Goal: Information Seeking & Learning: Learn about a topic

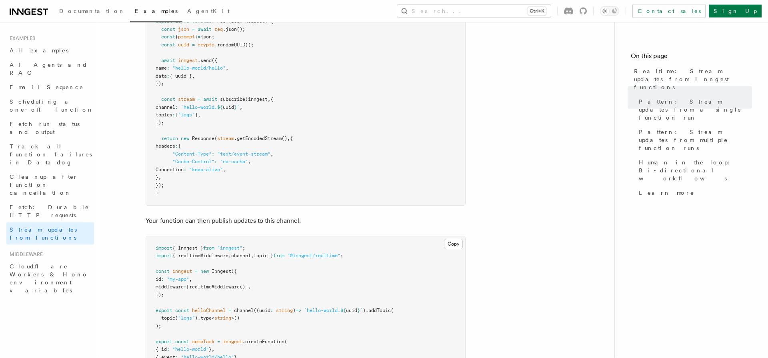
scroll to position [110, 0]
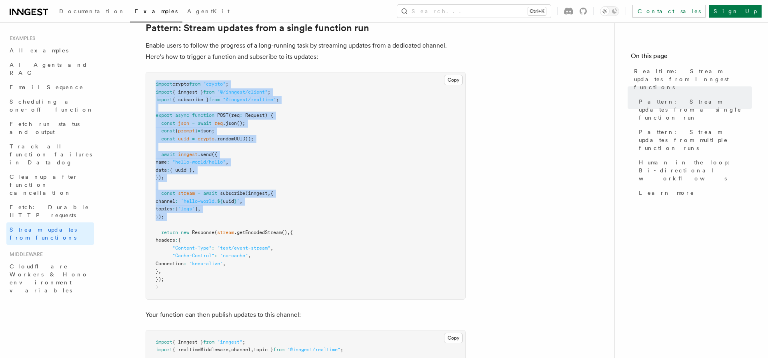
drag, startPoint x: 188, startPoint y: 219, endPoint x: 154, endPoint y: 85, distance: 138.7
click at [154, 85] on pre "import crypto from "crypto" ; import { inngest } from "@/inngest/client" ; impo…" at bounding box center [305, 185] width 319 height 227
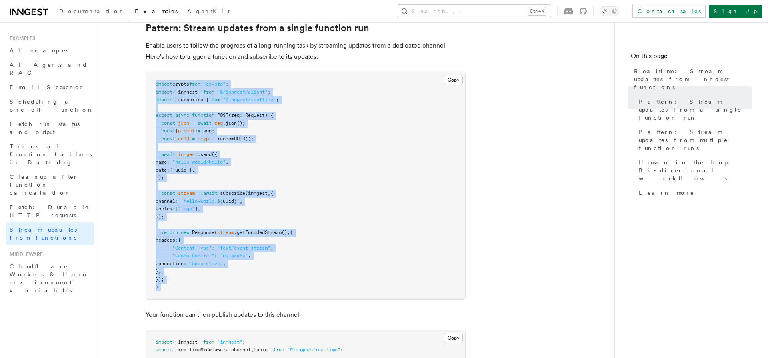
drag, startPoint x: 154, startPoint y: 85, endPoint x: 131, endPoint y: 299, distance: 215.7
click at [146, 299] on pre "import crypto from "crypto" ; import { inngest } from "@/inngest/client" ; impo…" at bounding box center [305, 185] width 319 height 227
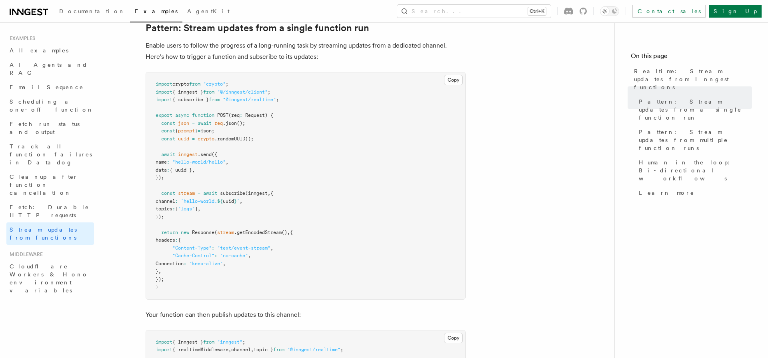
click at [212, 274] on pre "import crypto from "crypto" ; import { inngest } from "@/inngest/client" ; impo…" at bounding box center [305, 185] width 319 height 227
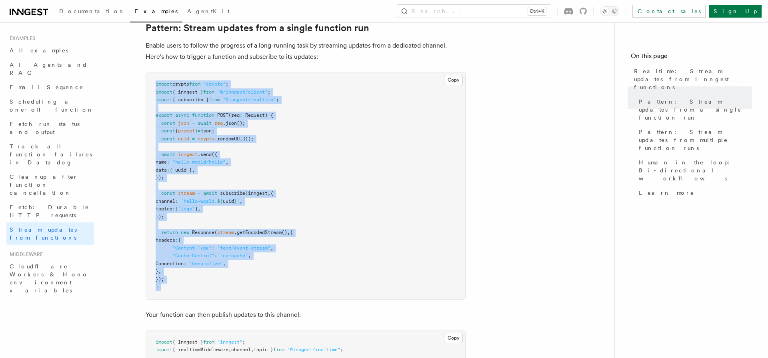
drag, startPoint x: 166, startPoint y: 46, endPoint x: 202, endPoint y: 298, distance: 254.2
click at [200, 293] on pre "import crypto from "crypto" ; import { inngest } from "@/inngest/client" ; impo…" at bounding box center [305, 185] width 319 height 227
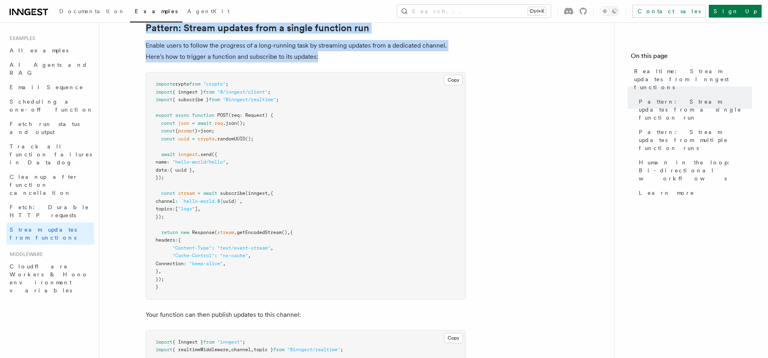
drag, startPoint x: 194, startPoint y: 293, endPoint x: 146, endPoint y: 29, distance: 267.7
click at [146, 72] on pre "import crypto from "crypto" ; import { inngest } from "@/inngest/client" ; impo…" at bounding box center [305, 185] width 319 height 227
click at [146, 30] on link "Pattern: Stream updates from a single function run" at bounding box center [258, 27] width 224 height 11
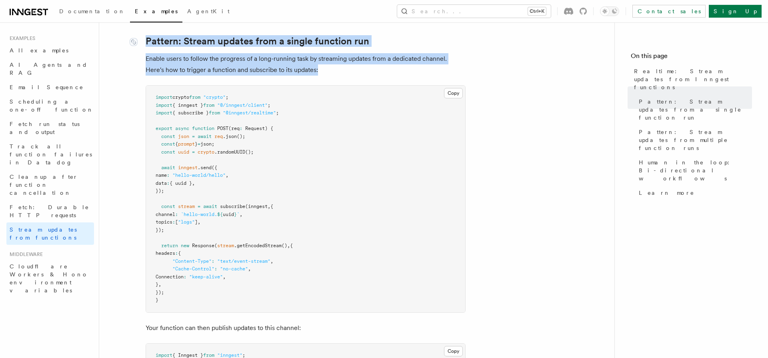
scroll to position [94, 0]
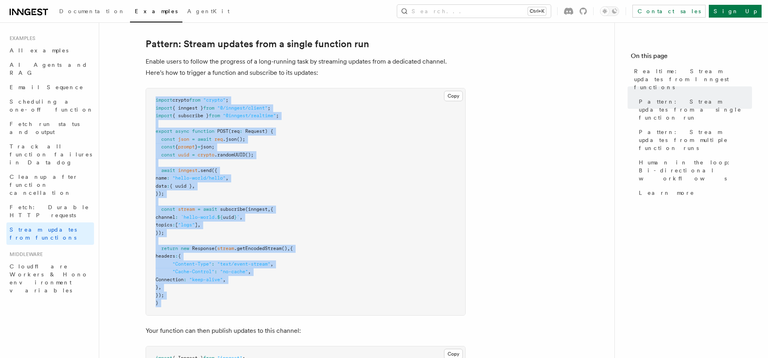
drag, startPoint x: 171, startPoint y: 29, endPoint x: 207, endPoint y: 313, distance: 286.0
click at [209, 302] on pre "import crypto from "crypto" ; import { inngest } from "@/inngest/client" ; impo…" at bounding box center [305, 201] width 319 height 227
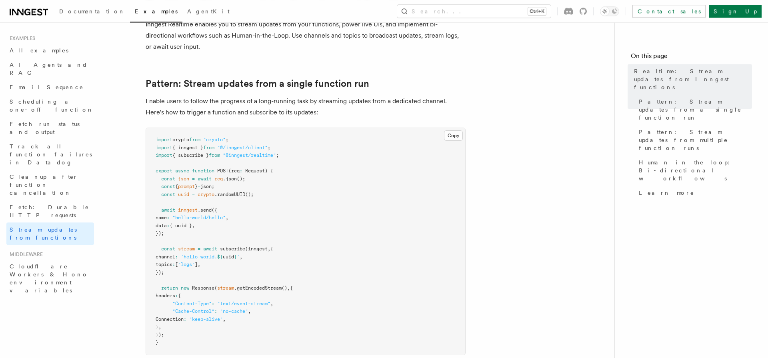
scroll to position [55, 0]
click at [206, 215] on span ""hello-world/hello"" at bounding box center [198, 217] width 53 height 6
click at [164, 230] on span "});" at bounding box center [160, 233] width 8 height 6
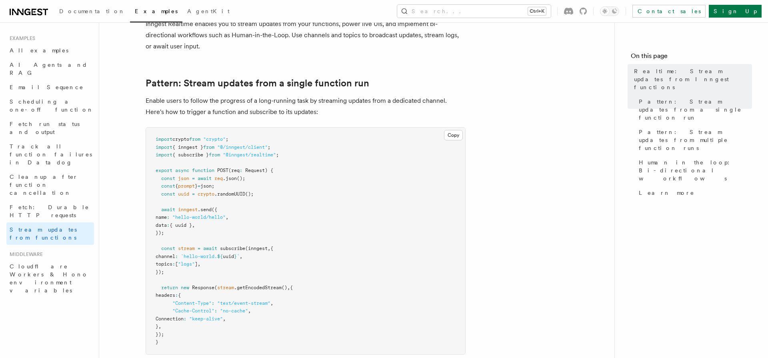
click at [164, 233] on span "});" at bounding box center [160, 233] width 8 height 6
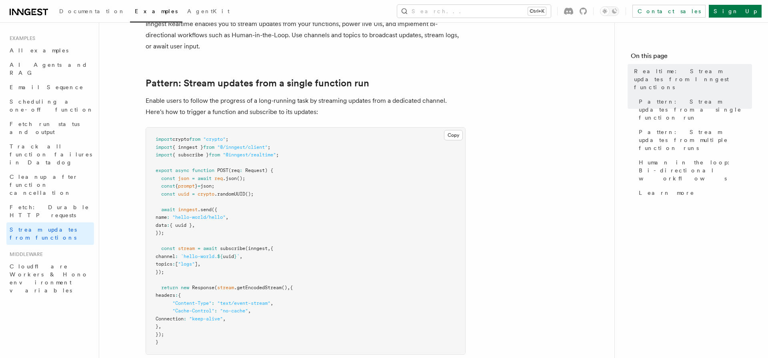
click at [218, 104] on p "Enable users to follow the progress of a long-running task by streaming updates…" at bounding box center [306, 106] width 320 height 22
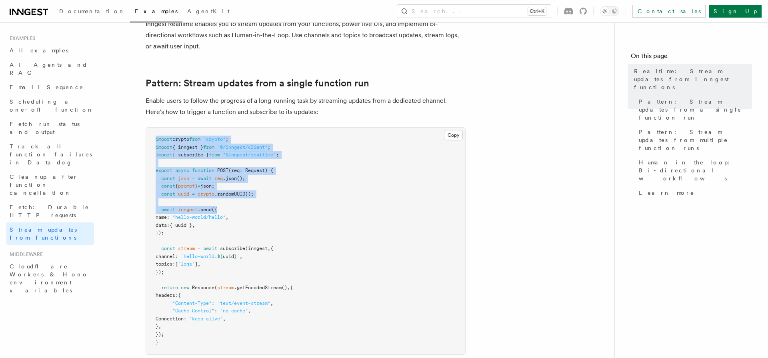
drag, startPoint x: 218, startPoint y: 104, endPoint x: 445, endPoint y: 206, distance: 249.2
click at [434, 204] on pre "import crypto from "crypto" ; import { inngest } from "@/inngest/client" ; impo…" at bounding box center [305, 241] width 319 height 227
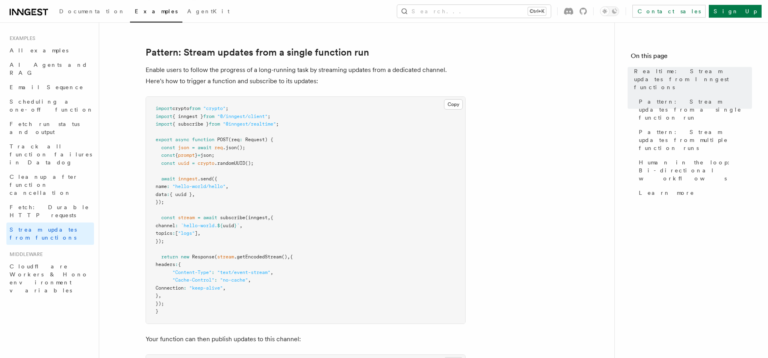
scroll to position [110, 0]
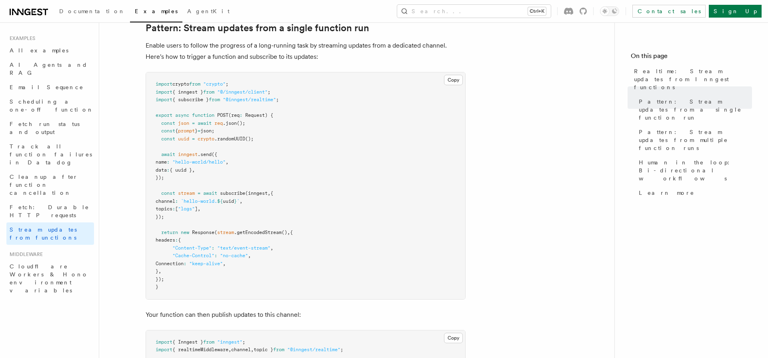
click at [205, 154] on span ".send" at bounding box center [205, 155] width 14 height 6
click at [195, 174] on pre "import crypto from "crypto" ; import { inngest } from "@/inngest/client" ; impo…" at bounding box center [305, 185] width 319 height 227
drag, startPoint x: 224, startPoint y: 183, endPoint x: 153, endPoint y: 156, distance: 75.5
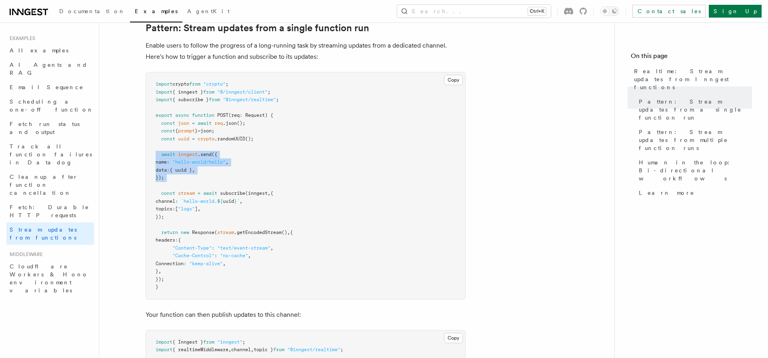
click at [153, 156] on pre "import crypto from "crypto" ; import { inngest } from "@/inngest/client" ; impo…" at bounding box center [305, 185] width 319 height 227
click at [378, 185] on pre "import crypto from "crypto" ; import { inngest } from "@/inngest/client" ; impo…" at bounding box center [305, 185] width 319 height 227
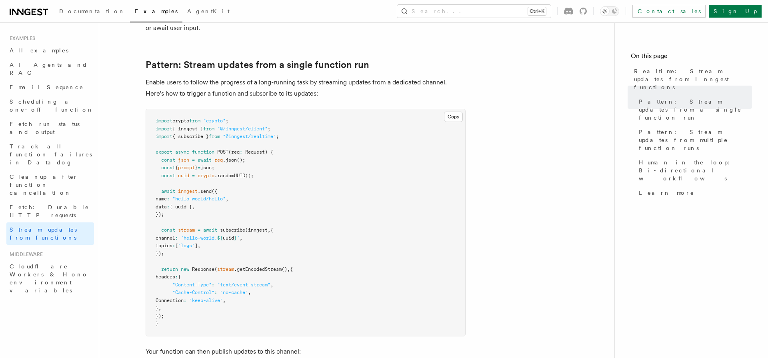
scroll to position [55, 0]
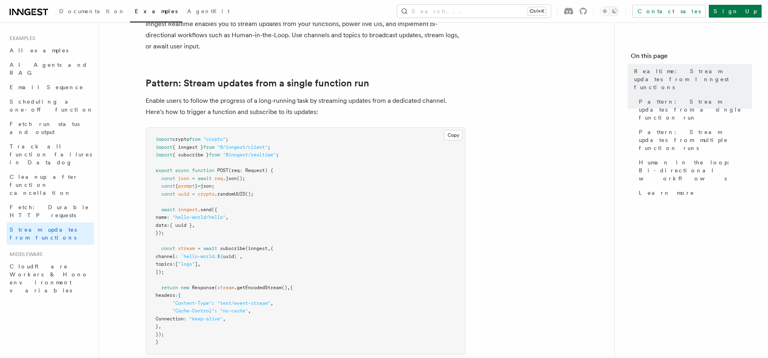
click at [275, 114] on p "Enable users to follow the progress of a long-running task by streaming updates…" at bounding box center [306, 106] width 320 height 22
click at [411, 106] on p "Enable users to follow the progress of a long-running task by streaming updates…" at bounding box center [306, 106] width 320 height 22
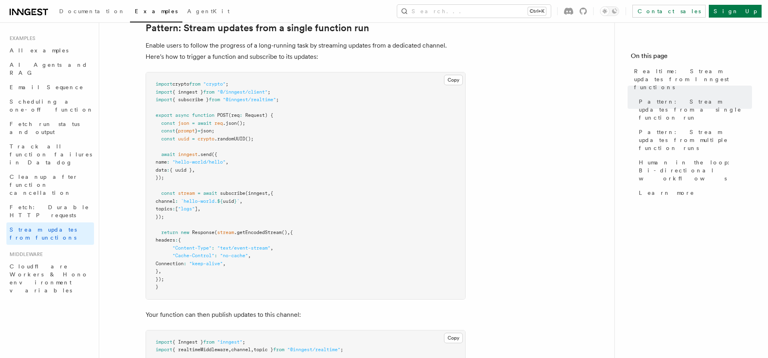
scroll to position [0, 0]
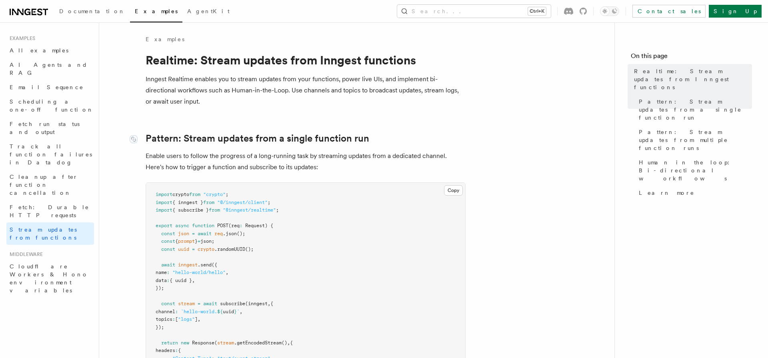
click at [219, 144] on link "Pattern: Stream updates from a single function run" at bounding box center [258, 138] width 224 height 11
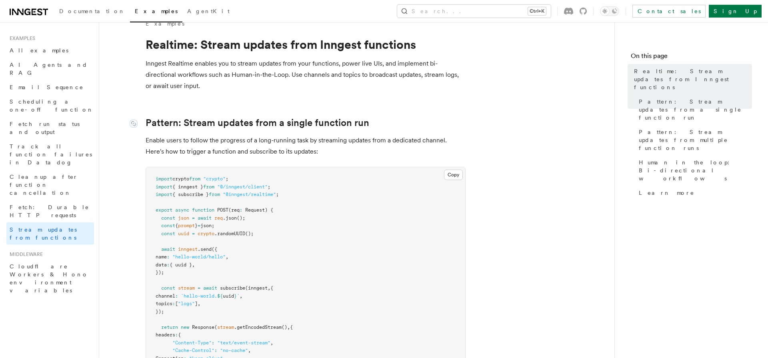
click at [219, 144] on p "Enable users to follow the progress of a long-running task by streaming updates…" at bounding box center [306, 146] width 320 height 22
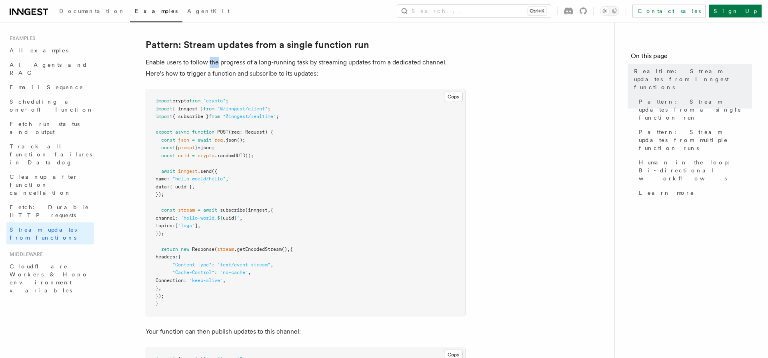
scroll to position [94, 0]
click at [223, 249] on span "stream" at bounding box center [225, 249] width 17 height 6
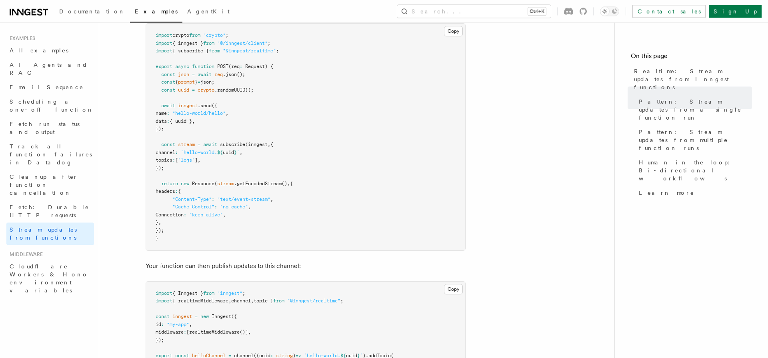
scroll to position [205, 0]
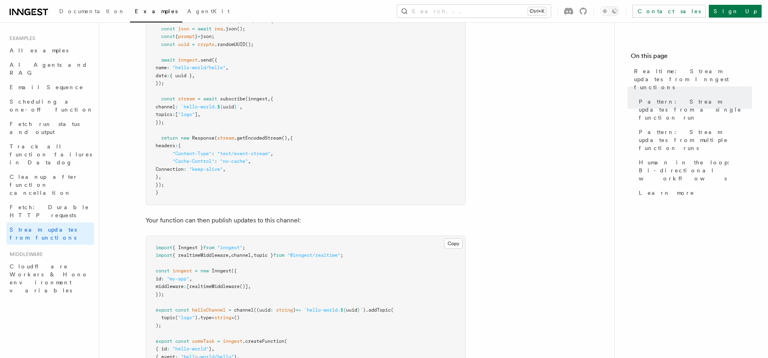
click at [186, 223] on p "Your function can then publish updates to this channel:" at bounding box center [306, 220] width 320 height 11
click at [146, 243] on div "Copy Copied import { Inngest } from "inngest" ; import { realtimeMiddleware , c…" at bounding box center [306, 322] width 320 height 173
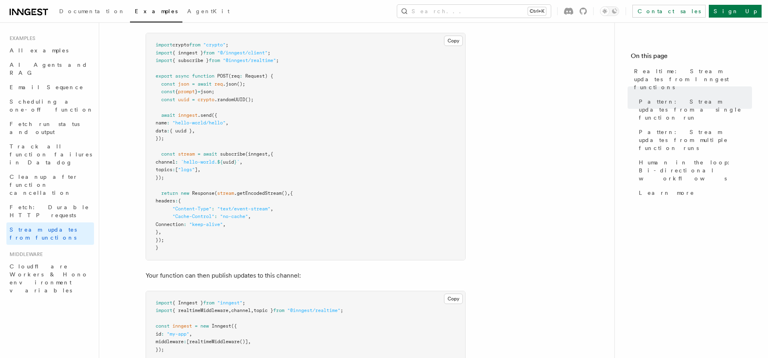
scroll to position [94, 0]
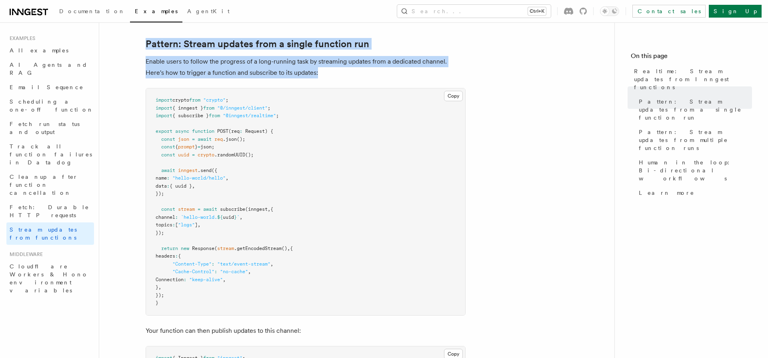
drag, startPoint x: 186, startPoint y: 307, endPoint x: 119, endPoint y: 41, distance: 274.5
click at [146, 88] on pre "import crypto from "crypto" ; import { inngest } from "@/inngest/client" ; impo…" at bounding box center [305, 201] width 319 height 227
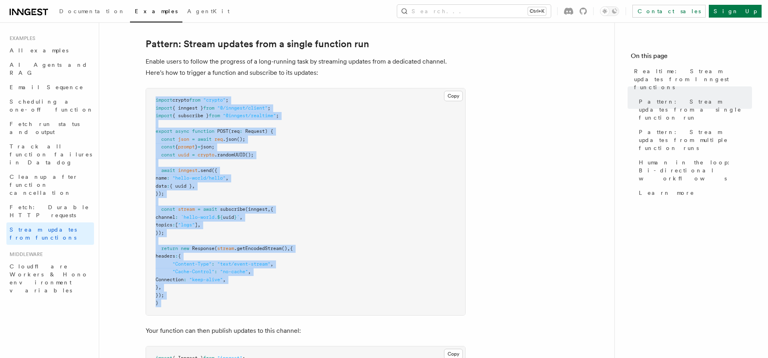
drag, startPoint x: 119, startPoint y: 41, endPoint x: 143, endPoint y: 317, distance: 277.2
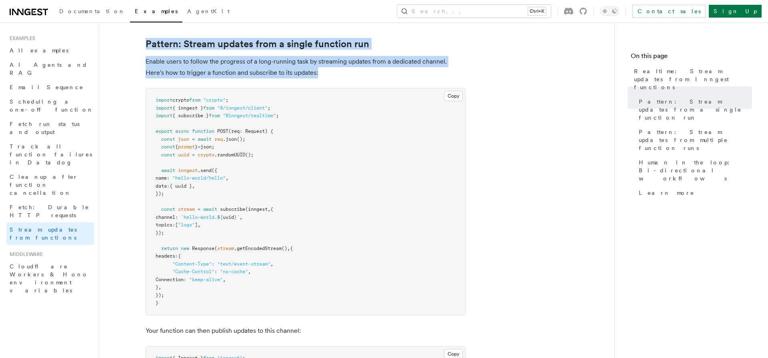
drag, startPoint x: 147, startPoint y: 316, endPoint x: 120, endPoint y: 42, distance: 275.9
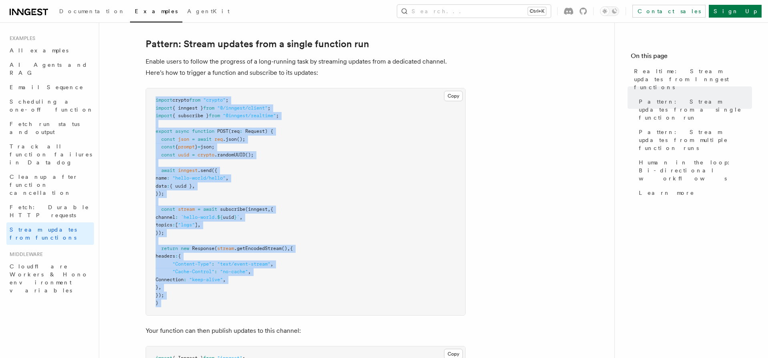
drag, startPoint x: 120, startPoint y: 42, endPoint x: 111, endPoint y: 317, distance: 275.9
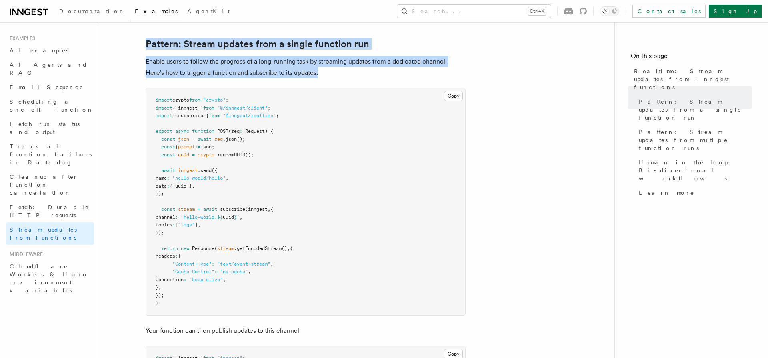
drag, startPoint x: 143, startPoint y: 319, endPoint x: 126, endPoint y: 36, distance: 283.0
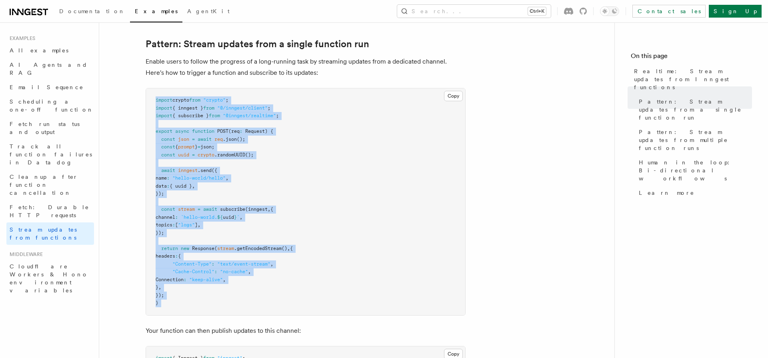
drag, startPoint x: 168, startPoint y: 35, endPoint x: 116, endPoint y: 330, distance: 299.5
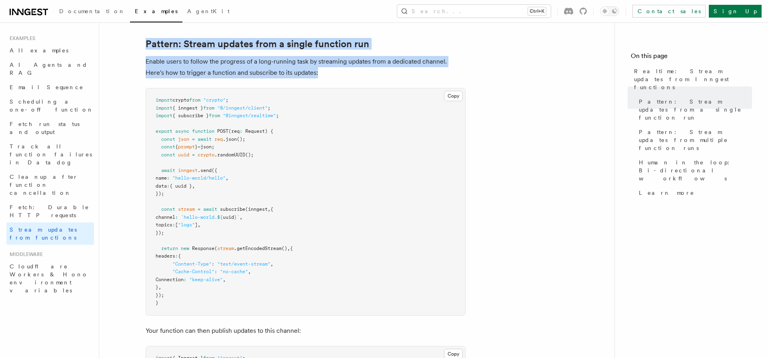
drag, startPoint x: 136, startPoint y: 315, endPoint x: 112, endPoint y: 36, distance: 279.9
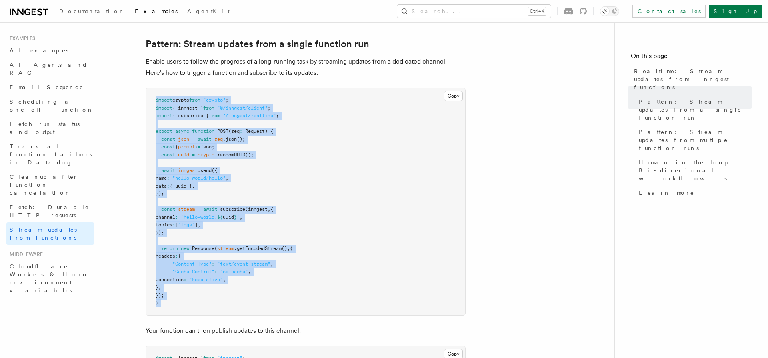
drag, startPoint x: 112, startPoint y: 36, endPoint x: 112, endPoint y: 319, distance: 282.9
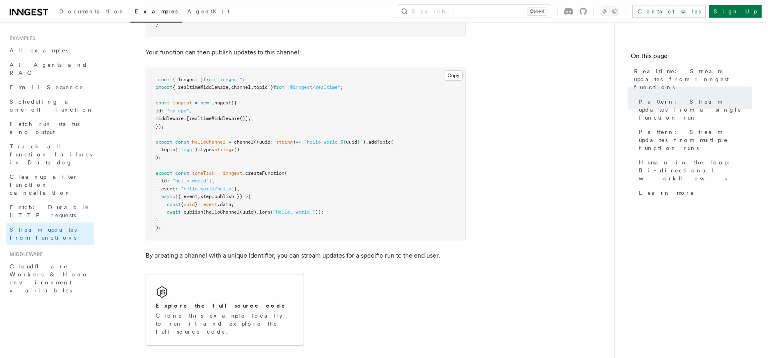
scroll to position [426, 0]
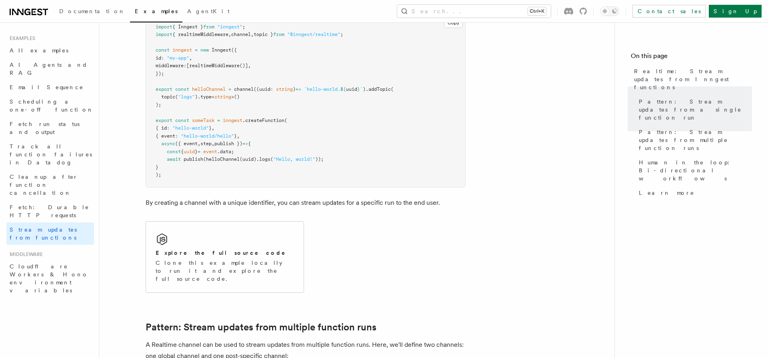
click at [188, 206] on p "By creating a channel with a unique identifier, you can stream updates for a sp…" at bounding box center [306, 202] width 320 height 11
click at [163, 203] on p "By creating a channel with a unique identifier, you can stream updates for a sp…" at bounding box center [306, 202] width 320 height 11
click at [220, 204] on p "By creating a channel with a unique identifier, you can stream updates for a sp…" at bounding box center [306, 202] width 320 height 11
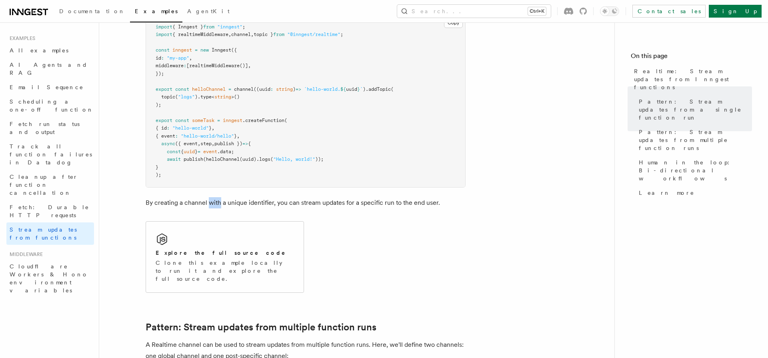
click at [220, 204] on p "By creating a channel with a unique identifier, you can stream updates for a sp…" at bounding box center [306, 202] width 320 height 11
click at [191, 200] on p "By creating a channel with a unique identifier, you can stream updates for a sp…" at bounding box center [306, 202] width 320 height 11
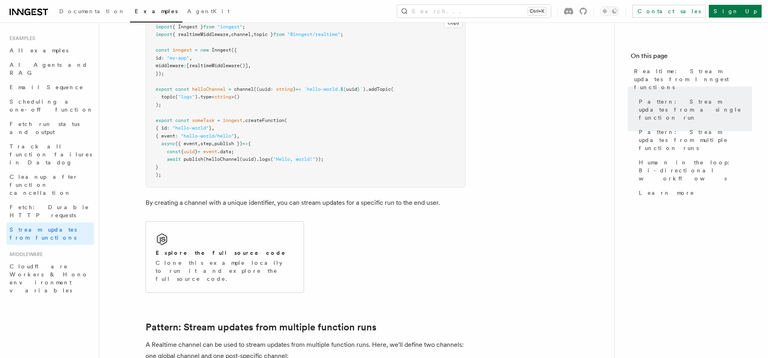
click at [191, 200] on p "By creating a channel with a unique identifier, you can stream updates for a sp…" at bounding box center [306, 202] width 320 height 11
click at [178, 202] on p "By creating a channel with a unique identifier, you can stream updates for a sp…" at bounding box center [306, 202] width 320 height 11
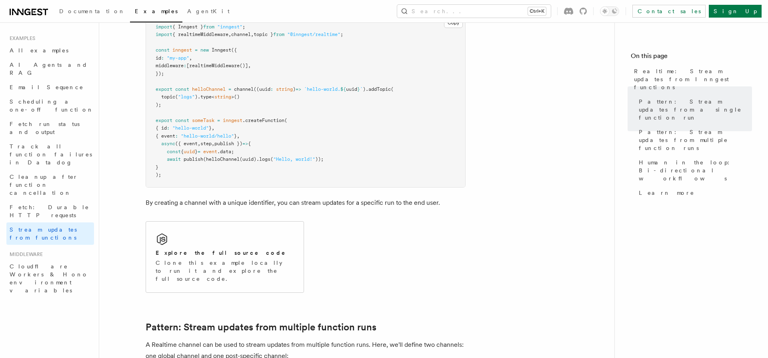
click at [172, 208] on p "By creating a channel with a unique identifier, you can stream updates for a sp…" at bounding box center [306, 202] width 320 height 11
click at [183, 202] on p "By creating a channel with a unique identifier, you can stream updates for a sp…" at bounding box center [306, 202] width 320 height 11
click at [182, 202] on p "By creating a channel with a unique identifier, you can stream updates for a sp…" at bounding box center [306, 202] width 320 height 11
click at [154, 204] on p "By creating a channel with a unique identifier, you can stream updates for a sp…" at bounding box center [306, 202] width 320 height 11
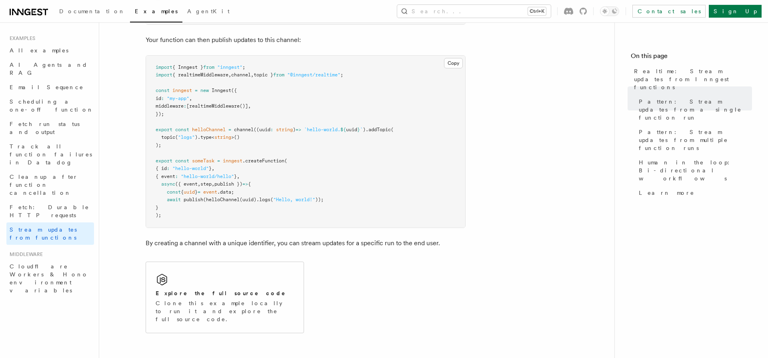
scroll to position [387, 0]
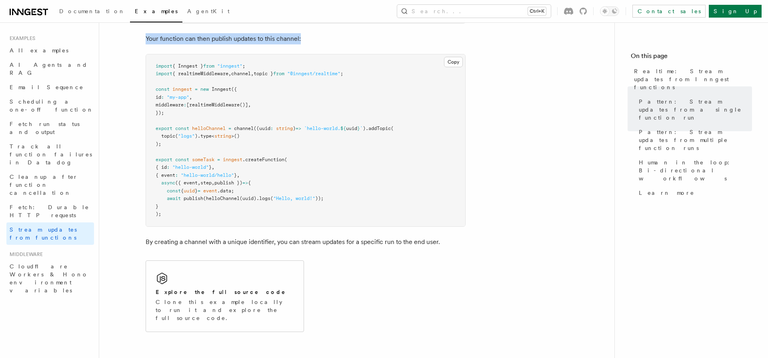
drag, startPoint x: 232, startPoint y: 225, endPoint x: 134, endPoint y: 39, distance: 210.0
click at [146, 54] on pre "import { Inngest } from "inngest" ; import { realtimeMiddleware , channel , top…" at bounding box center [305, 140] width 319 height 172
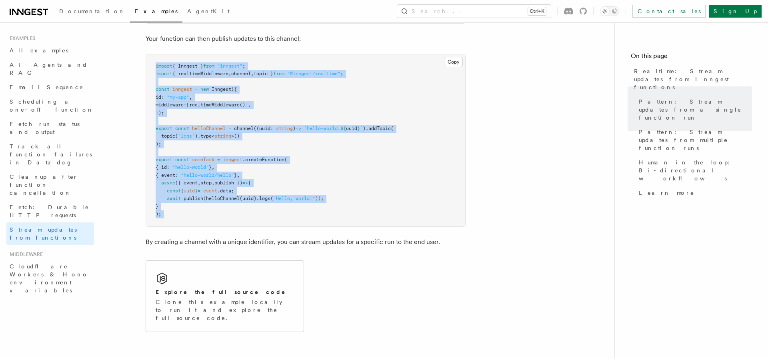
drag, startPoint x: 173, startPoint y: 228, endPoint x: 148, endPoint y: 59, distance: 170.7
drag, startPoint x: 148, startPoint y: 59, endPoint x: 129, endPoint y: 225, distance: 167.5
click at [146, 225] on pre "import { Inngest } from "inngest" ; import { realtimeMiddleware , channel , top…" at bounding box center [305, 140] width 319 height 172
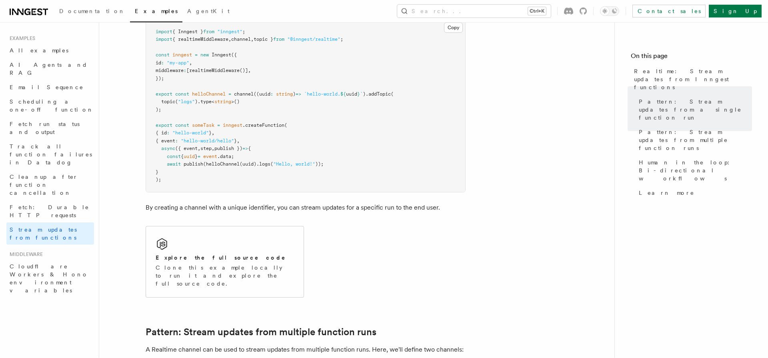
scroll to position [442, 0]
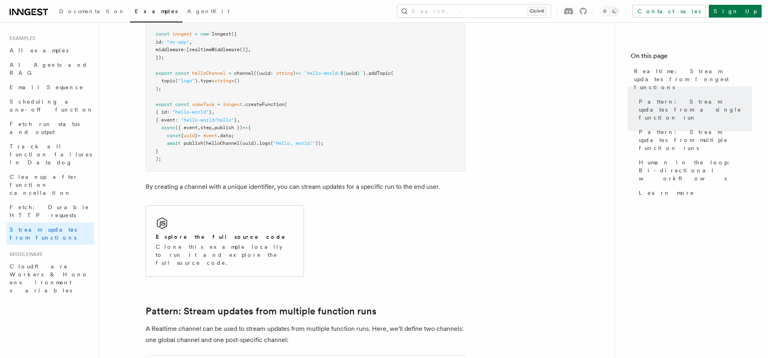
click at [307, 189] on p "By creating a channel with a unique identifier, you can stream updates for a sp…" at bounding box center [306, 186] width 320 height 11
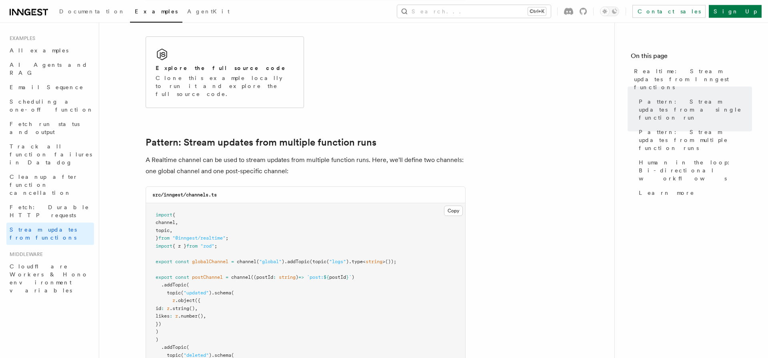
scroll to position [663, 0]
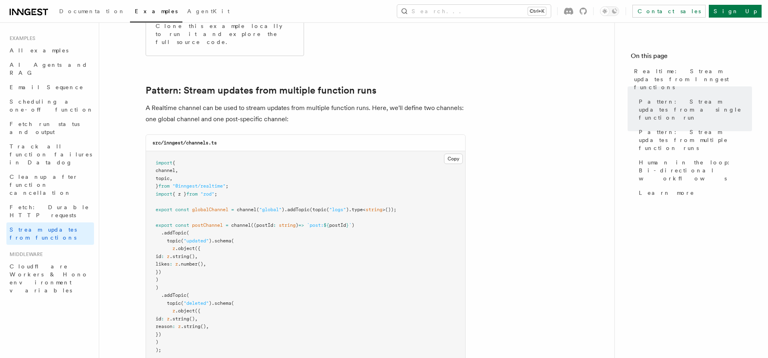
click at [305, 102] on p "A Realtime channel can be used to stream updates from multiple function runs. H…" at bounding box center [306, 113] width 320 height 22
click at [184, 110] on p "A Realtime channel can be used to stream updates from multiple function runs. H…" at bounding box center [306, 113] width 320 height 22
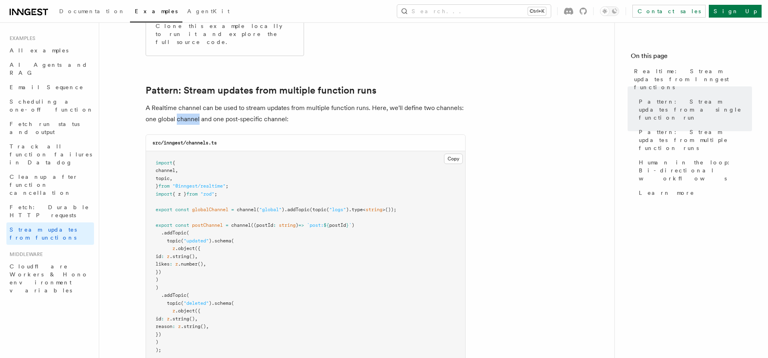
click at [184, 110] on p "A Realtime channel can be used to stream updates from multiple function runs. H…" at bounding box center [306, 113] width 320 height 22
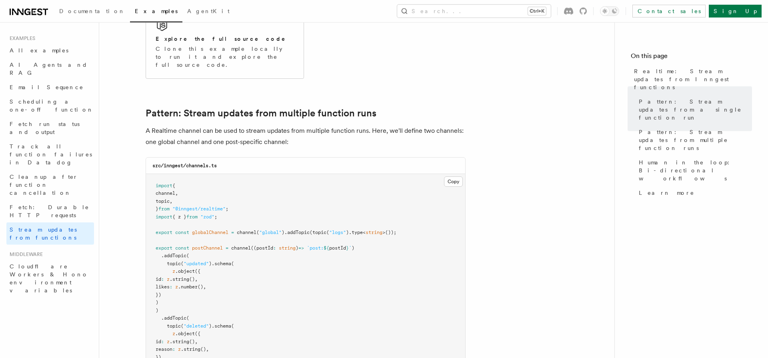
scroll to position [718, 0]
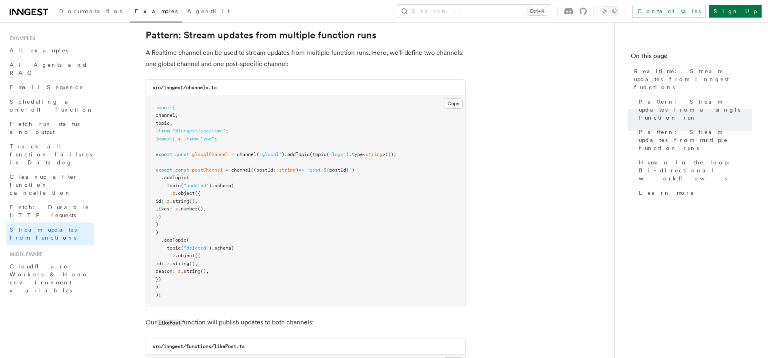
click at [267, 152] on span ""global"" at bounding box center [270, 155] width 22 height 6
click at [335, 152] on span ""logs"" at bounding box center [337, 155] width 17 height 6
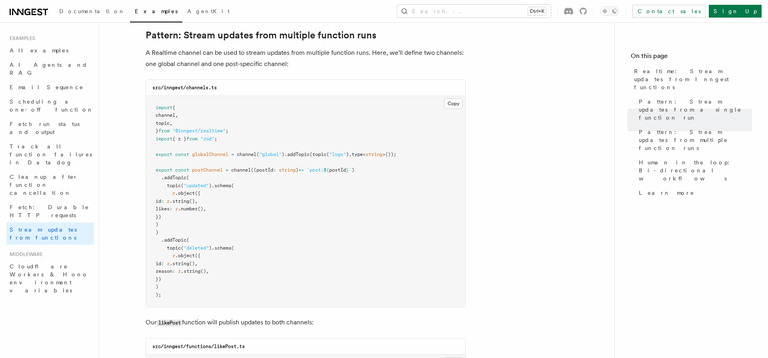
click at [293, 152] on span ".addTopic" at bounding box center [297, 155] width 25 height 6
click at [310, 152] on span ".addTopic" at bounding box center [297, 155] width 25 height 6
click at [222, 151] on pre "import { channel , topic , } from "@inngest/realtime" ; import { z } from "zod"…" at bounding box center [305, 201] width 319 height 211
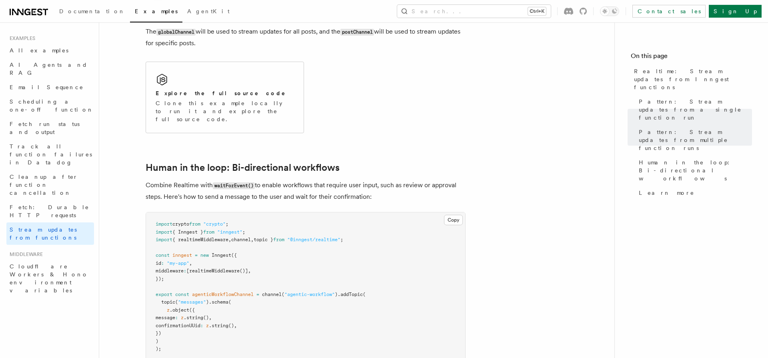
scroll to position [1491, 0]
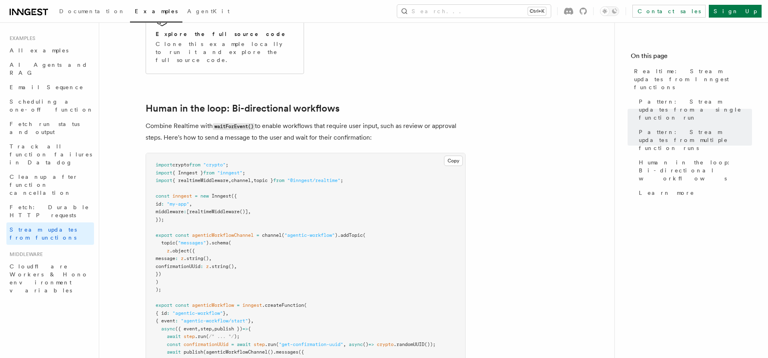
click at [238, 123] on code "waitForEvent()" at bounding box center [234, 126] width 42 height 7
click at [357, 120] on p "Combine Realtime with waitForEvent() to enable workflows that require user inpu…" at bounding box center [306, 131] width 320 height 23
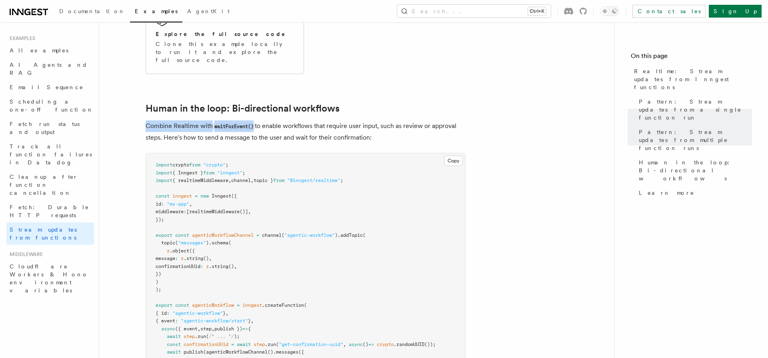
click at [357, 120] on p "Combine Realtime with waitForEvent() to enable workflows that require user inpu…" at bounding box center [306, 131] width 320 height 23
click at [310, 120] on p "Combine Realtime with waitForEvent() to enable workflows that require user inpu…" at bounding box center [306, 131] width 320 height 23
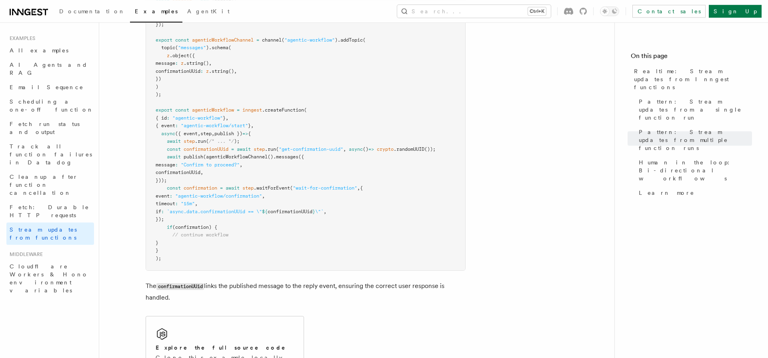
scroll to position [1688, 0]
click at [308, 145] on span ""get-confirmation-uuid"" at bounding box center [311, 148] width 64 height 6
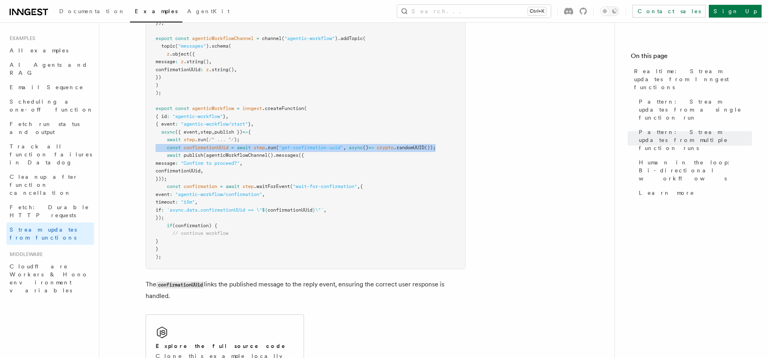
click at [308, 145] on span ""get-confirmation-uuid"" at bounding box center [311, 148] width 64 height 6
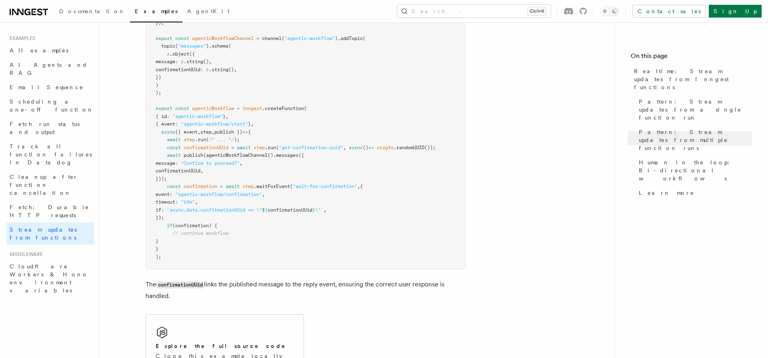
click at [386, 146] on pre "import crypto from "crypto" ; import { Inngest } from "inngest" ; import { real…" at bounding box center [305, 112] width 319 height 313
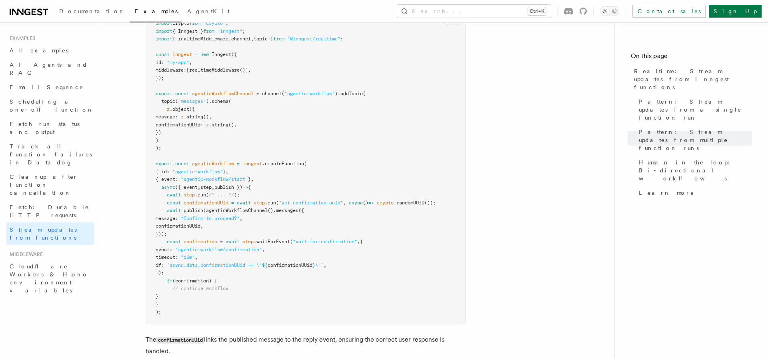
scroll to position [1577, 0]
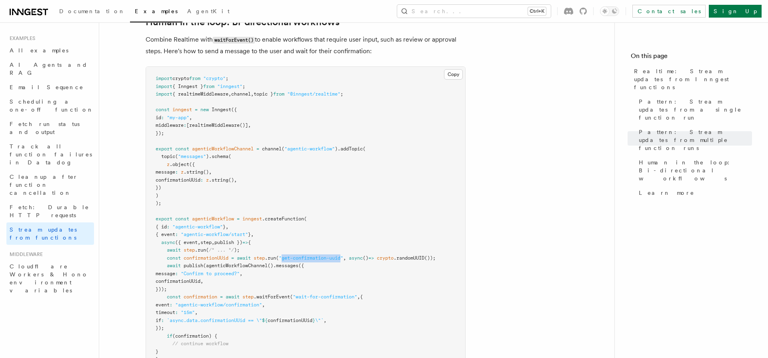
drag, startPoint x: 345, startPoint y: 245, endPoint x: 287, endPoint y: 245, distance: 58.8
click at [287, 255] on span ""get-confirmation-uuid"" at bounding box center [311, 258] width 64 height 6
copy span "get-confirmation-uuid"
click at [250, 255] on span "await" at bounding box center [244, 258] width 14 height 6
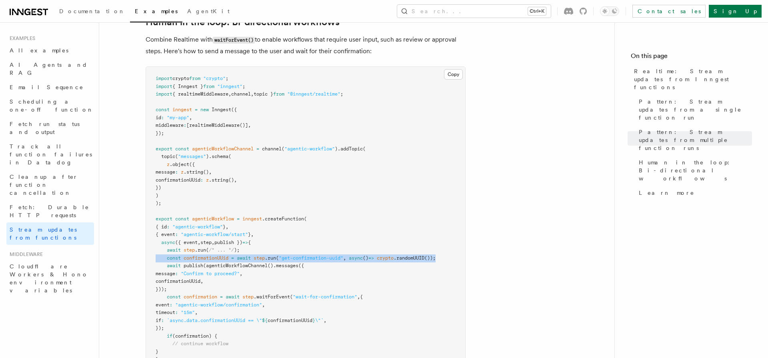
click at [250, 255] on span "await" at bounding box center [244, 258] width 14 height 6
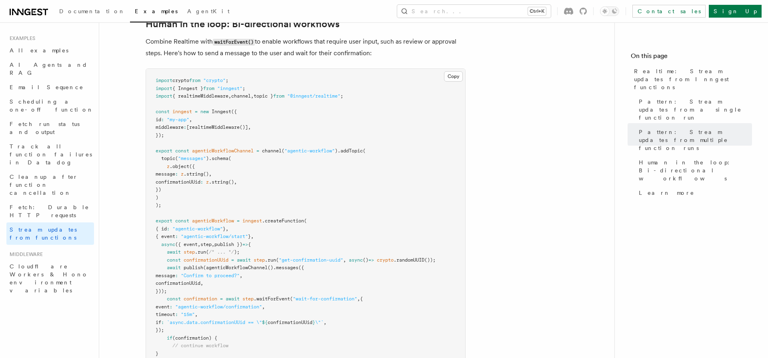
scroll to position [1633, 0]
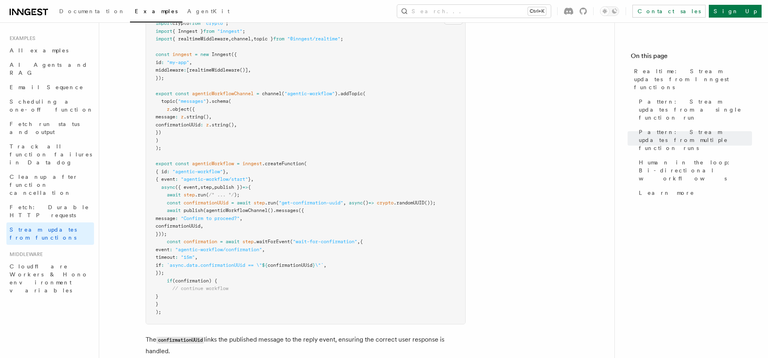
click at [238, 91] on span "agenticWorkflowChannel" at bounding box center [223, 94] width 62 height 6
click at [288, 164] on pre "import crypto from "crypto" ; import { Inngest } from "inngest" ; import { real…" at bounding box center [305, 168] width 319 height 313
click at [274, 239] on span ".waitForEvent" at bounding box center [272, 242] width 36 height 6
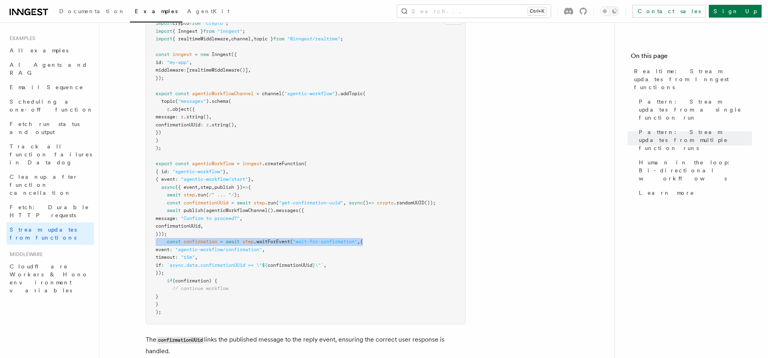
click at [274, 239] on span ".waitForEvent" at bounding box center [272, 242] width 36 height 6
click at [228, 237] on pre "import crypto from "crypto" ; import { Inngest } from "inngest" ; import { real…" at bounding box center [305, 168] width 319 height 313
click at [208, 263] on span "`async.data.confirmationUUid == \"" at bounding box center [214, 266] width 95 height 6
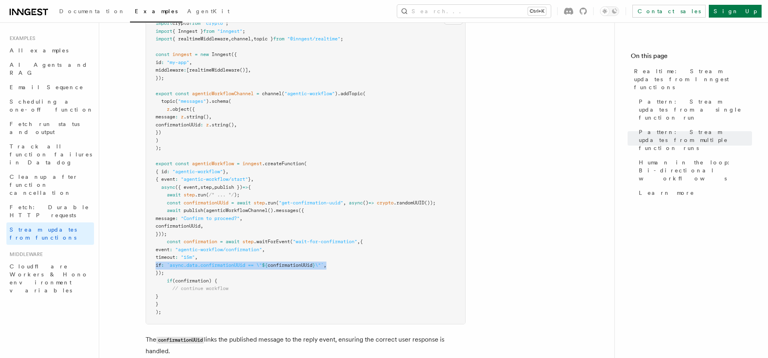
click at [208, 263] on span "`async.data.confirmationUUid == \"" at bounding box center [214, 266] width 95 height 6
click at [304, 296] on pre "import crypto from "crypto" ; import { Inngest } from "inngest" ; import { real…" at bounding box center [305, 168] width 319 height 313
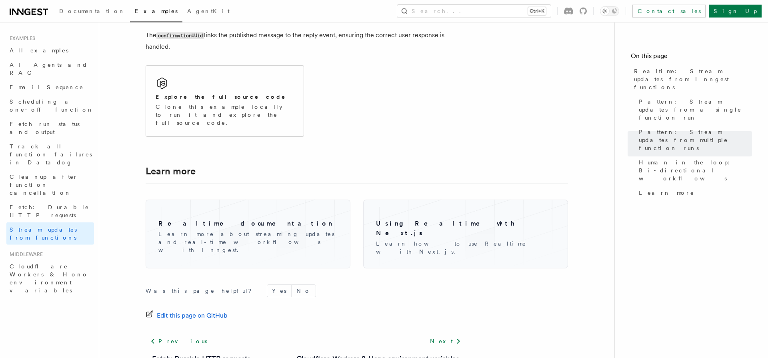
scroll to position [1964, 0]
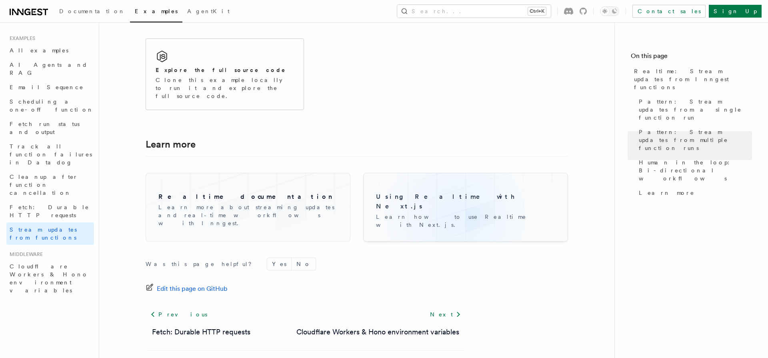
click at [455, 193] on div "Using Realtime with Next.js Learn how to use Realtime with Next.js." at bounding box center [466, 207] width 192 height 56
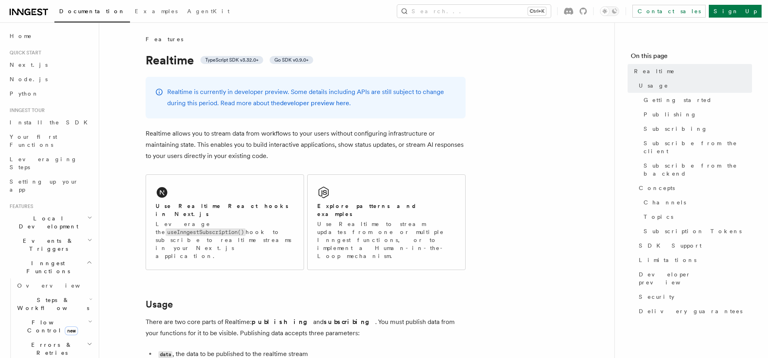
scroll to position [91, 0]
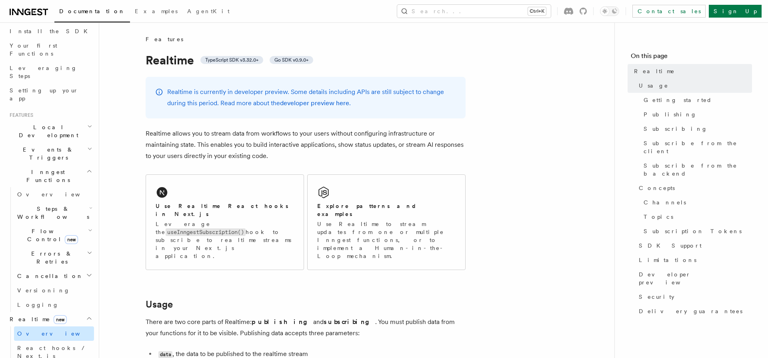
click at [40, 327] on link "Overview" at bounding box center [54, 334] width 80 height 14
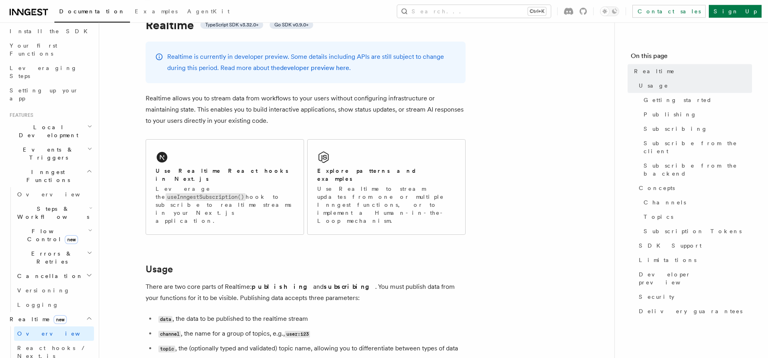
scroll to position [55, 0]
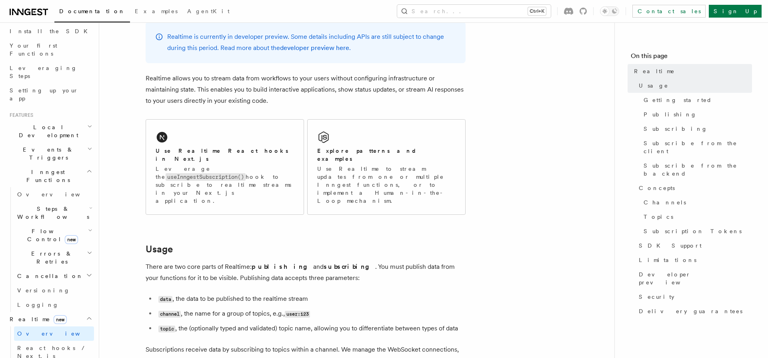
click at [261, 263] on strong "publishing" at bounding box center [283, 267] width 62 height 8
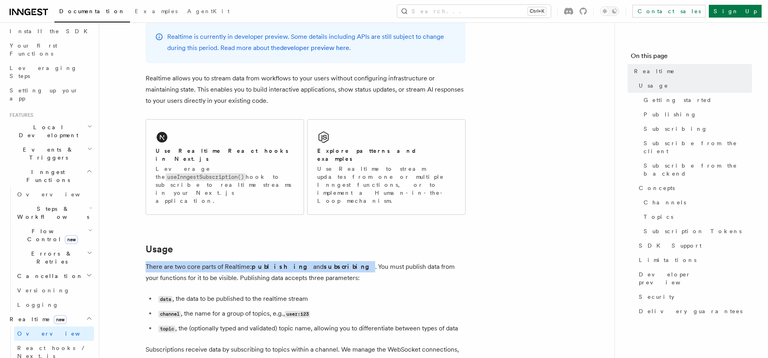
click at [261, 263] on strong "publishing" at bounding box center [283, 267] width 62 height 8
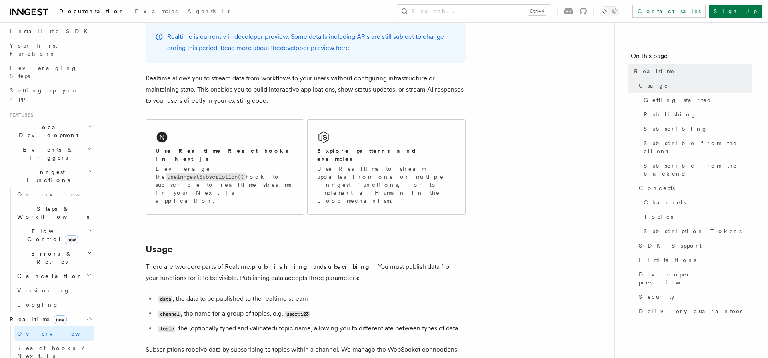
click at [405, 293] on li "data , the data to be published to the realtime stream" at bounding box center [311, 299] width 310 height 12
click at [402, 261] on p "There are two core parts of Realtime: publishing and subscribing . You must pub…" at bounding box center [306, 272] width 320 height 22
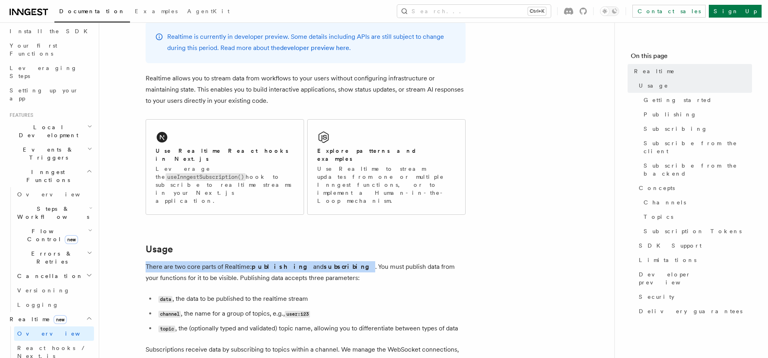
click at [402, 261] on p "There are two core parts of Realtime: publishing and subscribing . You must pub…" at bounding box center [306, 272] width 320 height 22
click at [172, 261] on p "There are two core parts of Realtime: publishing and subscribing . You must pub…" at bounding box center [306, 272] width 320 height 22
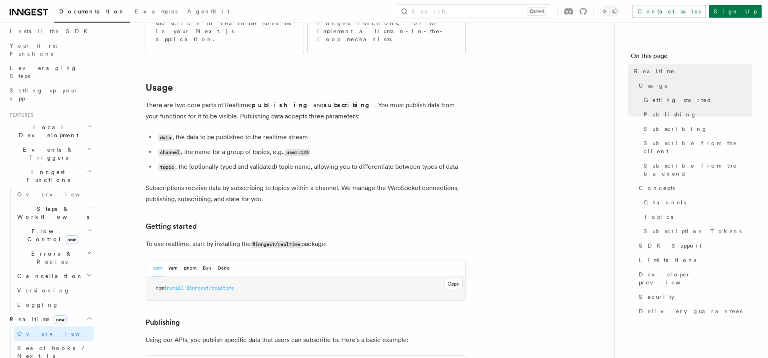
scroll to position [221, 0]
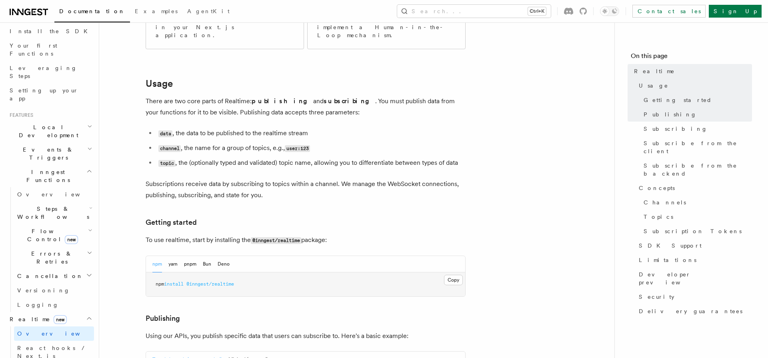
click at [214, 142] on li "channel , the name for a group of topics, e.g., user:123" at bounding box center [311, 148] width 310 height 12
click at [183, 157] on li "topic , the (optionally typed and validated) topic name, allowing you to differ…" at bounding box center [311, 163] width 310 height 12
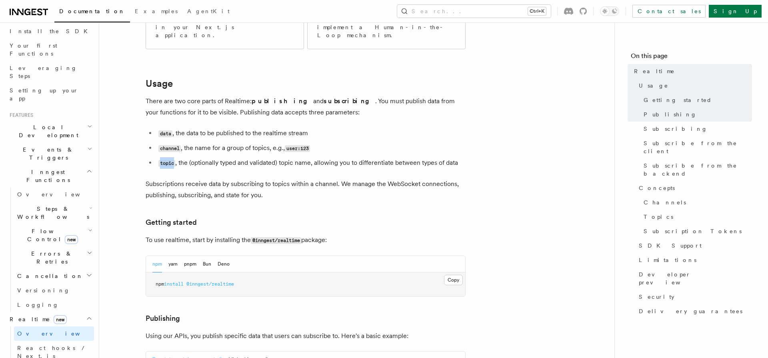
click at [183, 157] on li "topic , the (optionally typed and validated) topic name, allowing you to differ…" at bounding box center [311, 163] width 310 height 12
click at [253, 157] on li "topic , the (optionally typed and validated) topic name, allowing you to differ…" at bounding box center [311, 163] width 310 height 12
click at [205, 178] on p "Subscriptions receive data by subscribing to topics within a channel. We manage…" at bounding box center [306, 189] width 320 height 22
click at [202, 178] on p "Subscriptions receive data by subscribing to topics within a channel. We manage…" at bounding box center [306, 189] width 320 height 22
click at [200, 178] on p "Subscriptions receive data by subscribing to topics within a channel. We manage…" at bounding box center [306, 189] width 320 height 22
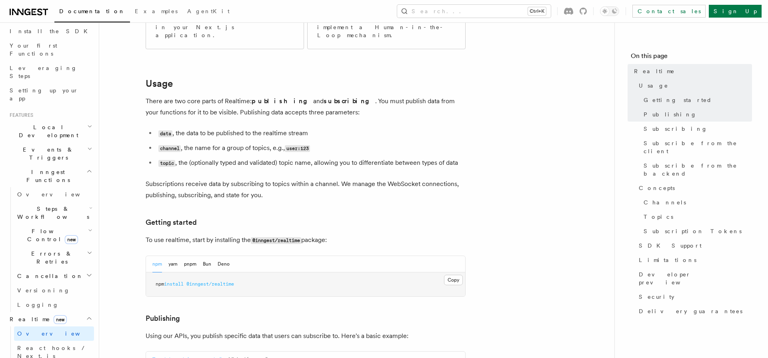
click at [200, 178] on p "Subscriptions receive data by subscribing to topics within a channel. We manage…" at bounding box center [306, 189] width 320 height 22
click at [170, 178] on p "Subscriptions receive data by subscribing to topics within a channel. We manage…" at bounding box center [306, 189] width 320 height 22
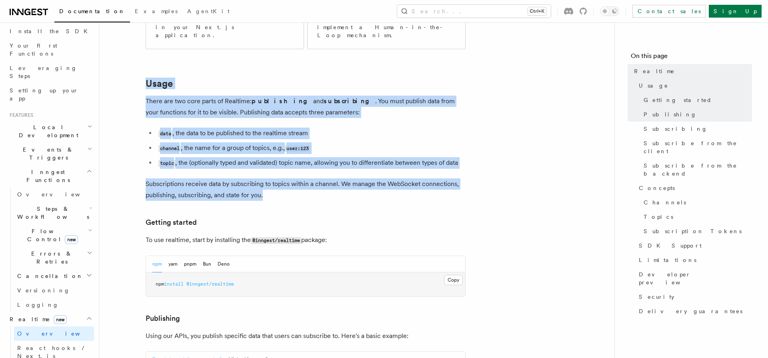
drag, startPoint x: 142, startPoint y: 39, endPoint x: 286, endPoint y: 182, distance: 202.0
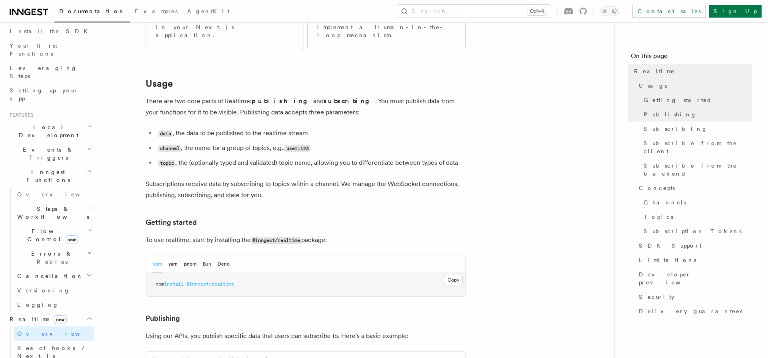
click at [170, 178] on p "Subscriptions receive data by subscribing to topics within a channel. We manage…" at bounding box center [306, 189] width 320 height 22
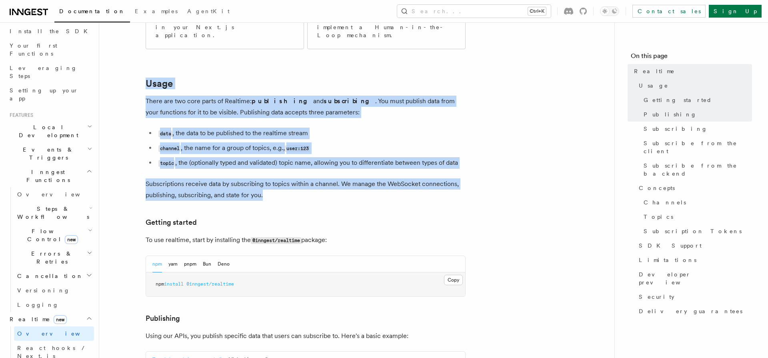
drag, startPoint x: 288, startPoint y: 178, endPoint x: 127, endPoint y: 56, distance: 202.2
drag, startPoint x: 127, startPoint y: 56, endPoint x: 311, endPoint y: 180, distance: 221.9
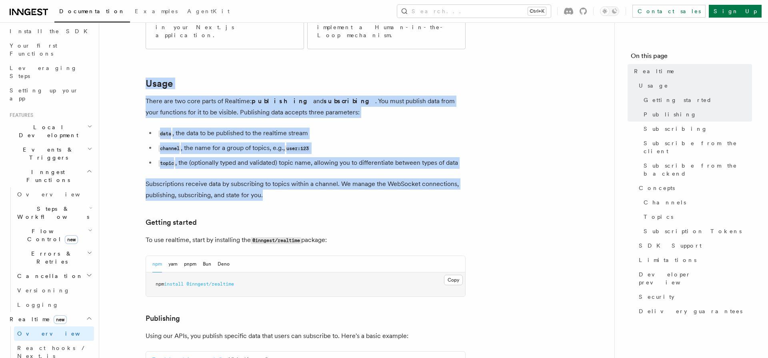
drag, startPoint x: 282, startPoint y: 187, endPoint x: 128, endPoint y: 58, distance: 200.5
drag, startPoint x: 128, startPoint y: 58, endPoint x: 334, endPoint y: 181, distance: 239.6
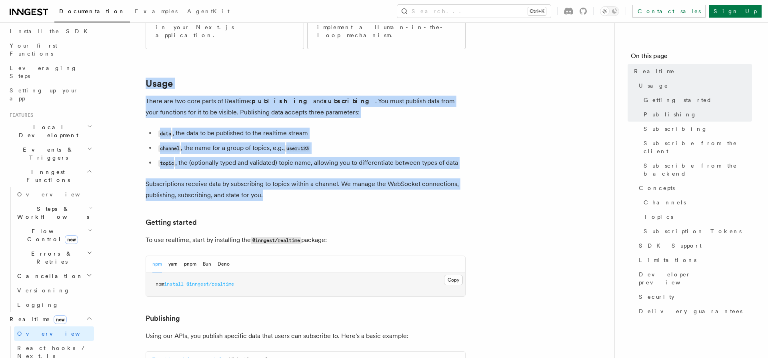
drag, startPoint x: 271, startPoint y: 190, endPoint x: 149, endPoint y: 46, distance: 188.6
drag, startPoint x: 141, startPoint y: 46, endPoint x: 305, endPoint y: 179, distance: 211.1
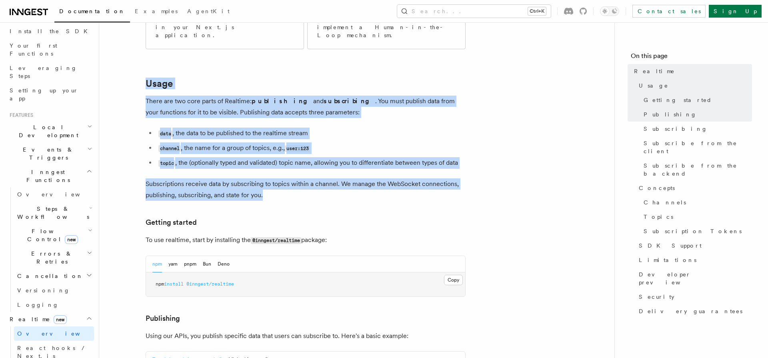
drag, startPoint x: 301, startPoint y: 178, endPoint x: 136, endPoint y: 50, distance: 207.6
drag, startPoint x: 136, startPoint y: 52, endPoint x: 363, endPoint y: 170, distance: 256.8
click at [294, 178] on p "Subscriptions receive data by subscribing to topics within a channel. We manage…" at bounding box center [306, 189] width 320 height 22
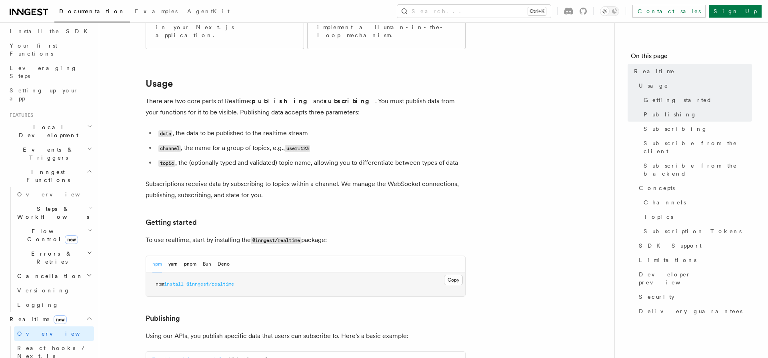
click at [183, 178] on p "Subscriptions receive data by subscribing to topics within a channel. We manage…" at bounding box center [306, 189] width 320 height 22
click at [237, 178] on p "Subscriptions receive data by subscribing to topics within a channel. We manage…" at bounding box center [306, 189] width 320 height 22
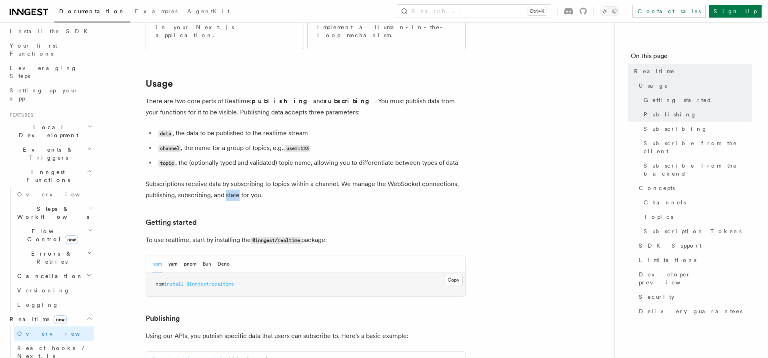
click at [237, 178] on p "Subscriptions receive data by subscribing to topics within a channel. We manage…" at bounding box center [306, 189] width 320 height 22
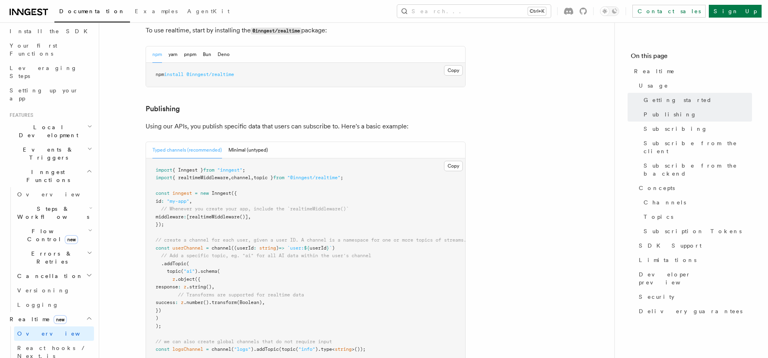
scroll to position [442, 0]
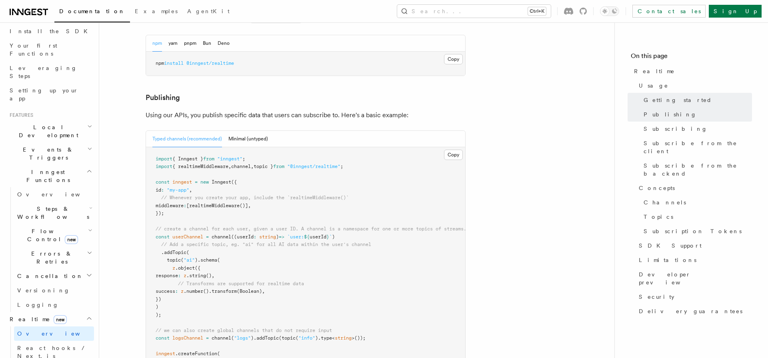
click at [220, 152] on pre "import { Inngest } from "inngest" ; import { realtimeMiddleware , channel , top…" at bounding box center [305, 311] width 319 height 328
click at [206, 203] on span "realtimeMiddleware" at bounding box center [214, 206] width 50 height 6
click at [188, 234] on span "userChannel" at bounding box center [187, 237] width 31 height 6
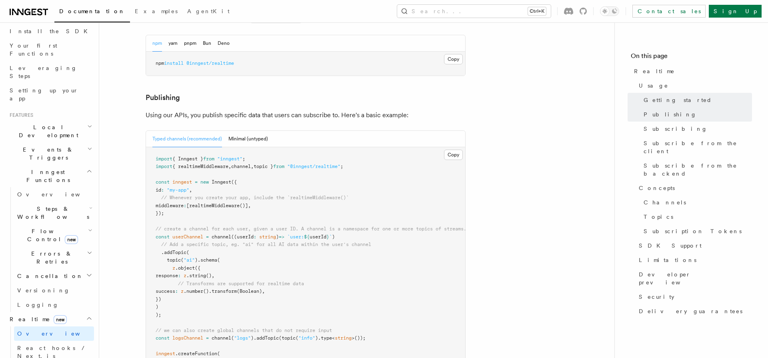
scroll to position [497, 0]
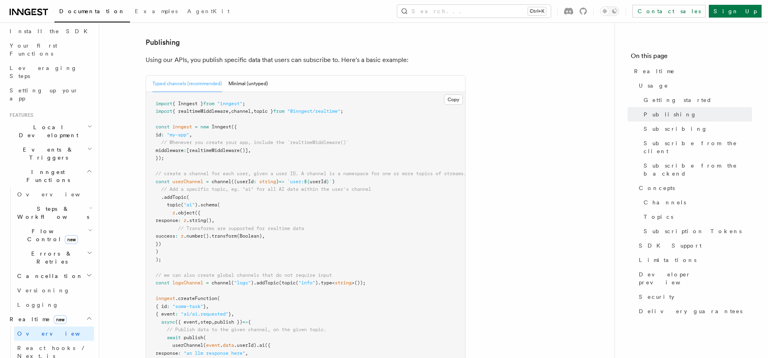
click at [277, 148] on pre "import { Inngest } from "inngest" ; import { realtimeMiddleware , channel , top…" at bounding box center [305, 256] width 319 height 328
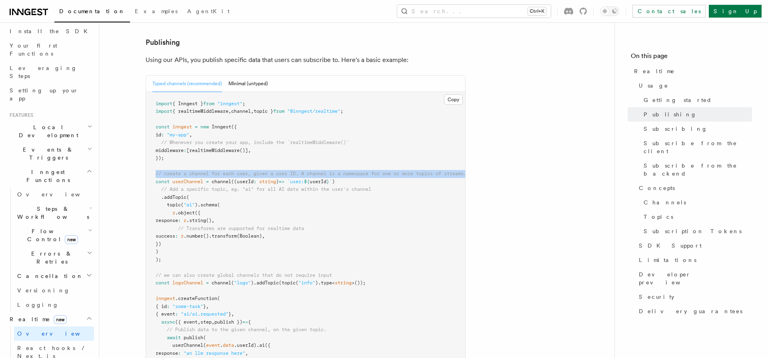
click at [277, 148] on pre "import { Inngest } from "inngest" ; import { realtimeMiddleware , channel , top…" at bounding box center [305, 256] width 319 height 328
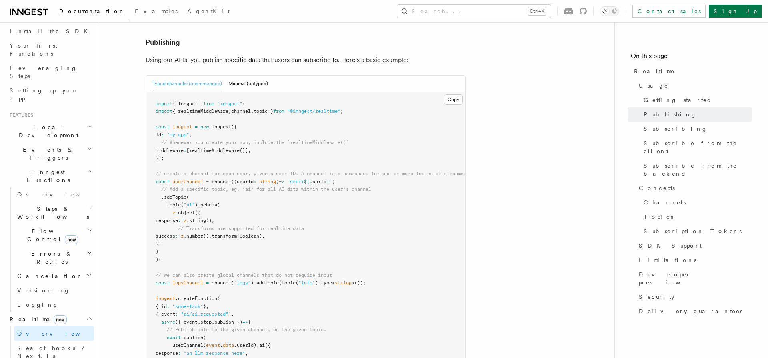
click at [333, 188] on pre "import { Inngest } from "inngest" ; import { realtimeMiddleware , channel , top…" at bounding box center [305, 256] width 319 height 328
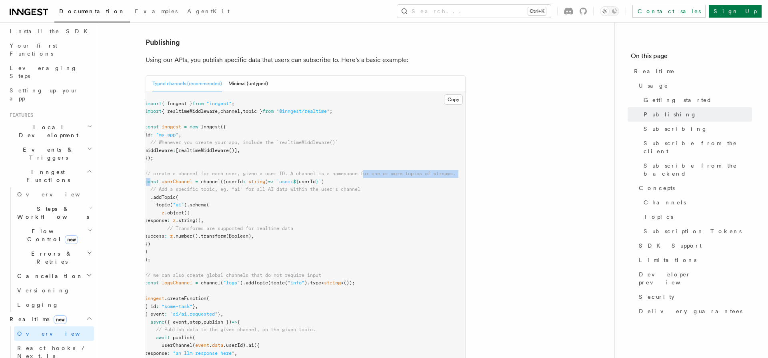
scroll to position [0, 0]
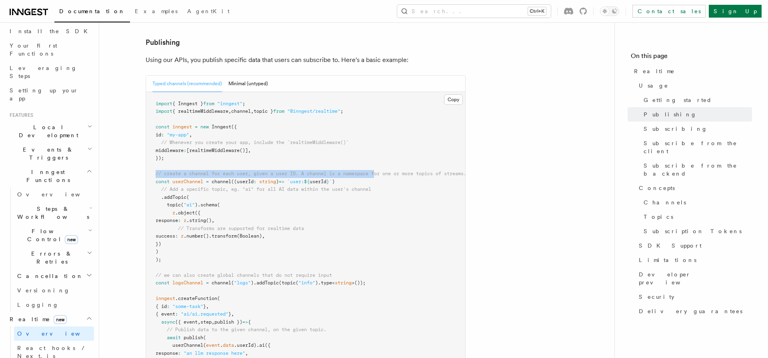
drag, startPoint x: 382, startPoint y: 155, endPoint x: 145, endPoint y: 152, distance: 236.9
click at [146, 152] on pre "import { Inngest } from "inngest" ; import { realtimeMiddleware , channel , top…" at bounding box center [305, 256] width 319 height 328
click at [286, 226] on span "// Transforms are supported for realtime data" at bounding box center [241, 229] width 126 height 6
drag, startPoint x: 187, startPoint y: 239, endPoint x: 141, endPoint y: 143, distance: 106.9
click at [146, 144] on pre "import { Inngest } from "inngest" ; import { realtimeMiddleware , channel , top…" at bounding box center [305, 256] width 319 height 328
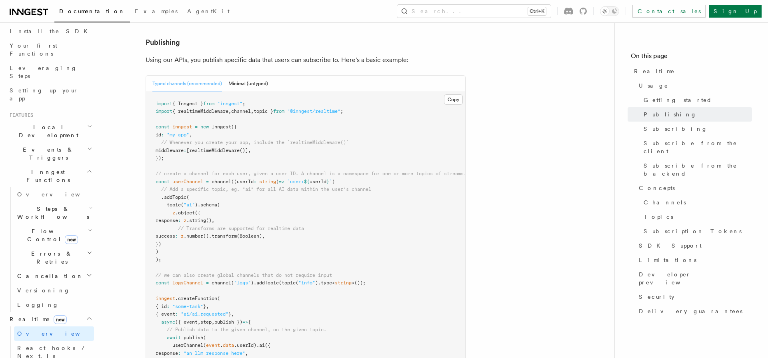
click at [267, 186] on span "// Add a specific topic, eg. "ai" for all AI data within the user's channel" at bounding box center [266, 189] width 210 height 6
click at [183, 202] on span "(" at bounding box center [182, 205] width 3 height 6
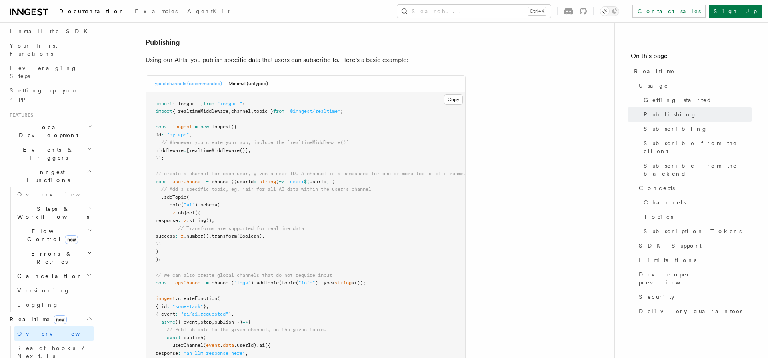
click at [160, 195] on pre "import { Inngest } from "inngest" ; import { realtimeMiddleware , channel , top…" at bounding box center [305, 256] width 319 height 328
drag, startPoint x: 180, startPoint y: 239, endPoint x: 127, endPoint y: 148, distance: 106.0
click at [146, 148] on pre "import { Inngest } from "inngest" ; import { realtimeMiddleware , channel , top…" at bounding box center [305, 256] width 319 height 328
drag, startPoint x: 169, startPoint y: 235, endPoint x: 140, endPoint y: 152, distance: 88.2
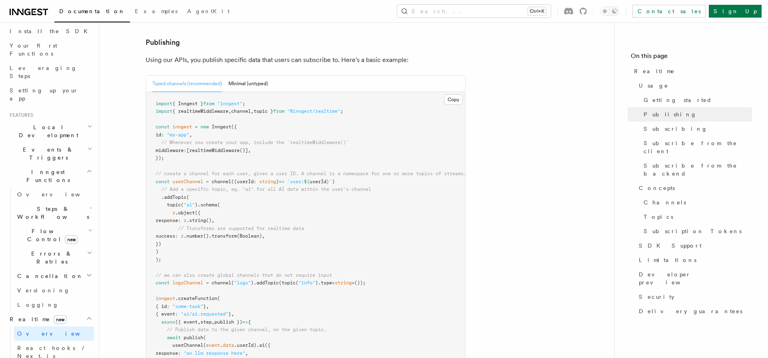
click at [146, 152] on pre "import { Inngest } from "inngest" ; import { realtimeMiddleware , channel , top…" at bounding box center [305, 256] width 319 height 328
click at [212, 218] on span "()" at bounding box center [209, 221] width 6 height 6
click at [183, 202] on span "(" at bounding box center [182, 205] width 3 height 6
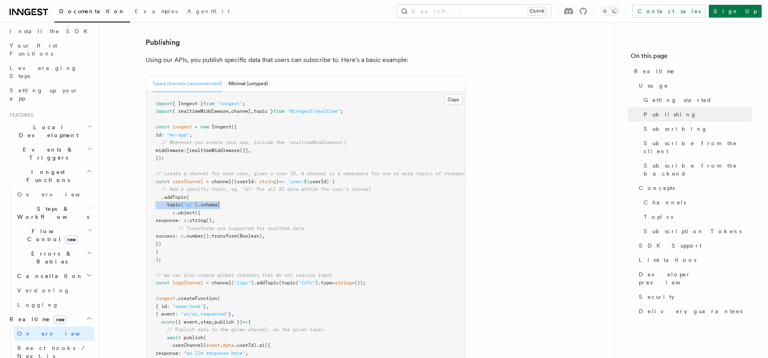
click at [182, 202] on span "(" at bounding box center [182, 205] width 3 height 6
click at [186, 202] on span ""ai"" at bounding box center [189, 205] width 11 height 6
click at [185, 202] on span ""ai"" at bounding box center [189, 205] width 11 height 6
drag, startPoint x: 210, startPoint y: 240, endPoint x: 153, endPoint y: 153, distance: 104.1
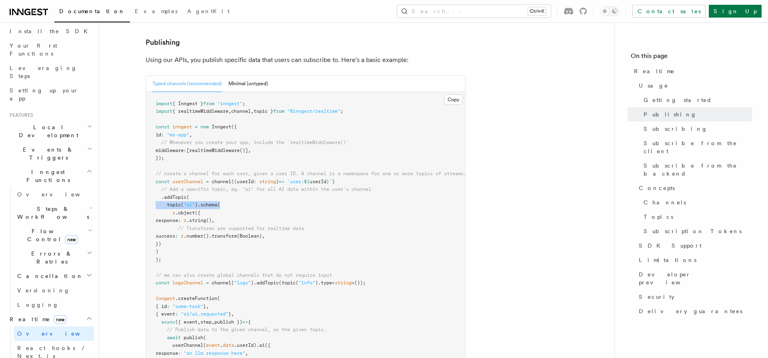
click at [153, 153] on pre "import { Inngest } from "inngest" ; import { realtimeMiddleware , channel , top…" at bounding box center [305, 256] width 319 height 328
click at [199, 165] on pre "import { Inngest } from "inngest" ; import { realtimeMiddleware , channel , top…" at bounding box center [305, 256] width 319 height 328
click at [194, 257] on pre "import { Inngest } from "inngest" ; import { realtimeMiddleware , channel , top…" at bounding box center [305, 256] width 319 height 328
click at [179, 280] on span "logsChannel" at bounding box center [187, 283] width 31 height 6
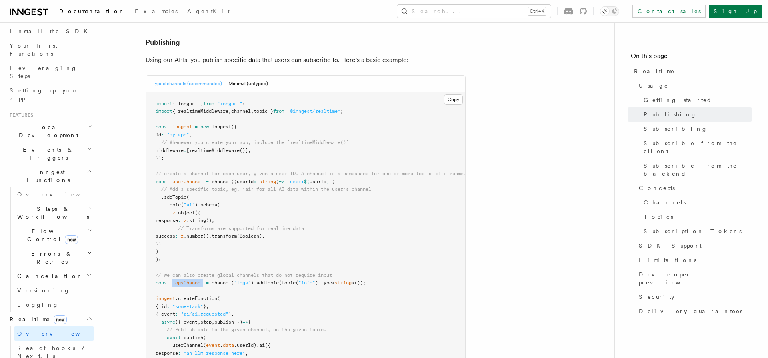
click at [179, 280] on span "logsChannel" at bounding box center [187, 283] width 31 height 6
click at [274, 273] on span "// we can also create global channels that do not require input" at bounding box center [244, 276] width 176 height 6
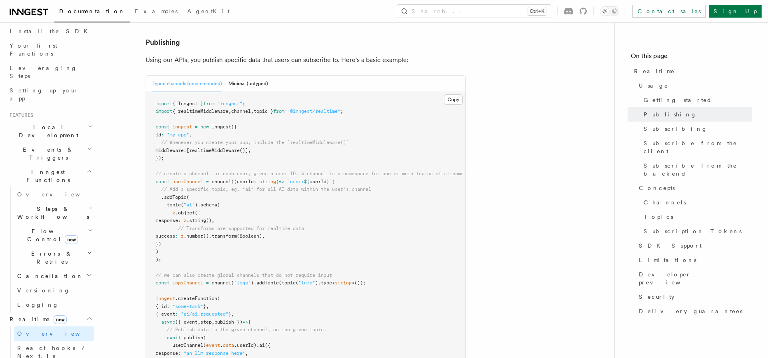
click at [208, 280] on span "=" at bounding box center [207, 283] width 3 height 6
click at [206, 280] on span at bounding box center [204, 283] width 3 height 6
click at [244, 218] on pre "import { Inngest } from "inngest" ; import { realtimeMiddleware , channel , top…" at bounding box center [305, 256] width 319 height 328
click at [251, 280] on span ""logs"" at bounding box center [242, 283] width 17 height 6
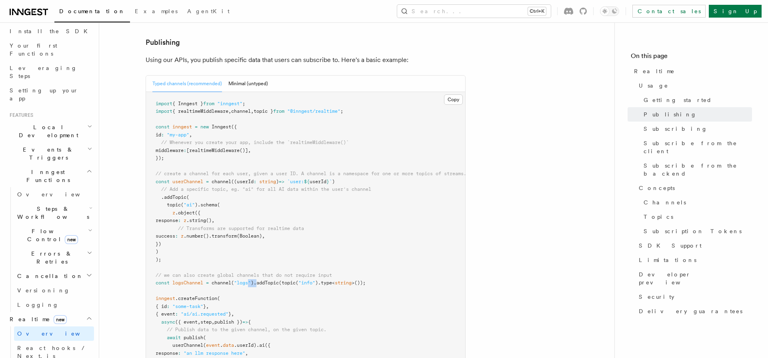
click at [251, 280] on span ""logs"" at bounding box center [242, 283] width 17 height 6
click at [279, 226] on span "// Transforms are supported for realtime data" at bounding box center [241, 229] width 126 height 6
click at [176, 178] on pre "import { Inngest } from "inngest" ; import { realtimeMiddleware , channel , top…" at bounding box center [305, 256] width 319 height 328
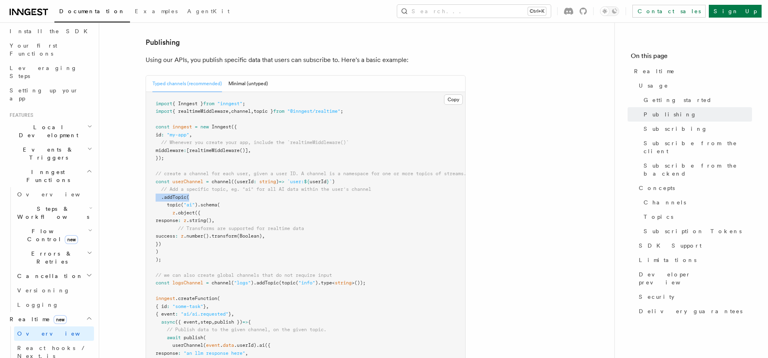
click at [176, 178] on pre "import { Inngest } from "inngest" ; import { realtimeMiddleware , channel , top…" at bounding box center [305, 256] width 319 height 328
click at [347, 244] on pre "import { Inngest } from "inngest" ; import { realtimeMiddleware , channel , top…" at bounding box center [305, 256] width 319 height 328
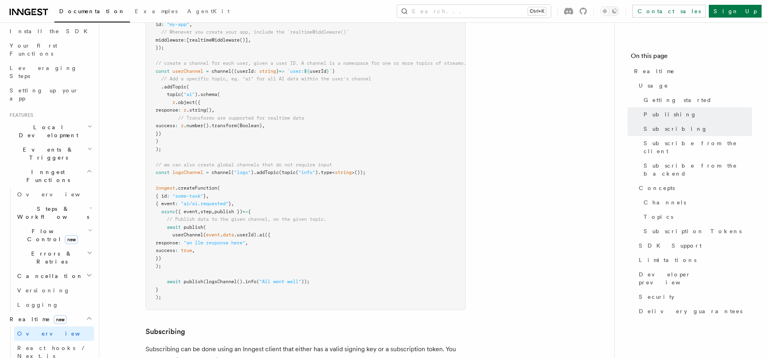
click at [285, 170] on span "topic" at bounding box center [289, 173] width 14 height 6
click at [282, 170] on span "(" at bounding box center [280, 173] width 3 height 6
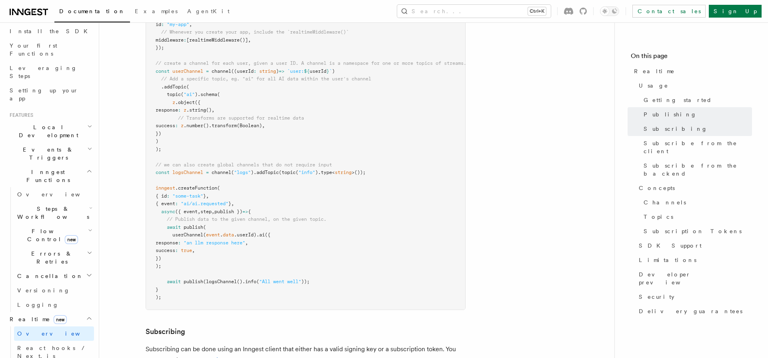
click at [256, 202] on pre "import { Inngest } from "inngest" ; import { realtimeMiddleware , channel , top…" at bounding box center [305, 146] width 319 height 328
click at [332, 170] on span ".type" at bounding box center [325, 173] width 14 height 6
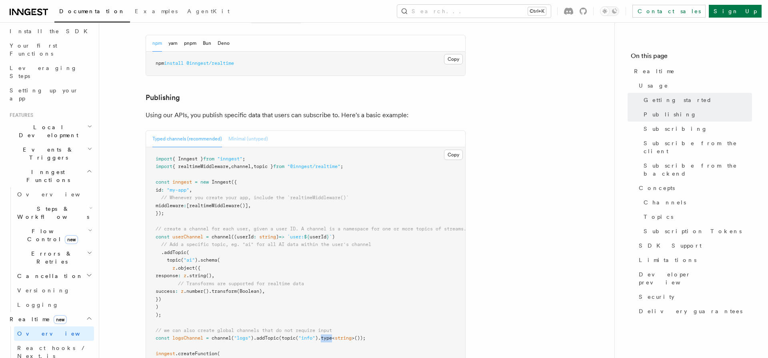
click at [236, 131] on button "Minimal (untyped)" at bounding box center [248, 139] width 40 height 16
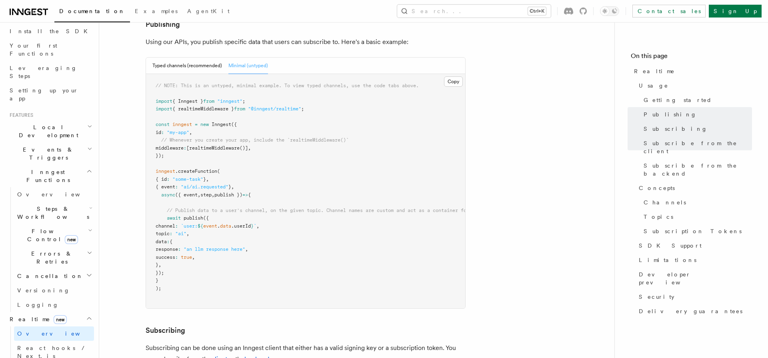
scroll to position [497, 0]
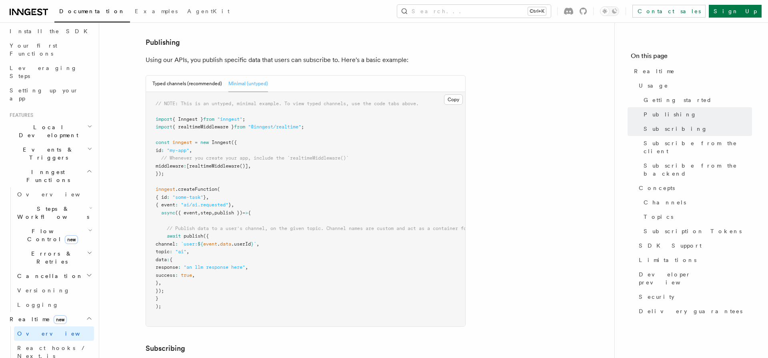
click at [214, 163] on span "realtimeMiddleware" at bounding box center [214, 166] width 50 height 6
click at [212, 163] on span "realtimeMiddleware" at bounding box center [214, 166] width 50 height 6
click at [207, 149] on pre "// NOTE: This is an untyped, minimal example. To view typed channels, use the c…" at bounding box center [305, 209] width 319 height 234
click at [181, 163] on span "middleware" at bounding box center [170, 166] width 28 height 6
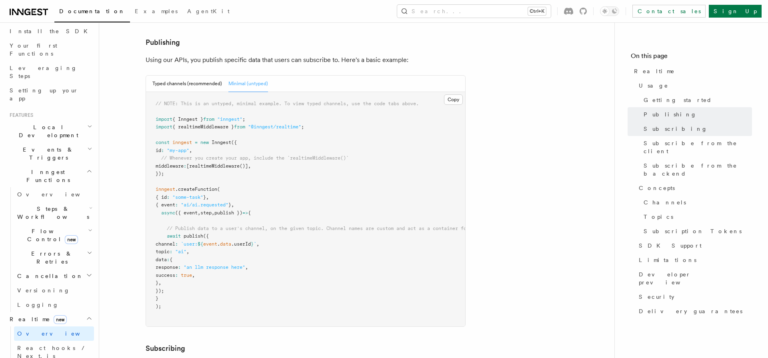
click at [178, 148] on pre "// NOTE: This is an untyped, minimal example. To view typed channels, use the c…" at bounding box center [305, 209] width 319 height 234
click at [182, 163] on span "middleware" at bounding box center [170, 166] width 28 height 6
click at [174, 160] on pre "// NOTE: This is an untyped, minimal example. To view typed channels, use the c…" at bounding box center [305, 209] width 319 height 234
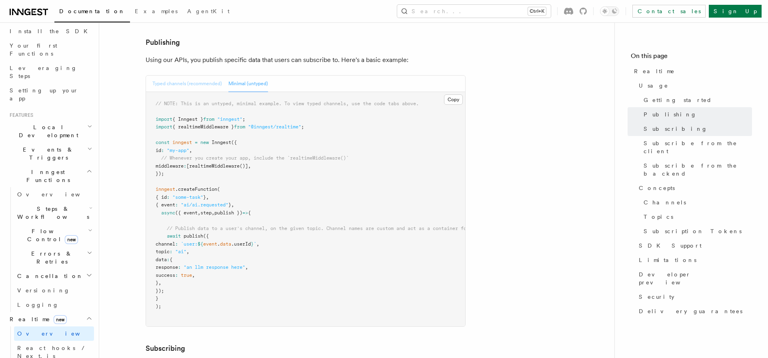
click at [197, 76] on button "Typed channels (recommended)" at bounding box center [187, 84] width 70 height 16
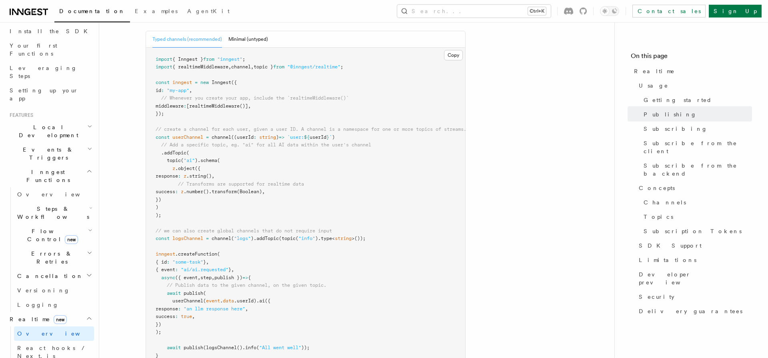
scroll to position [552, 0]
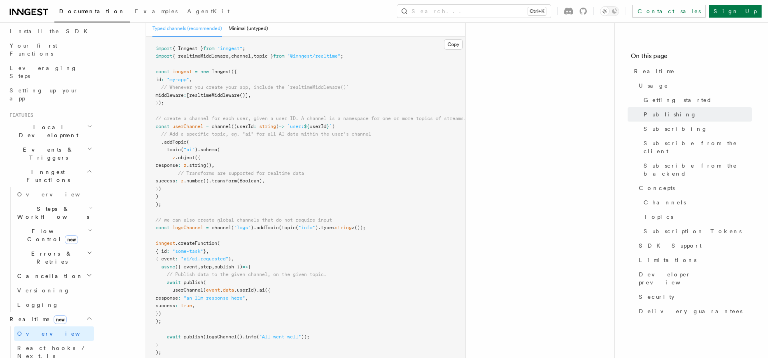
click at [201, 224] on pre "import { Inngest } from "inngest" ; import { realtimeMiddleware , channel , top…" at bounding box center [305, 201] width 319 height 328
click at [190, 241] on span ".createFunction" at bounding box center [196, 244] width 42 height 6
click at [169, 256] on span "{ event" at bounding box center [166, 259] width 20 height 6
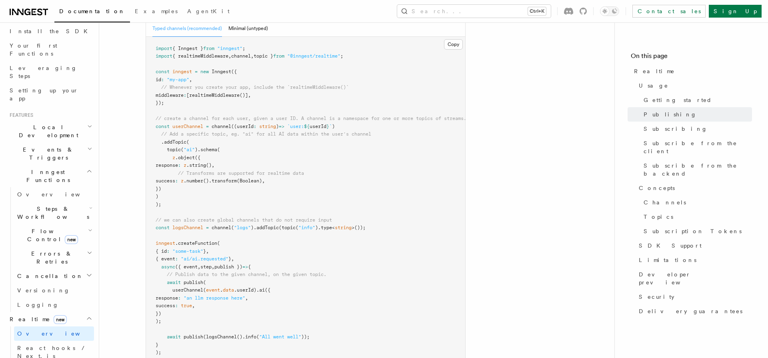
click at [174, 232] on pre "import { Inngest } from "inngest" ; import { realtimeMiddleware , channel , top…" at bounding box center [305, 201] width 319 height 328
click at [172, 249] on span at bounding box center [171, 252] width 3 height 6
click at [166, 257] on pre "import { Inngest } from "inngest" ; import { realtimeMiddleware , channel , top…" at bounding box center [305, 201] width 319 height 328
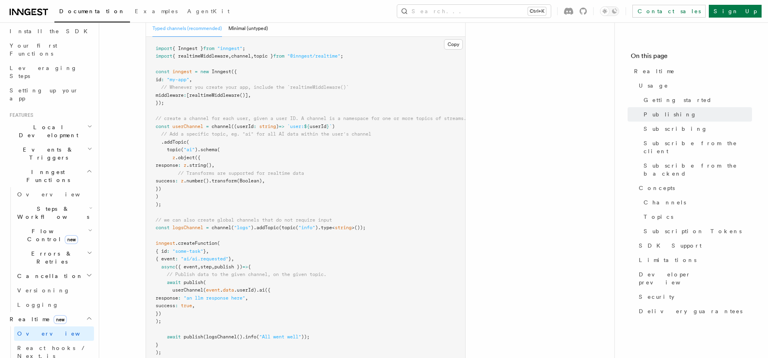
click at [205, 249] on pre "import { Inngest } from "inngest" ; import { realtimeMiddleware , channel , top…" at bounding box center [305, 201] width 319 height 328
click at [182, 265] on pre "import { Inngest } from "inngest" ; import { realtimeMiddleware , channel , top…" at bounding box center [305, 201] width 319 height 328
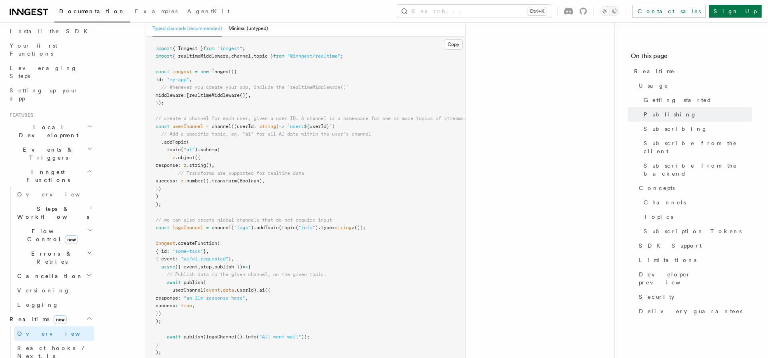
click at [229, 287] on span "data" at bounding box center [228, 290] width 11 height 6
click at [192, 303] on span "true" at bounding box center [186, 306] width 11 height 6
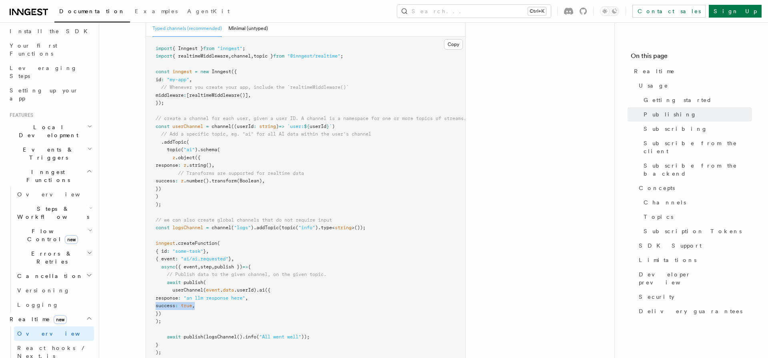
click at [192, 303] on span "true" at bounding box center [186, 306] width 11 height 6
click at [186, 290] on pre "import { Inngest } from "inngest" ; import { realtimeMiddleware , channel , top…" at bounding box center [305, 201] width 319 height 328
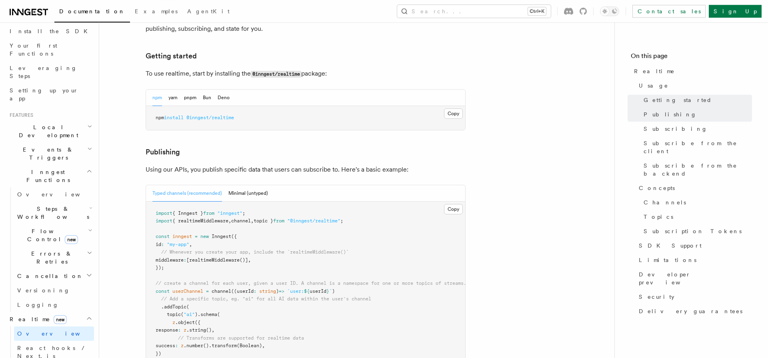
scroll to position [387, 0]
click at [199, 165] on p "Using our APIs, you publish specific data that users can subscribe to. Here's a…" at bounding box center [306, 170] width 320 height 11
click at [198, 165] on p "Using our APIs, you publish specific data that users can subscribe to. Here's a…" at bounding box center [306, 170] width 320 height 11
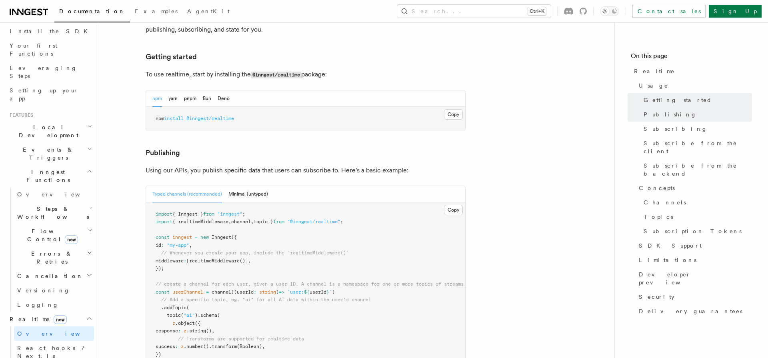
click at [330, 165] on p "Using our APIs, you publish specific data that users can subscribe to. Here's a…" at bounding box center [306, 170] width 320 height 11
click at [455, 165] on p "Using our APIs, you publish specific data that users can subscribe to. Here's a…" at bounding box center [306, 170] width 320 height 11
click at [375, 165] on p "Using our APIs, you publish specific data that users can subscribe to. Here's a…" at bounding box center [306, 170] width 320 height 11
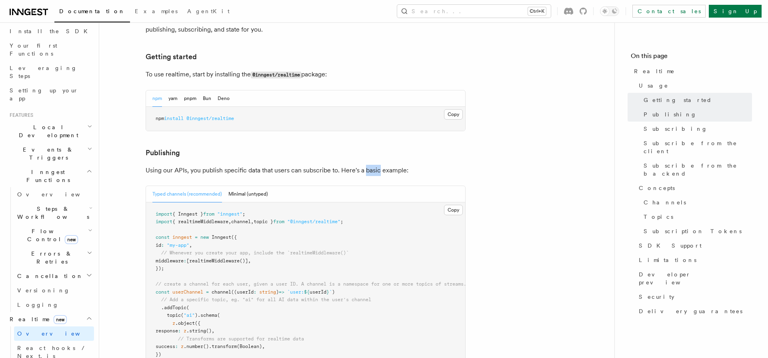
click at [375, 165] on p "Using our APIs, you publish specific data that users can subscribe to. Here's a…" at bounding box center [306, 170] width 320 height 11
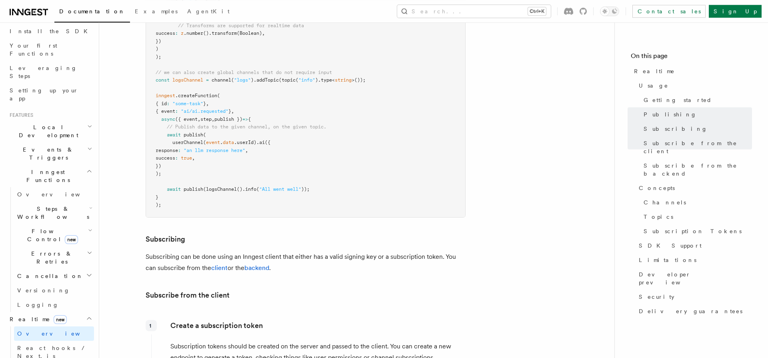
scroll to position [718, 0]
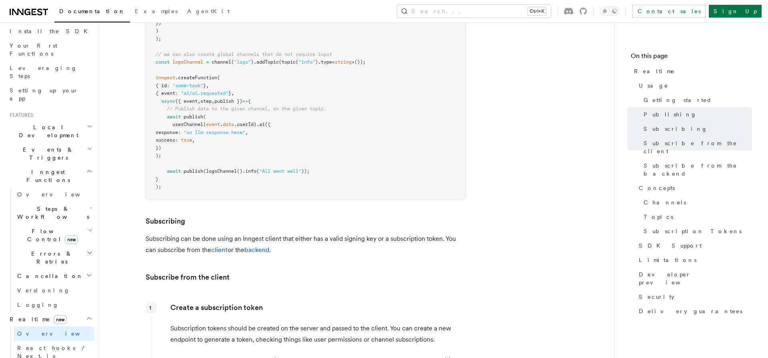
click at [409, 233] on p "Subscribing can be done using an Inngest client that either has a valid signing…" at bounding box center [306, 244] width 320 height 22
click at [410, 233] on p "Subscribing can be done using an Inngest client that either has a valid signing…" at bounding box center [306, 244] width 320 height 22
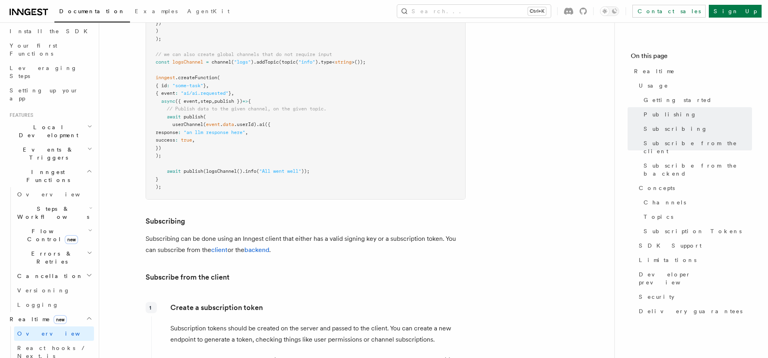
click at [234, 233] on p "Subscribing can be done using an Inngest client that either has a valid signing…" at bounding box center [306, 244] width 320 height 22
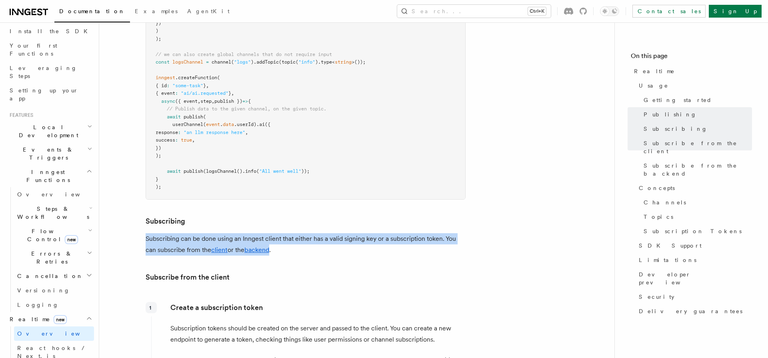
click at [234, 233] on p "Subscribing can be done using an Inngest client that either has a valid signing…" at bounding box center [306, 244] width 320 height 22
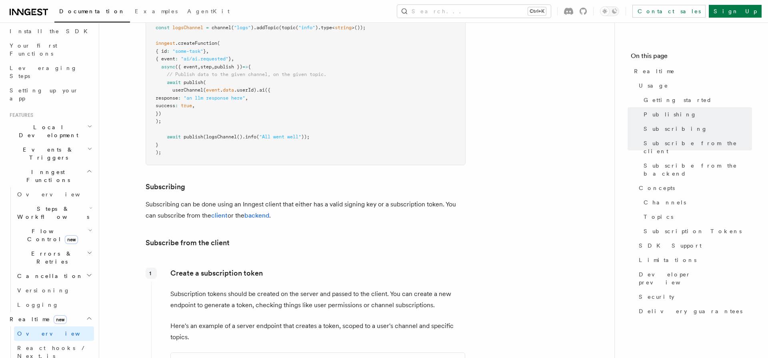
scroll to position [773, 0]
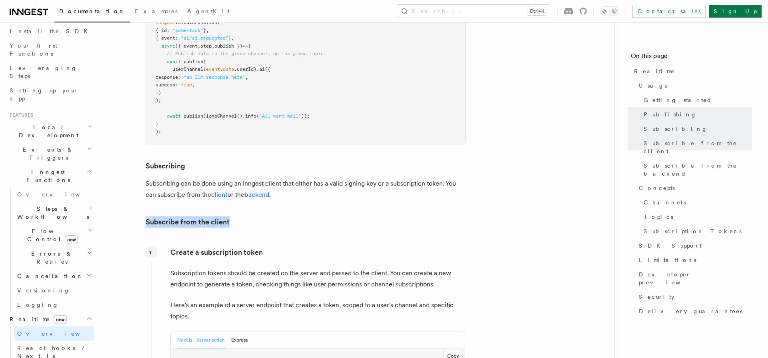
drag, startPoint x: 152, startPoint y: 128, endPoint x: 381, endPoint y: 204, distance: 240.7
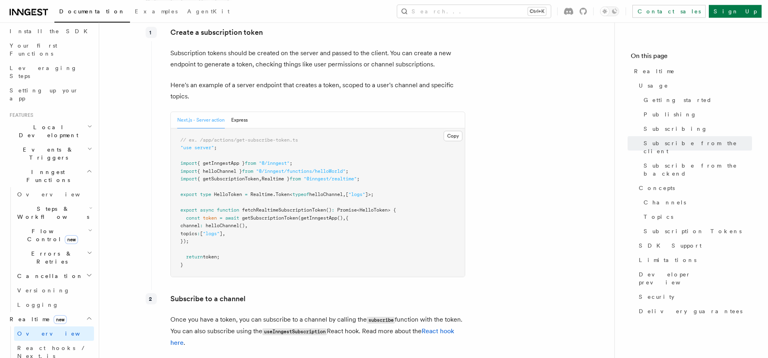
scroll to position [994, 0]
click at [294, 206] on span "fetchRealtimeSubscriptionToken" at bounding box center [284, 209] width 84 height 6
click at [292, 206] on span "fetchRealtimeSubscriptionToken" at bounding box center [284, 209] width 84 height 6
click at [261, 205] on pre "// ex. /app/actions/get-subscribe-token.ts "use server" ; import { getInngestAp…" at bounding box center [318, 202] width 294 height 149
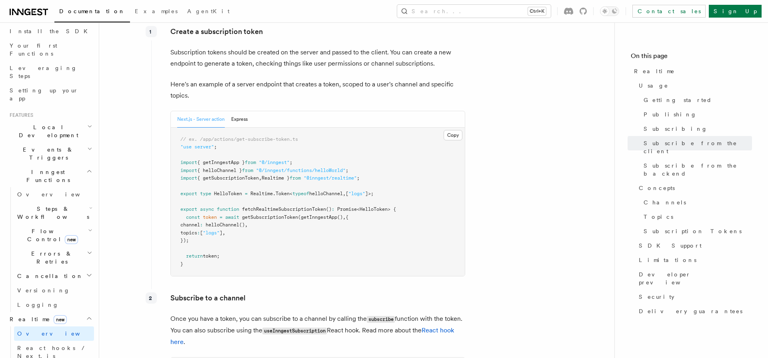
click at [254, 214] on span "getSubscriptionToken" at bounding box center [270, 217] width 56 height 6
click at [221, 222] on span "helloChannel" at bounding box center [223, 225] width 34 height 6
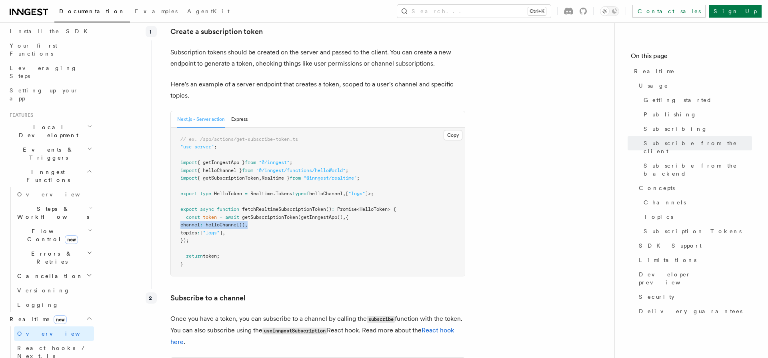
click at [221, 222] on span "helloChannel" at bounding box center [223, 225] width 34 height 6
click at [200, 230] on span ":" at bounding box center [198, 233] width 3 height 6
click at [197, 253] on span "return" at bounding box center [194, 256] width 17 height 6
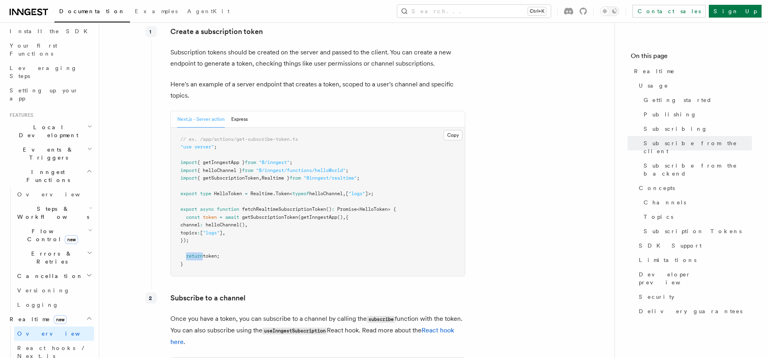
click at [197, 253] on span "return" at bounding box center [194, 256] width 17 height 6
click at [384, 211] on pre "// ex. /app/actions/get-subscribe-token.ts "use server" ; import { getInngestAp…" at bounding box center [318, 202] width 294 height 149
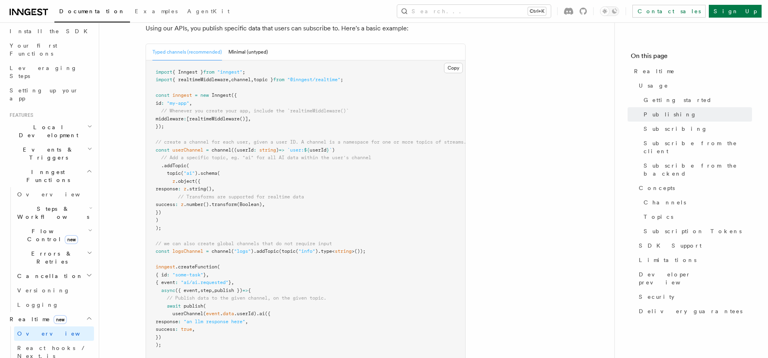
scroll to position [552, 0]
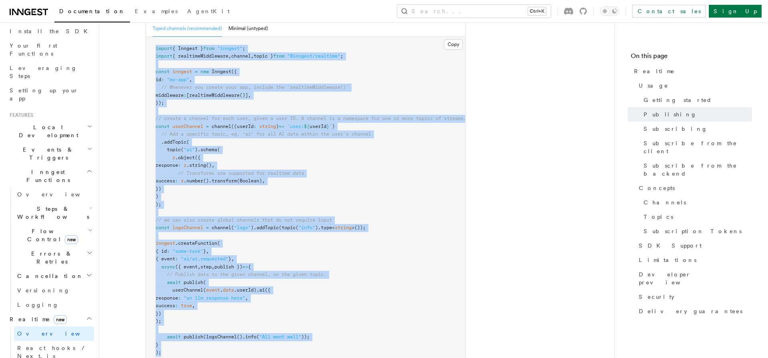
drag, startPoint x: 184, startPoint y: 328, endPoint x: 139, endPoint y: 26, distance: 304.7
click at [146, 37] on pre "import { Inngest } from "inngest" ; import { realtimeMiddleware , channel , top…" at bounding box center [305, 201] width 319 height 328
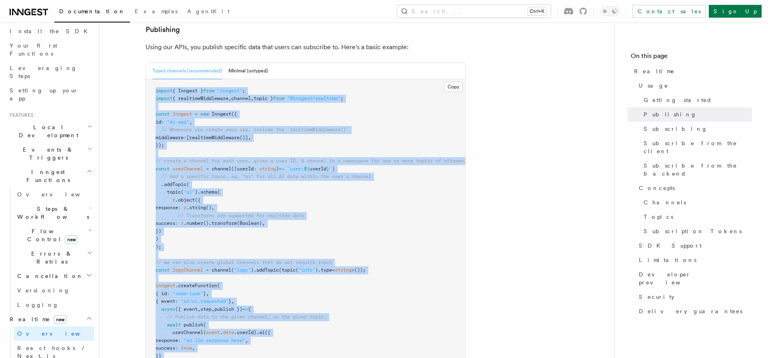
scroll to position [497, 0]
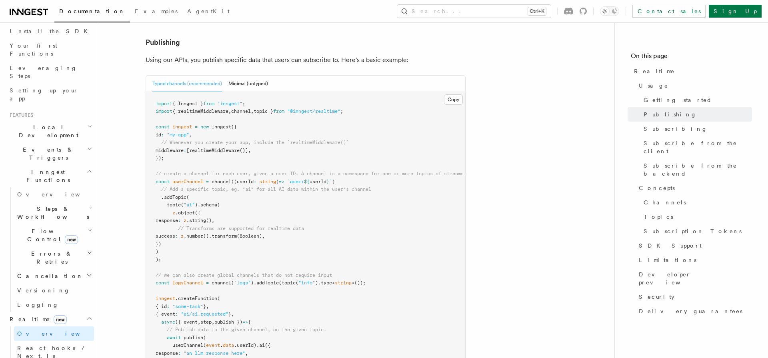
click at [355, 197] on pre "import { Inngest } from "inngest" ; import { realtimeMiddleware , channel , top…" at bounding box center [305, 256] width 319 height 328
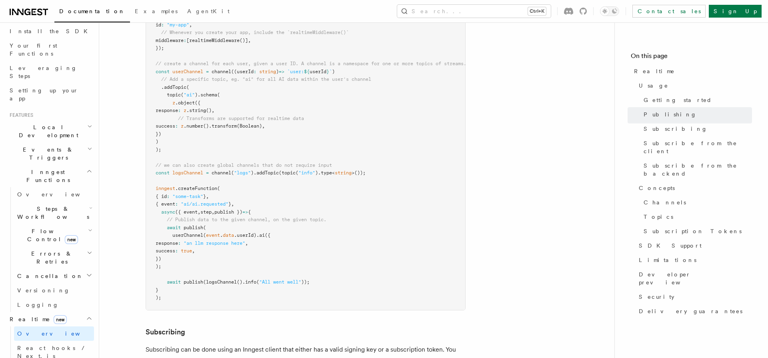
scroll to position [607, 0]
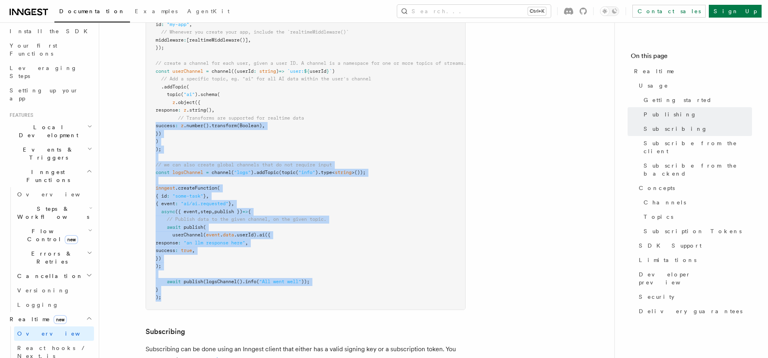
drag, startPoint x: 206, startPoint y: 277, endPoint x: 118, endPoint y: 102, distance: 195.8
click at [146, 102] on pre "import { Inngest } from "inngest" ; import { realtimeMiddleware , channel , top…" at bounding box center [305, 146] width 319 height 328
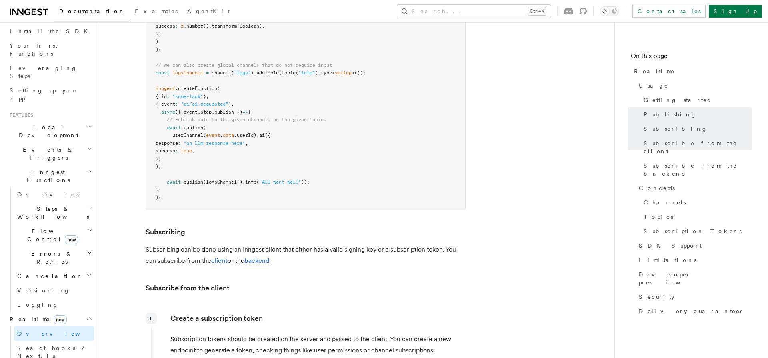
scroll to position [718, 0]
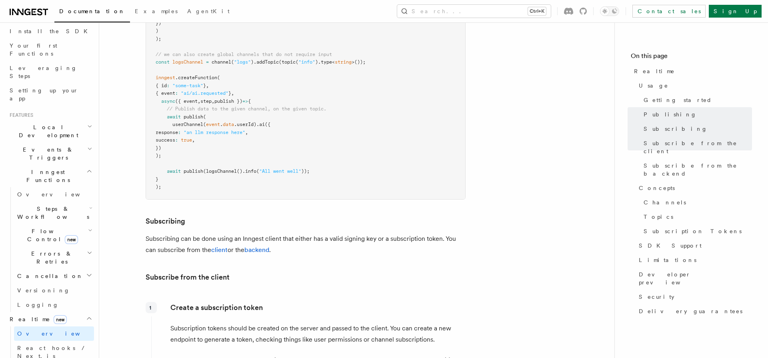
click at [209, 233] on p "Subscribing can be done using an Inngest client that either has a valid signing…" at bounding box center [306, 244] width 320 height 22
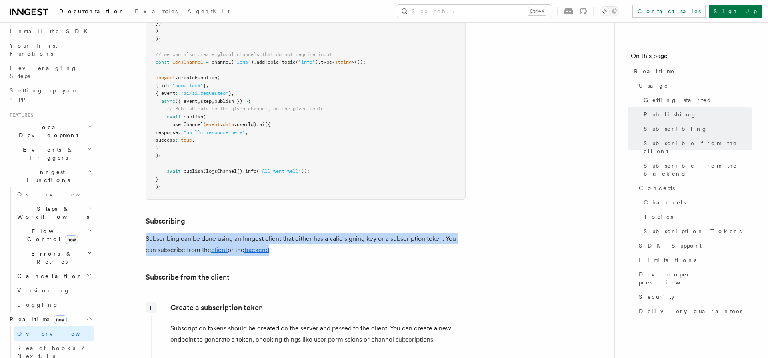
click at [209, 233] on p "Subscribing can be done using an Inngest client that either has a valid signing…" at bounding box center [306, 244] width 320 height 22
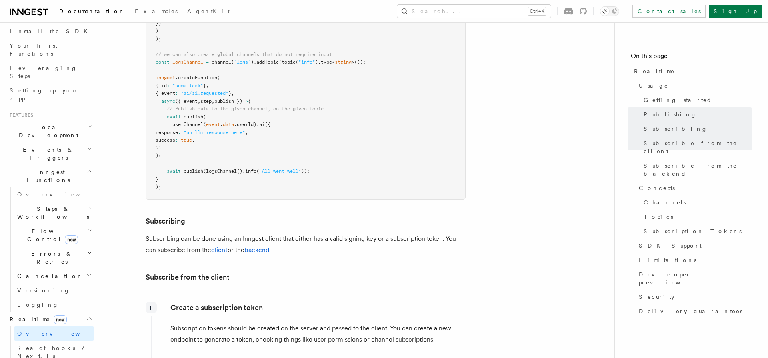
click at [363, 233] on p "Subscribing can be done using an Inngest client that either has a valid signing…" at bounding box center [306, 244] width 320 height 22
click at [361, 233] on p "Subscribing can be done using an Inngest client that either has a valid signing…" at bounding box center [306, 244] width 320 height 22
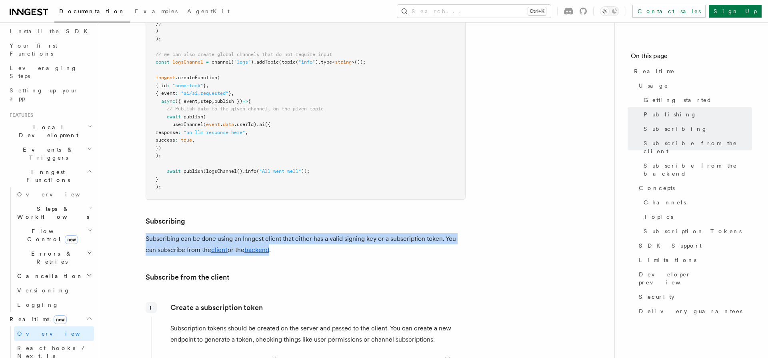
click at [361, 233] on p "Subscribing can be done using an Inngest client that either has a valid signing…" at bounding box center [306, 244] width 320 height 22
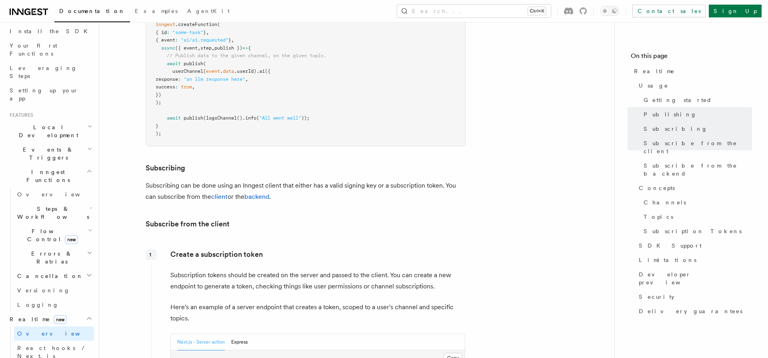
scroll to position [773, 0]
click at [174, 178] on p "Subscribing can be done using an Inngest client that either has a valid signing…" at bounding box center [306, 189] width 320 height 22
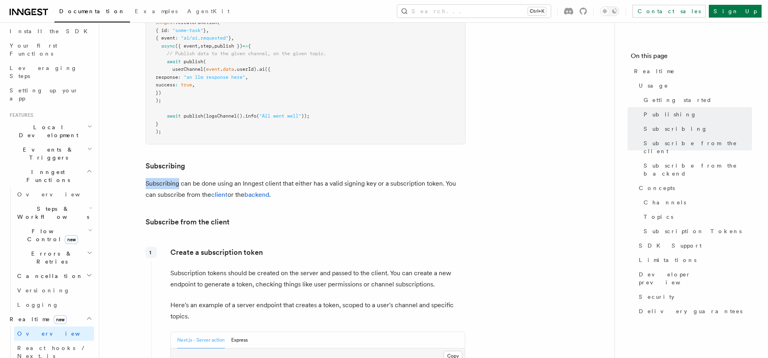
click at [174, 178] on p "Subscribing can be done using an Inngest client that either has a valid signing…" at bounding box center [306, 189] width 320 height 22
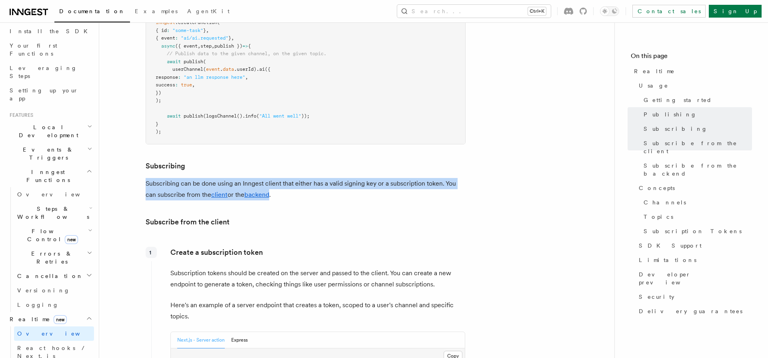
click at [174, 178] on p "Subscribing can be done using an Inngest client that either has a valid signing…" at bounding box center [306, 189] width 320 height 22
click at [337, 178] on p "Subscribing can be done using an Inngest client that either has a valid signing…" at bounding box center [306, 189] width 320 height 22
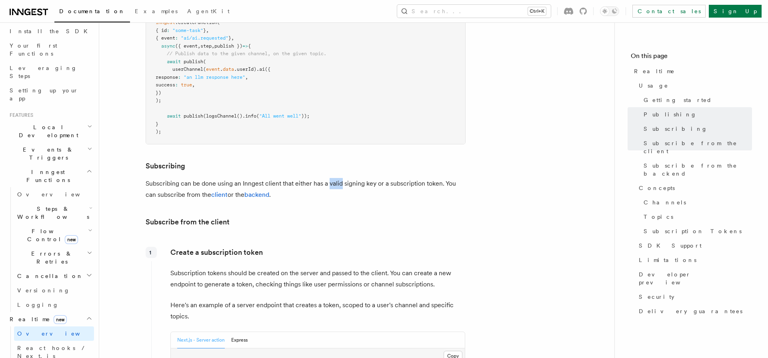
click at [337, 178] on p "Subscribing can be done using an Inngest client that either has a valid signing…" at bounding box center [306, 189] width 320 height 22
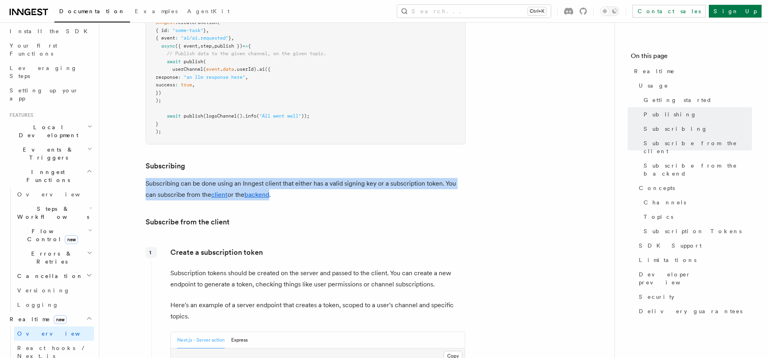
click at [337, 178] on p "Subscribing can be done using an Inngest client that either has a valid signing…" at bounding box center [306, 189] width 320 height 22
click at [303, 178] on p "Subscribing can be done using an Inngest client that either has a valid signing…" at bounding box center [306, 189] width 320 height 22
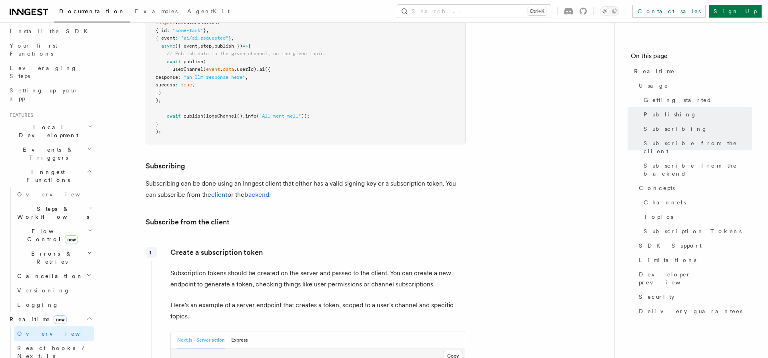
click at [176, 178] on p "Subscribing can be done using an Inngest client that either has a valid signing…" at bounding box center [306, 189] width 320 height 22
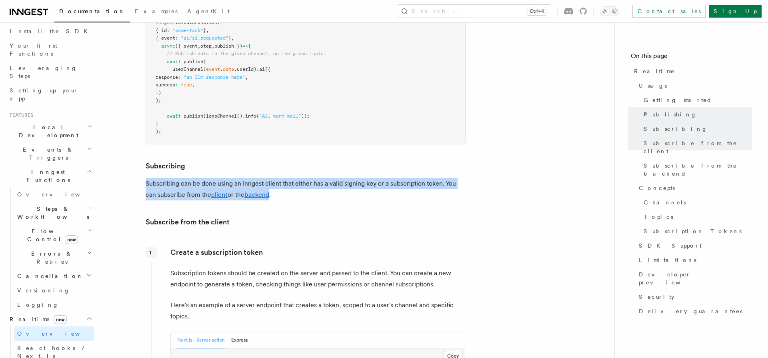
click at [176, 178] on p "Subscribing can be done using an Inngest client that either has a valid signing…" at bounding box center [306, 189] width 320 height 22
click at [152, 178] on p "Subscribing can be done using an Inngest client that either has a valid signing…" at bounding box center [306, 189] width 320 height 22
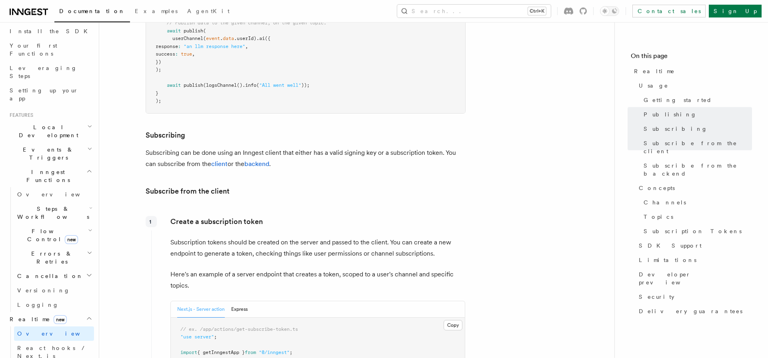
scroll to position [828, 0]
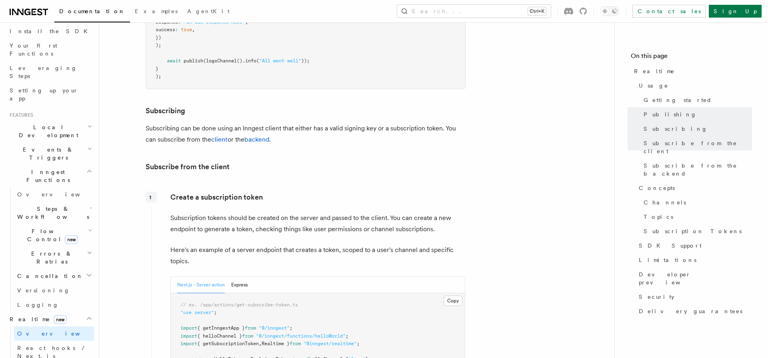
click at [190, 212] on p "Subscription tokens should be created on the server and passed to the client. Y…" at bounding box center [317, 223] width 295 height 22
click at [180, 245] on p "Here's an example of a server endpoint that creates a token, scoped to a user's…" at bounding box center [317, 256] width 295 height 22
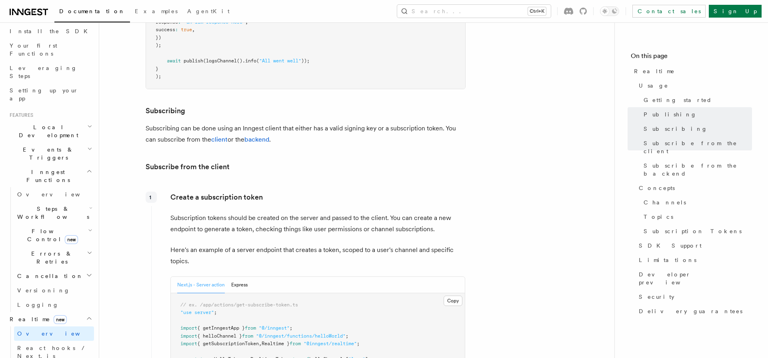
click at [180, 245] on p "Here's an example of a server endpoint that creates a token, scoped to a user's…" at bounding box center [317, 256] width 295 height 22
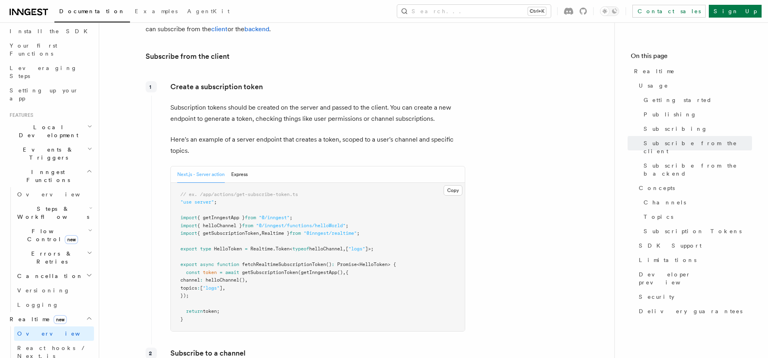
scroll to position [994, 0]
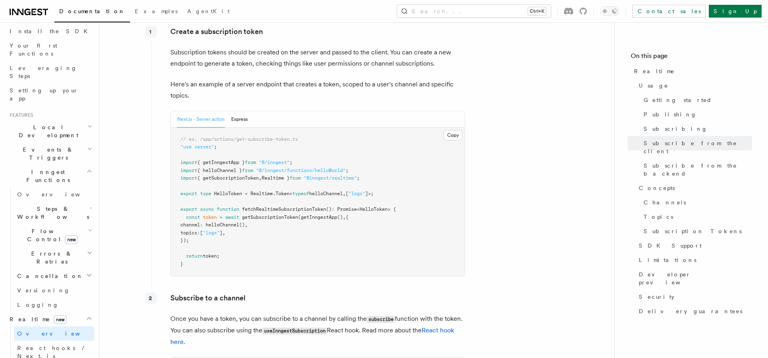
click at [251, 210] on pre "// ex. /app/actions/get-subscribe-token.ts "use server" ; import { getInngestAp…" at bounding box center [318, 202] width 294 height 149
click at [360, 206] on span "<" at bounding box center [358, 209] width 3 height 6
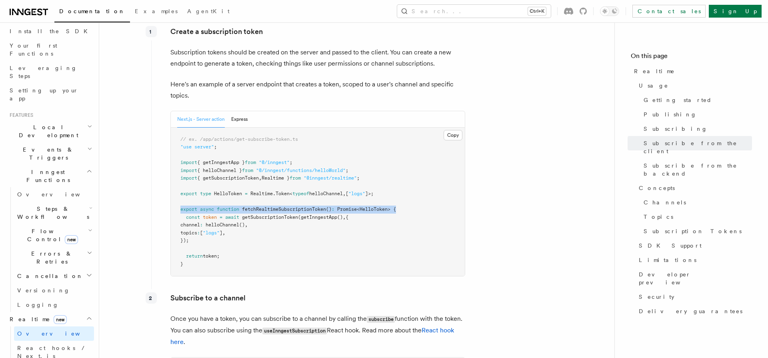
click at [360, 206] on span "<" at bounding box center [358, 209] width 3 height 6
click at [242, 214] on span at bounding box center [240, 217] width 3 height 6
click at [244, 192] on pre "// ex. /app/actions/get-subscribe-token.ts "use server" ; import { getInngestAp…" at bounding box center [318, 202] width 294 height 149
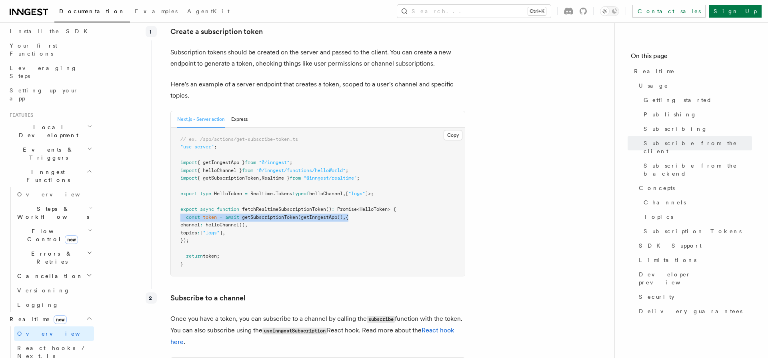
click at [244, 192] on pre "// ex. /app/actions/get-subscribe-token.ts "use server" ; import { getInngestAp…" at bounding box center [318, 202] width 294 height 149
click at [219, 207] on pre "// ex. /app/actions/get-subscribe-token.ts "use server" ; import { getInngestAp…" at bounding box center [318, 202] width 294 height 149
click at [221, 199] on pre "// ex. /app/actions/get-subscribe-token.ts "use server" ; import { getInngestAp…" at bounding box center [318, 202] width 294 height 149
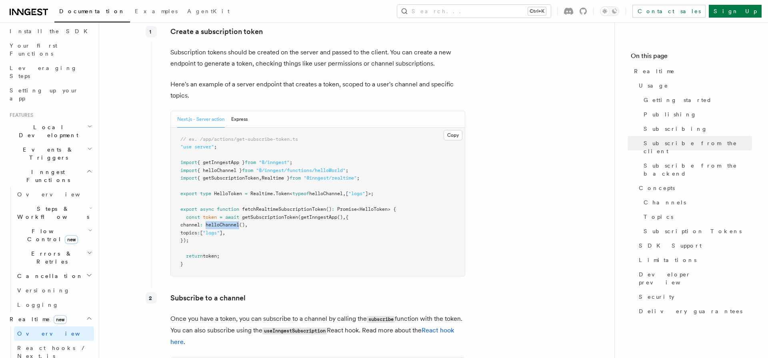
click at [221, 199] on pre "// ex. /app/actions/get-subscribe-token.ts "use server" ; import { getInngestAp…" at bounding box center [318, 202] width 294 height 149
click at [163, 194] on div "Create a subscription token Subscription tokens should be created on the server…" at bounding box center [308, 155] width 315 height 264
drag, startPoint x: 227, startPoint y: 249, endPoint x: 150, endPoint y: 104, distance: 164.9
click at [171, 128] on pre "// ex. /app/actions/get-subscribe-token.ts "use server" ; import { getInngestAp…" at bounding box center [318, 202] width 294 height 149
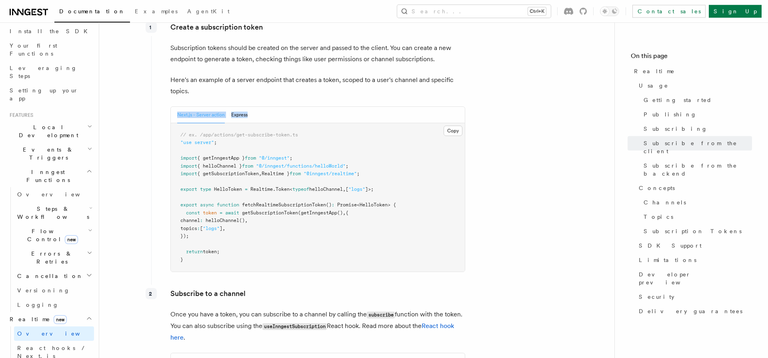
scroll to position [939, 0]
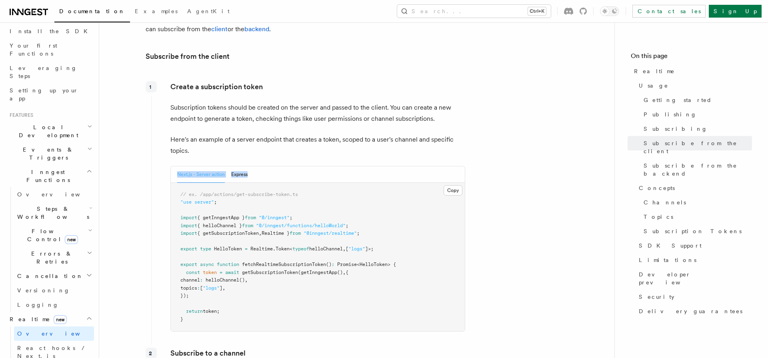
click at [288, 276] on pre "// ex. /app/actions/get-subscribe-token.ts "use server" ; import { getInngestAp…" at bounding box center [318, 257] width 294 height 149
click at [405, 102] on p "Subscription tokens should be created on the server and passed to the client. Y…" at bounding box center [317, 113] width 295 height 22
click at [403, 102] on p "Subscription tokens should be created on the server and passed to the client. Y…" at bounding box center [317, 113] width 295 height 22
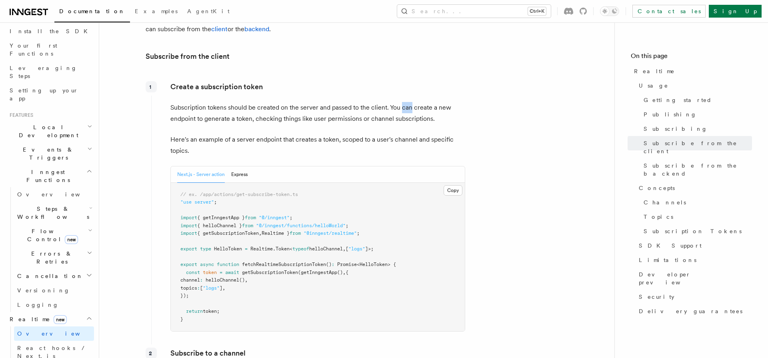
click at [403, 102] on p "Subscription tokens should be created on the server and passed to the client. Y…" at bounding box center [317, 113] width 295 height 22
click at [401, 102] on p "Subscription tokens should be created on the server and passed to the client. Y…" at bounding box center [317, 113] width 295 height 22
click at [315, 102] on p "Subscription tokens should be created on the server and passed to the client. Y…" at bounding box center [317, 113] width 295 height 22
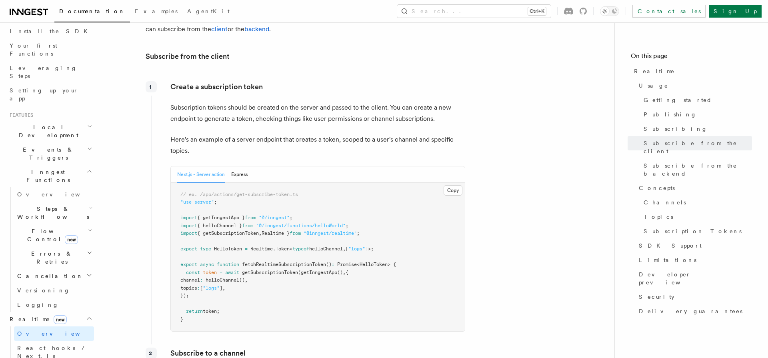
click at [246, 102] on p "Subscription tokens should be created on the server and passed to the client. Y…" at bounding box center [317, 113] width 295 height 22
click at [245, 102] on p "Subscription tokens should be created on the server and passed to the client. Y…" at bounding box center [317, 113] width 295 height 22
click at [316, 134] on p "Here's an example of a server endpoint that creates a token, scoped to a user's…" at bounding box center [317, 145] width 295 height 22
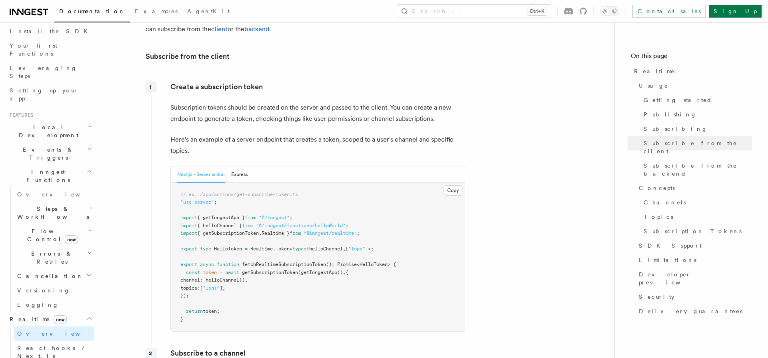
click at [314, 134] on p "Here's an example of a server endpoint that creates a token, scoped to a user's…" at bounding box center [317, 145] width 295 height 22
click at [237, 134] on p "Here's an example of a server endpoint that creates a token, scoped to a user's…" at bounding box center [317, 145] width 295 height 22
click at [343, 134] on p "Here's an example of a server endpoint that creates a token, scoped to a user's…" at bounding box center [317, 145] width 295 height 22
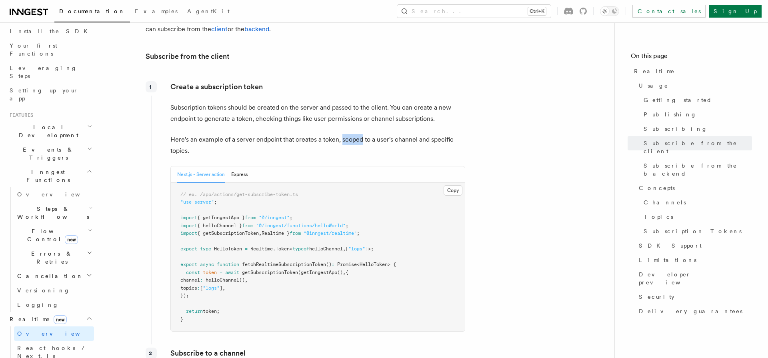
click at [343, 134] on p "Here's an example of a server endpoint that creates a token, scoped to a user's…" at bounding box center [317, 145] width 295 height 22
click at [264, 102] on p "Subscription tokens should be created on the server and passed to the client. Y…" at bounding box center [317, 113] width 295 height 22
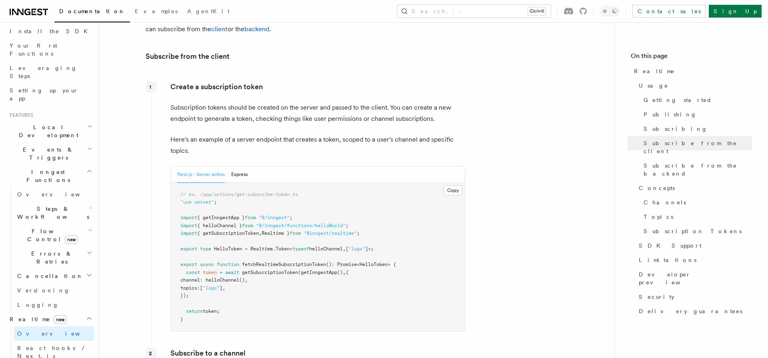
click at [264, 102] on p "Subscription tokens should be created on the server and passed to the client. Y…" at bounding box center [317, 113] width 295 height 22
click at [232, 102] on p "Subscription tokens should be created on the server and passed to the client. Y…" at bounding box center [317, 113] width 295 height 22
click at [192, 102] on p "Subscription tokens should be created on the server and passed to the client. Y…" at bounding box center [317, 113] width 295 height 22
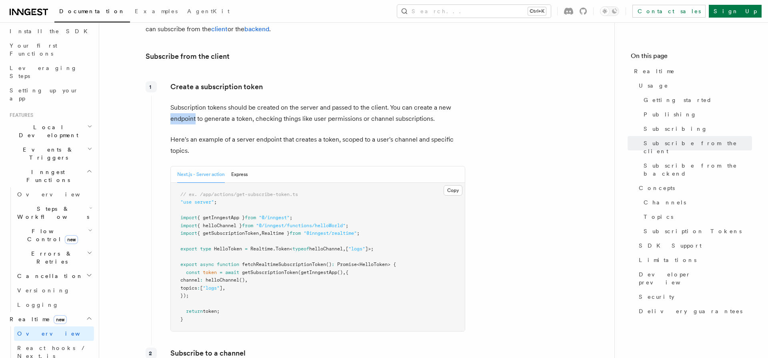
click at [192, 102] on p "Subscription tokens should be created on the server and passed to the client. Y…" at bounding box center [317, 113] width 295 height 22
click at [288, 270] on span "getSubscriptionToken" at bounding box center [270, 273] width 56 height 6
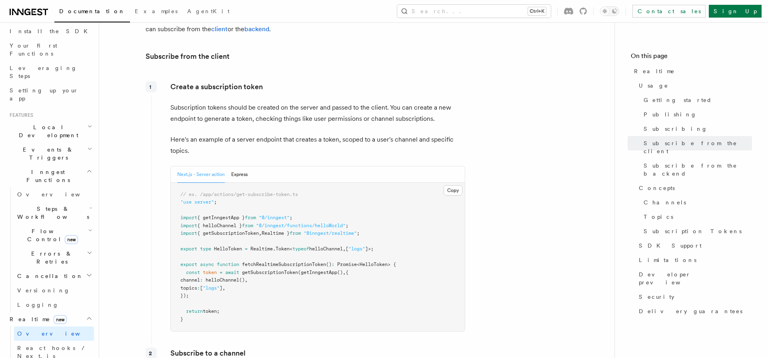
click at [261, 262] on span "fetchRealtimeSubscriptionToken" at bounding box center [284, 265] width 84 height 6
click at [222, 285] on span "]" at bounding box center [221, 288] width 3 height 6
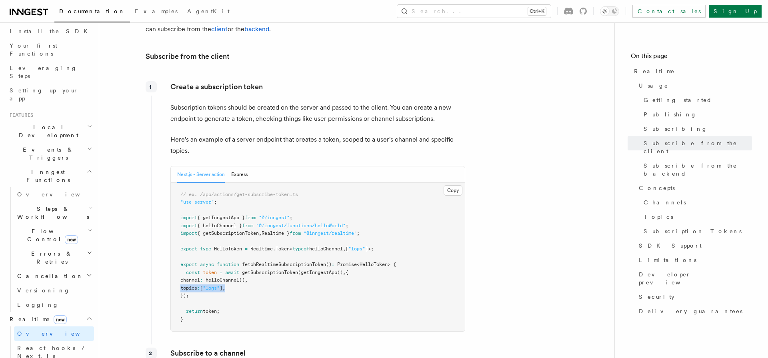
click at [222, 285] on span "]" at bounding box center [221, 288] width 3 height 6
click at [208, 262] on span "async" at bounding box center [207, 265] width 14 height 6
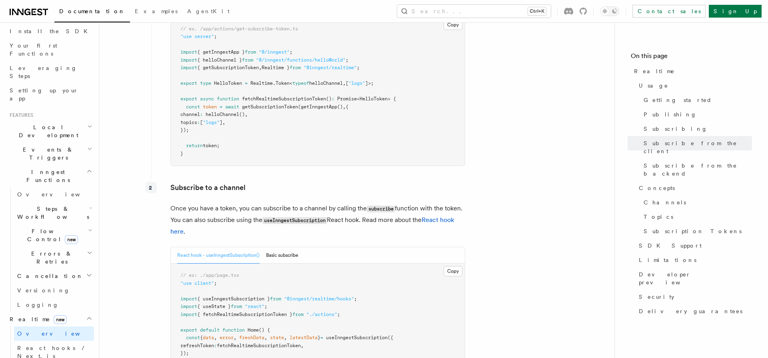
scroll to position [1049, 0]
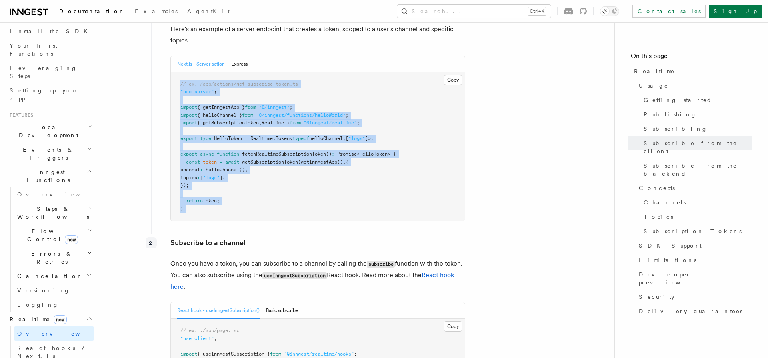
drag, startPoint x: 266, startPoint y: 193, endPoint x: 172, endPoint y: 57, distance: 165.7
click at [172, 72] on pre "// ex. /app/actions/get-subscribe-token.ts "use server" ; import { getInngestAp…" at bounding box center [318, 146] width 294 height 149
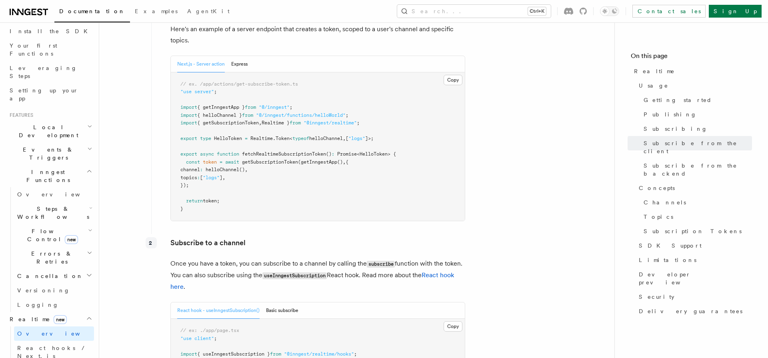
click at [323, 151] on pre "// ex. /app/actions/get-subscribe-token.ts "use server" ; import { getInngestAp…" at bounding box center [318, 146] width 294 height 149
click at [302, 181] on pre "// ex. /app/actions/get-subscribe-token.ts "use server" ; import { getInngestAp…" at bounding box center [318, 146] width 294 height 149
click at [245, 153] on pre "// ex. /app/actions/get-subscribe-token.ts "use server" ; import { getInngestAp…" at bounding box center [318, 146] width 294 height 149
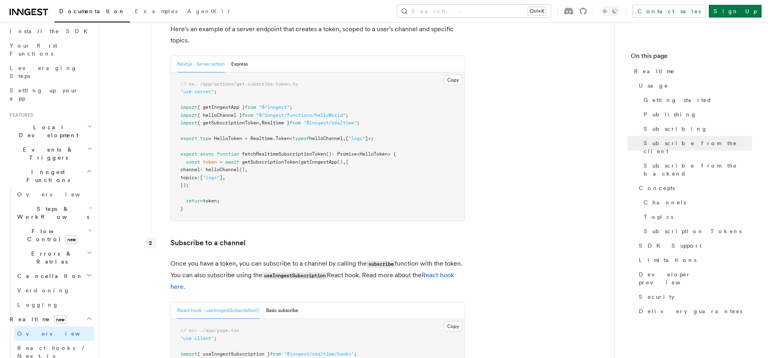
click at [239, 167] on span "helloChannel" at bounding box center [223, 170] width 34 height 6
click at [386, 168] on pre "// ex. /app/actions/get-subscribe-token.ts "use server" ; import { getInngestAp…" at bounding box center [318, 146] width 294 height 149
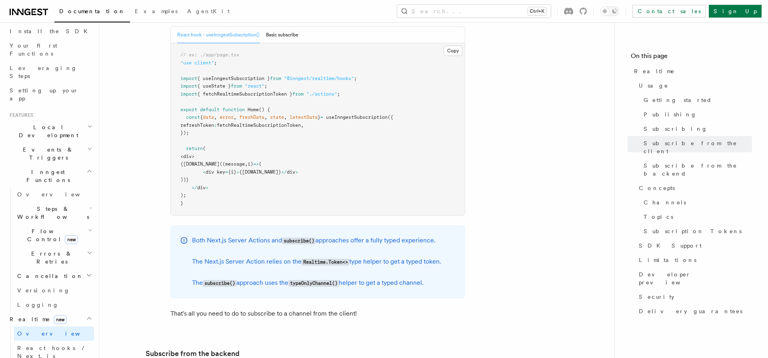
scroll to position [1325, 0]
click at [255, 234] on p "Both Next.js Server Actions and subscribe() approaches offer a fully typed expe…" at bounding box center [316, 240] width 249 height 12
click at [207, 198] on div "Subscribe to a channel Once you have a token, you can subscribe to a channel by…" at bounding box center [308, 143] width 315 height 371
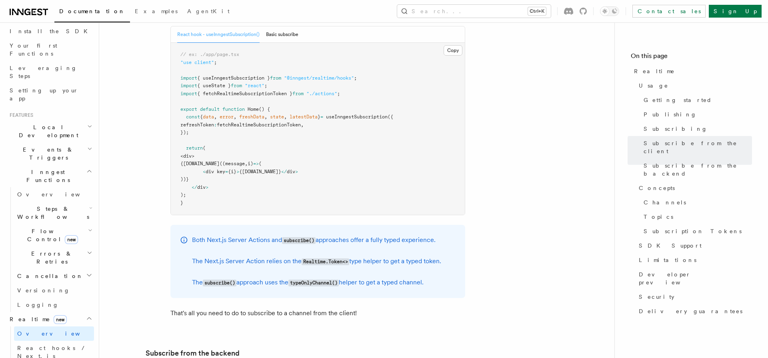
click at [351, 234] on p "Both Next.js Server Actions and subscribe() approaches offer a fully typed expe…" at bounding box center [316, 240] width 249 height 12
click at [291, 234] on div "Both Next.js Server Actions and subscribe() approaches offer a fully typed expe…" at bounding box center [316, 261] width 249 height 54
click at [309, 237] on code "subscribe()" at bounding box center [299, 240] width 34 height 7
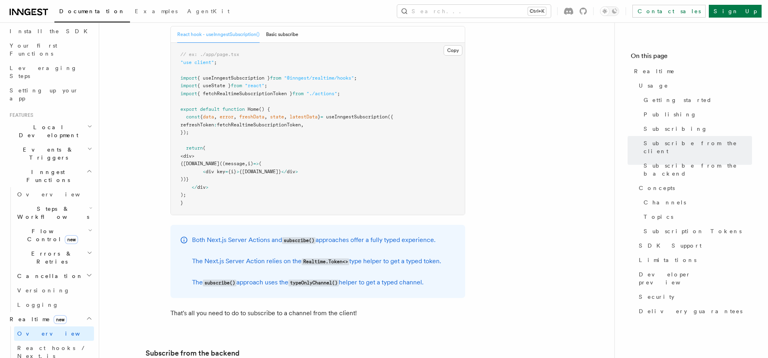
click at [309, 237] on code "subscribe()" at bounding box center [299, 240] width 34 height 7
click at [295, 237] on code "subscribe()" at bounding box center [299, 240] width 34 height 7
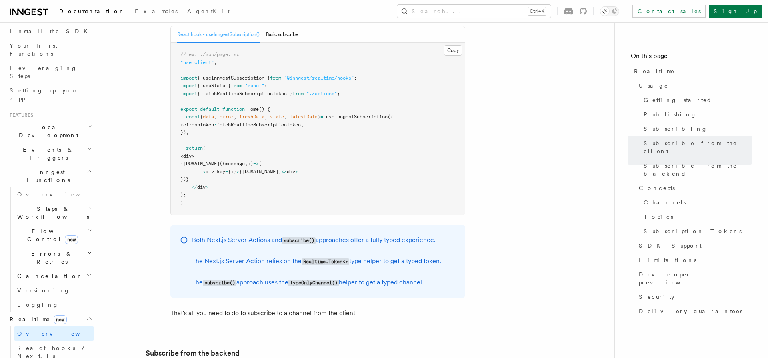
click at [263, 234] on div "Both Next.js Server Actions and subscribe() approaches offer a fully typed expe…" at bounding box center [316, 261] width 249 height 54
click at [265, 234] on p "Both Next.js Server Actions and subscribe() approaches offer a fully typed expe…" at bounding box center [316, 240] width 249 height 12
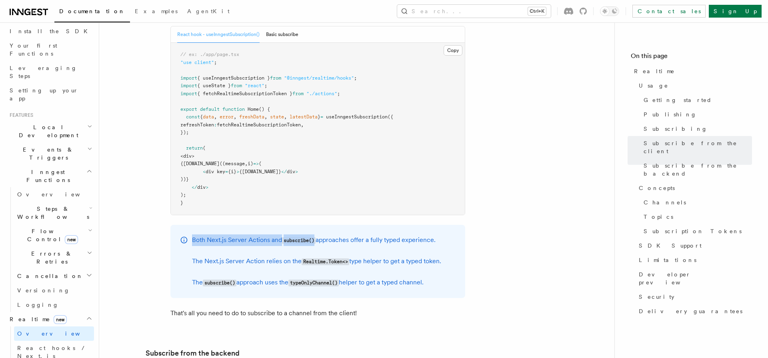
click at [265, 234] on p "Both Next.js Server Actions and subscribe() approaches offer a fully typed expe…" at bounding box center [316, 240] width 249 height 12
click at [217, 234] on p "Both Next.js Server Actions and subscribe() approaches offer a fully typed expe…" at bounding box center [316, 240] width 249 height 12
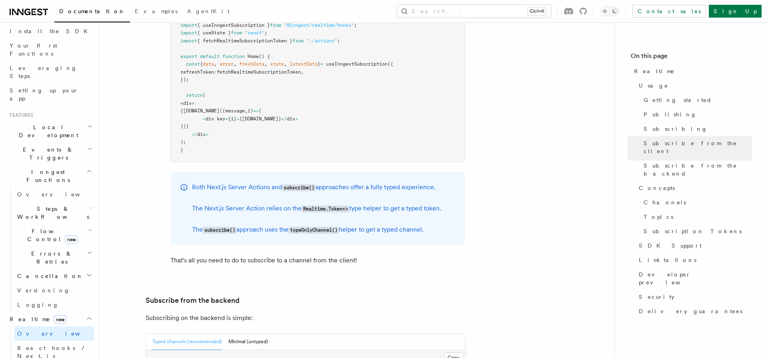
scroll to position [1381, 0]
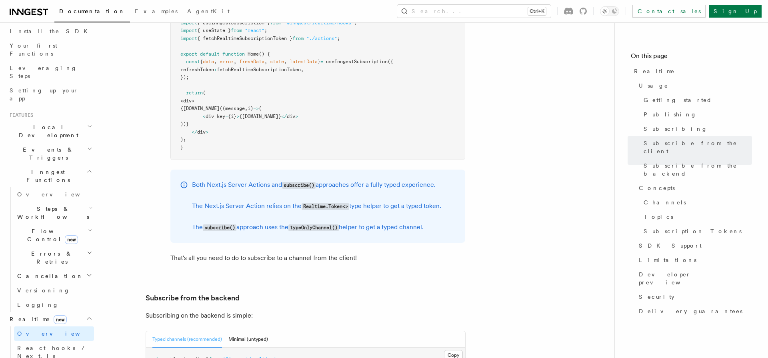
drag, startPoint x: 442, startPoint y: 211, endPoint x: 169, endPoint y: 149, distance: 279.9
click at [169, 149] on div "Subscribe to a channel Once you have a token, you can subscribe to a channel by…" at bounding box center [308, 88] width 315 height 371
drag, startPoint x: 174, startPoint y: 140, endPoint x: 445, endPoint y: 208, distance: 279.3
click at [445, 208] on div "Subscribe to a channel Once you have a token, you can subscribe to a channel by…" at bounding box center [308, 88] width 315 height 371
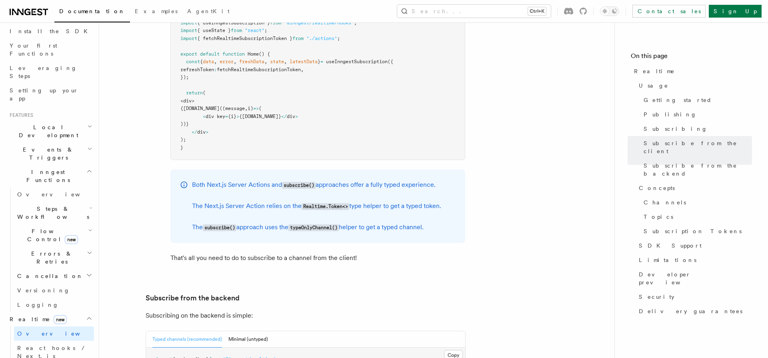
click at [441, 222] on p "The subscribe() approach uses the typeOnlyChannel() helper to get a typed chann…" at bounding box center [316, 228] width 249 height 12
drag, startPoint x: 423, startPoint y: 230, endPoint x: 146, endPoint y: 142, distance: 290.0
click at [151, 142] on div "Subscribe to a channel Once you have a token, you can subscribe to a channel by…" at bounding box center [308, 88] width 315 height 371
click at [198, 147] on div "Subscribe to a channel Once you have a token, you can subscribe to a channel by…" at bounding box center [308, 88] width 315 height 371
drag, startPoint x: 212, startPoint y: 142, endPoint x: 279, endPoint y: 222, distance: 104.3
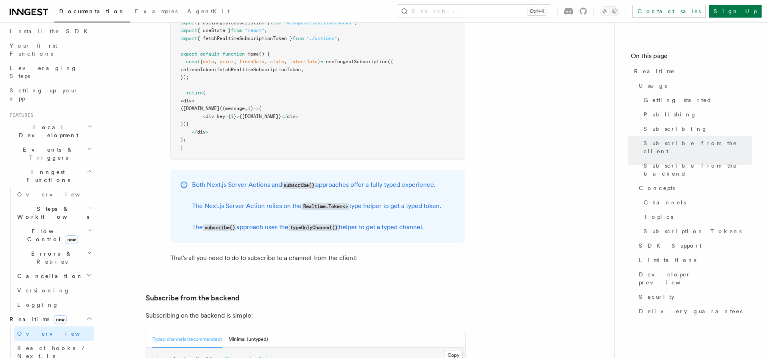
click at [279, 222] on div "Subscribe to a channel Once you have a token, you can subscribe to a channel by…" at bounding box center [308, 88] width 315 height 371
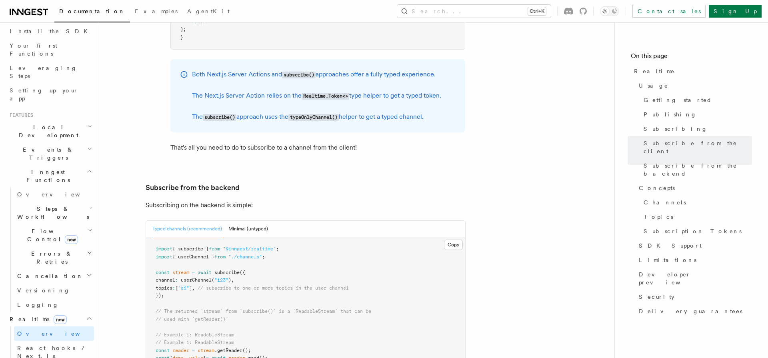
scroll to position [1601, 0]
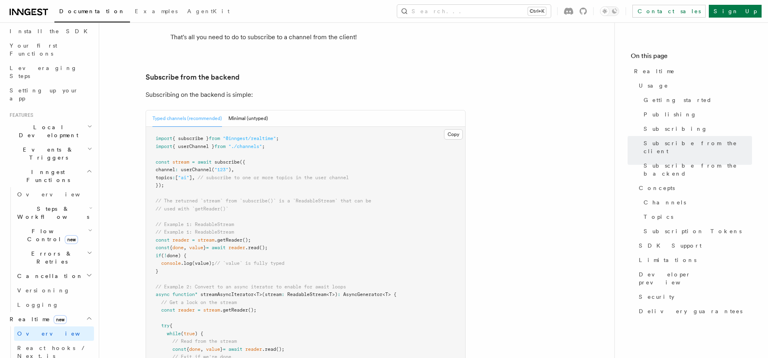
click at [248, 146] on pre "import { subscribe } from "@inngest/realtime" ; import { userChannel } from "./…" at bounding box center [305, 295] width 319 height 336
click at [214, 175] on span "// subscribe to one or more topics in the user channel" at bounding box center [273, 178] width 151 height 6
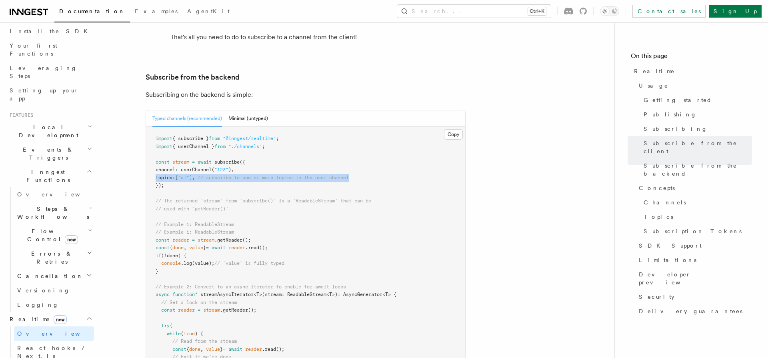
click at [214, 175] on span "// subscribe to one or more topics in the user channel" at bounding box center [273, 178] width 151 height 6
click at [216, 152] on pre "import { subscribe } from "@inngest/realtime" ; import { userChannel } from "./…" at bounding box center [305, 295] width 319 height 336
click at [213, 175] on span "// subscribe to one or more topics in the user channel" at bounding box center [273, 178] width 151 height 6
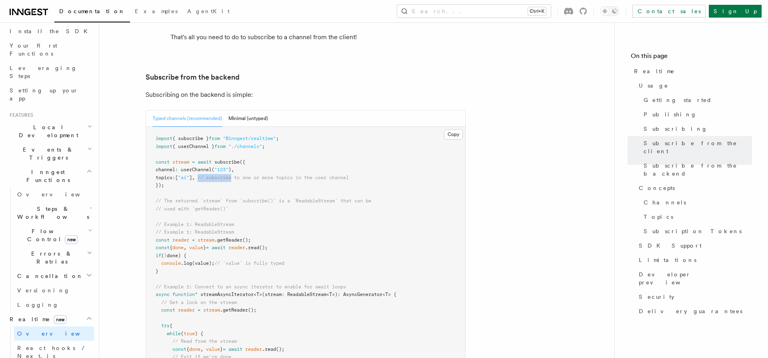
click at [213, 175] on span "// subscribe to one or more topics in the user channel" at bounding box center [273, 178] width 151 height 6
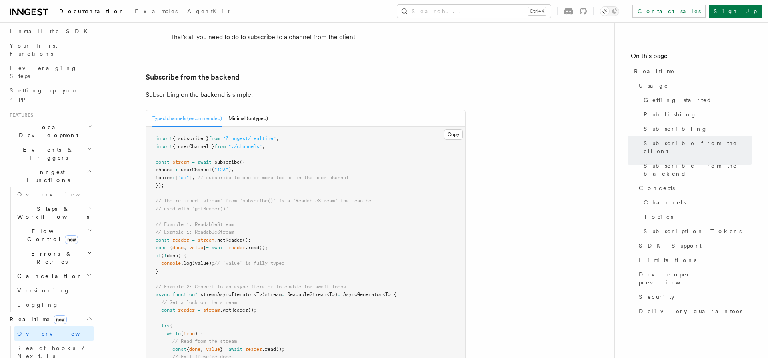
click at [213, 175] on span "// subscribe to one or more topics in the user channel" at bounding box center [273, 178] width 151 height 6
click at [210, 175] on span "// subscribe to one or more topics in the user channel" at bounding box center [273, 178] width 151 height 6
click at [215, 175] on span "// subscribe to one or more topics in the user channel" at bounding box center [273, 178] width 151 height 6
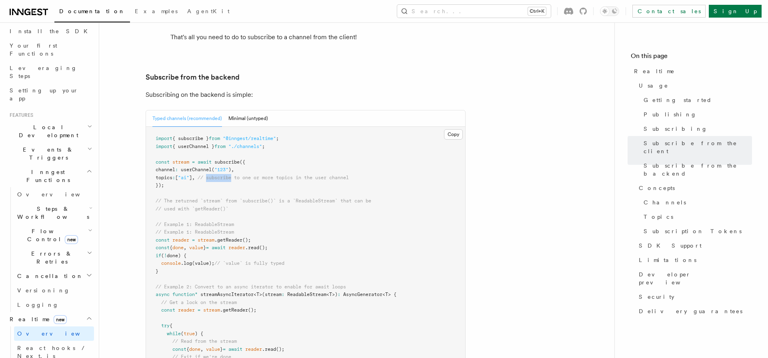
click at [215, 175] on span "// subscribe to one or more topics in the user channel" at bounding box center [273, 178] width 151 height 6
click at [213, 175] on span "// subscribe to one or more topics in the user channel" at bounding box center [273, 178] width 151 height 6
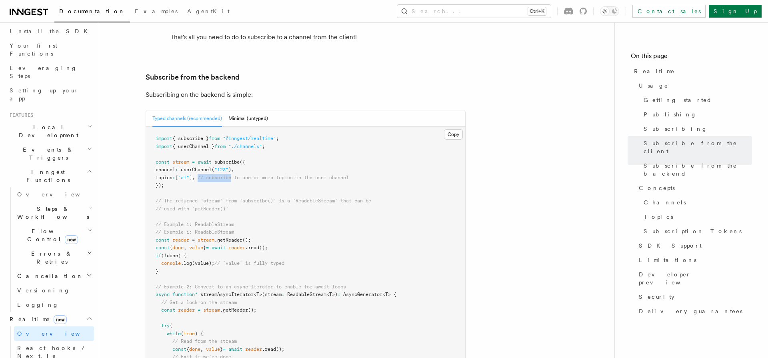
click at [213, 175] on span "// subscribe to one or more topics in the user channel" at bounding box center [273, 178] width 151 height 6
click at [184, 151] on pre "import { subscribe } from "@inngest/realtime" ; import { userChannel } from "./…" at bounding box center [305, 295] width 319 height 336
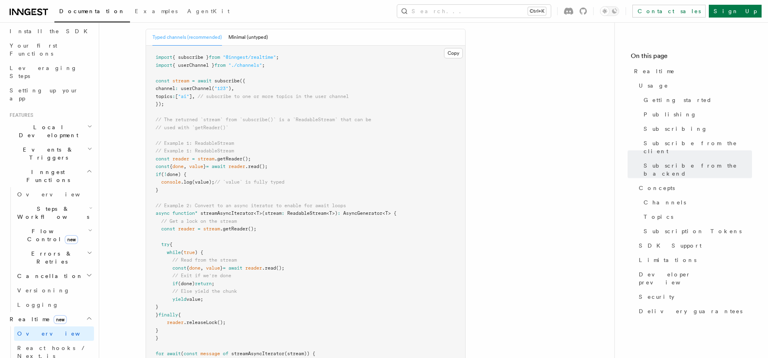
scroll to position [1657, 0]
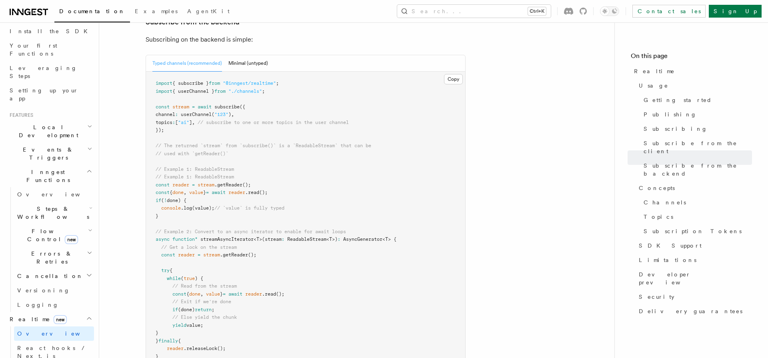
click at [250, 96] on pre "import { subscribe } from "@inngest/realtime" ; import { userChannel } from "./…" at bounding box center [305, 240] width 319 height 336
click at [249, 99] on pre "import { subscribe } from "@inngest/realtime" ; import { userChannel } from "./…" at bounding box center [305, 240] width 319 height 336
click at [249, 120] on span "// subscribe to one or more topics in the user channel" at bounding box center [273, 123] width 151 height 6
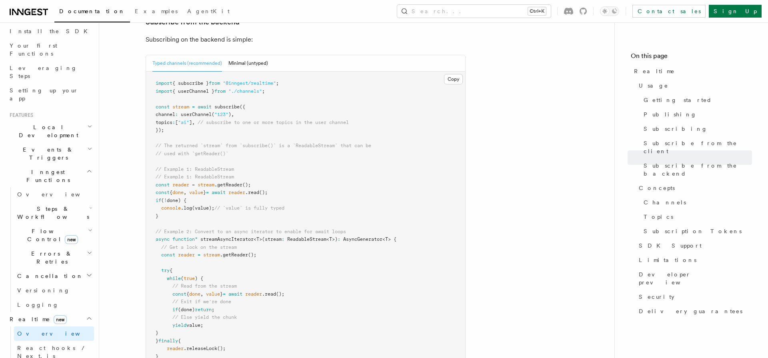
click at [214, 151] on span "// used with `getReader()`" at bounding box center [192, 154] width 73 height 6
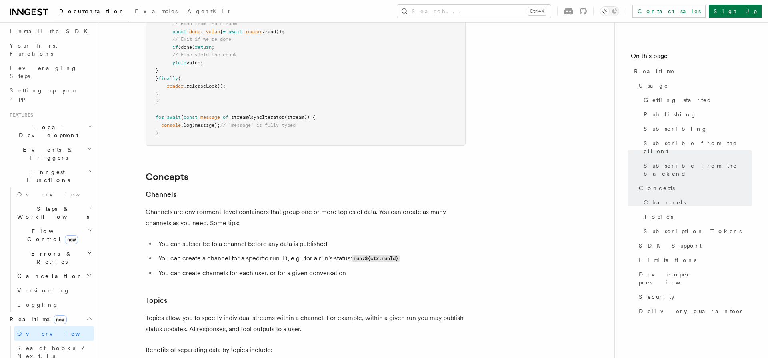
scroll to position [1988, 0]
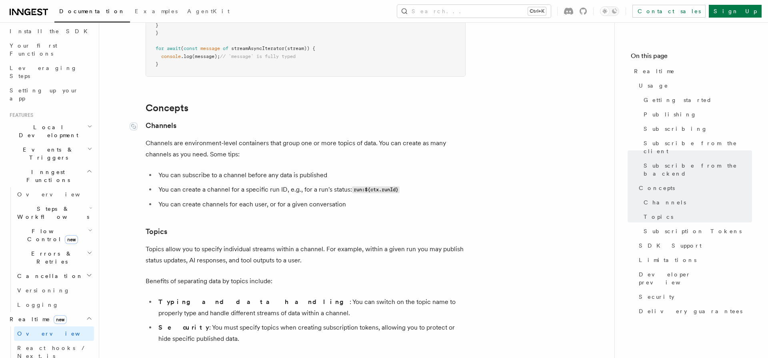
click at [163, 120] on link "Channels" at bounding box center [161, 125] width 31 height 11
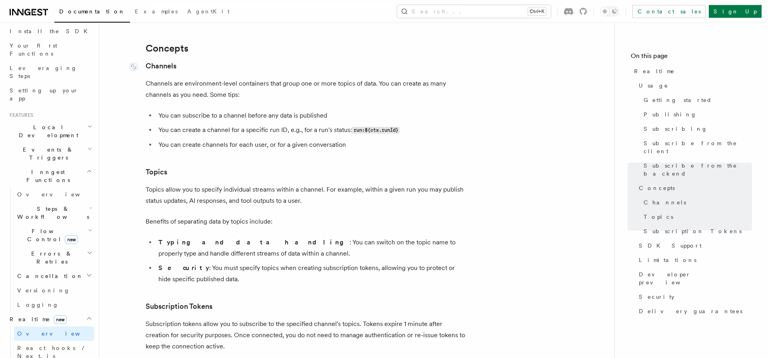
scroll to position [2048, 0]
click at [247, 78] on p "Channels are environment-level containers that group one or more topics of data…" at bounding box center [306, 89] width 320 height 22
click at [250, 78] on p "Channels are environment-level containers that group one or more topics of data…" at bounding box center [306, 89] width 320 height 22
click at [249, 78] on p "Channels are environment-level containers that group one or more topics of data…" at bounding box center [306, 89] width 320 height 22
click at [247, 78] on p "Channels are environment-level containers that group one or more topics of data…" at bounding box center [306, 89] width 320 height 22
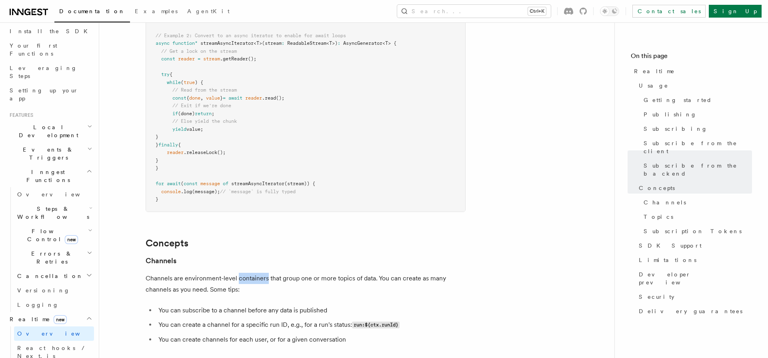
scroll to position [1920, 0]
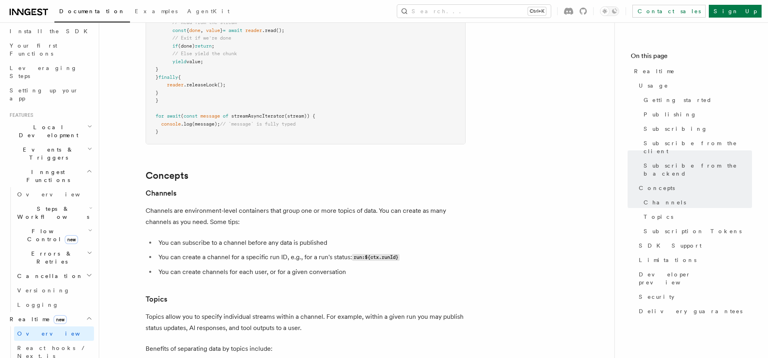
click at [354, 205] on p "Channels are environment-level containers that group one or more topics of data…" at bounding box center [306, 216] width 320 height 22
click at [313, 205] on p "Channels are environment-level containers that group one or more topics of data…" at bounding box center [306, 216] width 320 height 22
click at [305, 205] on p "Channels are environment-level containers that group one or more topics of data…" at bounding box center [306, 216] width 320 height 22
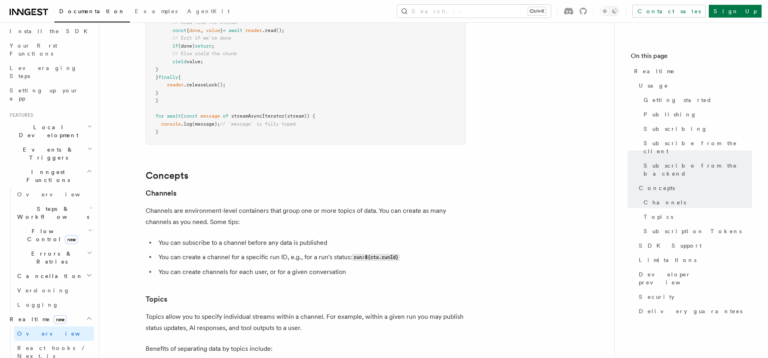
click at [305, 205] on p "Channels are environment-level containers that group one or more topics of data…" at bounding box center [306, 216] width 320 height 22
click at [204, 205] on p "Channels are environment-level containers that group one or more topics of data…" at bounding box center [306, 216] width 320 height 22
click at [180, 205] on p "Channels are environment-level containers that group one or more topics of data…" at bounding box center [306, 216] width 320 height 22
click at [179, 205] on p "Channels are environment-level containers that group one or more topics of data…" at bounding box center [306, 216] width 320 height 22
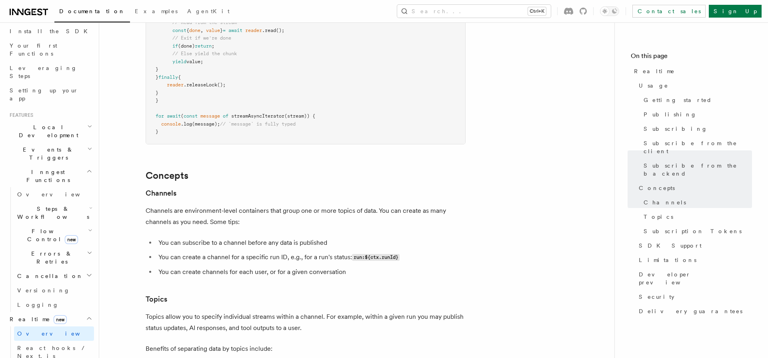
click at [162, 205] on p "Channels are environment-level containers that group one or more topics of data…" at bounding box center [306, 216] width 320 height 22
click at [289, 205] on p "Channels are environment-level containers that group one or more topics of data…" at bounding box center [306, 216] width 320 height 22
click at [286, 205] on p "Channels are environment-level containers that group one or more topics of data…" at bounding box center [306, 216] width 320 height 22
click at [281, 205] on p "Channels are environment-level containers that group one or more topics of data…" at bounding box center [306, 216] width 320 height 22
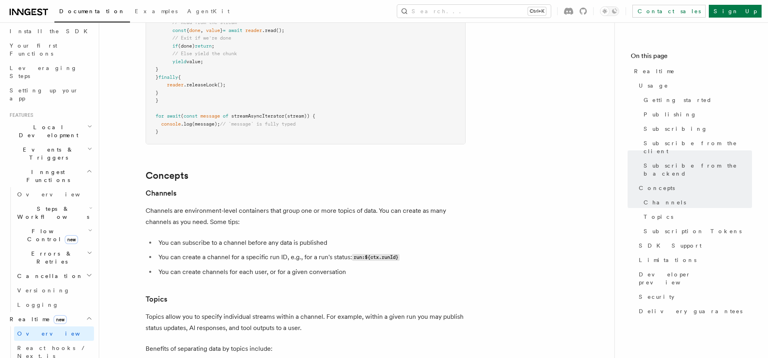
click at [281, 205] on p "Channels are environment-level containers that group one or more topics of data…" at bounding box center [306, 216] width 320 height 22
click at [230, 205] on p "Channels are environment-level containers that group one or more topics of data…" at bounding box center [306, 216] width 320 height 22
click at [407, 205] on p "Channels are environment-level containers that group one or more topics of data…" at bounding box center [306, 216] width 320 height 22
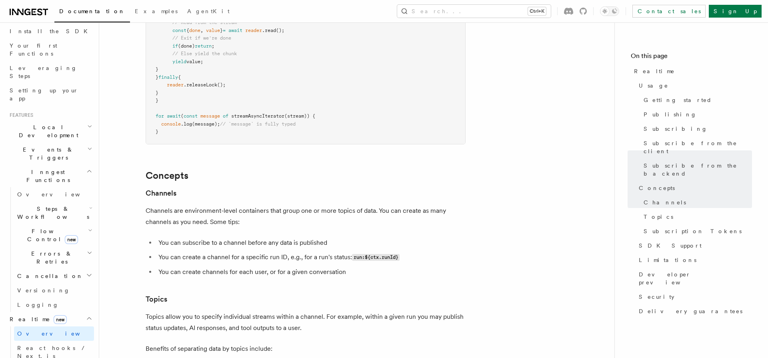
click at [217, 205] on p "Channels are environment-level containers that group one or more topics of data…" at bounding box center [306, 216] width 320 height 22
click at [210, 237] on li "You can subscribe to a channel before any data is published" at bounding box center [311, 242] width 310 height 11
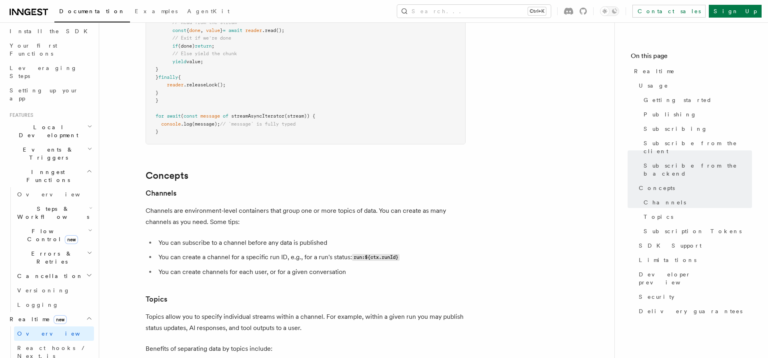
click at [210, 237] on li "You can subscribe to a channel before any data is published" at bounding box center [311, 242] width 310 height 11
click at [289, 237] on ul "You can subscribe to a channel before any data is published You can create a ch…" at bounding box center [306, 257] width 320 height 40
click at [291, 237] on li "You can subscribe to a channel before any data is published" at bounding box center [311, 242] width 310 height 11
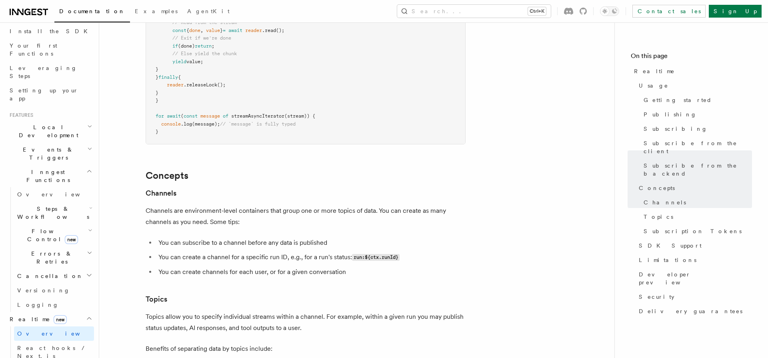
click at [186, 252] on li "You can create a channel for a specific run ID, e.g., for a run's status: run:$…" at bounding box center [311, 258] width 310 height 12
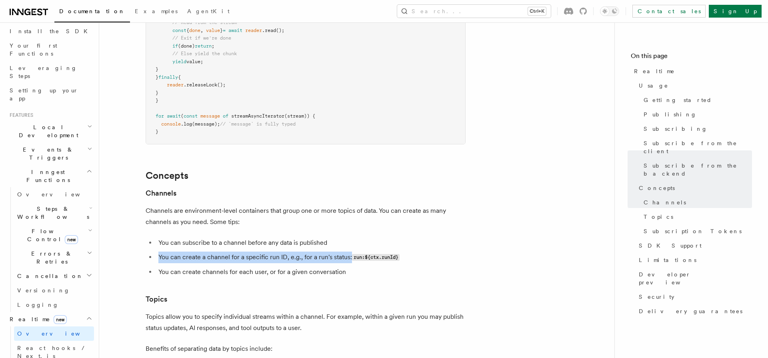
click at [186, 252] on li "You can create a channel for a specific run ID, e.g., for a run's status: run:$…" at bounding box center [311, 258] width 310 height 12
click at [176, 252] on li "You can create a channel for a specific run ID, e.g., for a run's status: run:$…" at bounding box center [311, 258] width 310 height 12
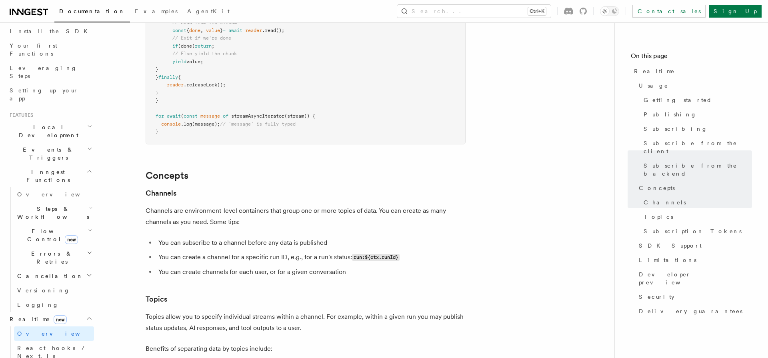
click at [271, 252] on li "You can create a channel for a specific run ID, e.g., for a run's status: run:$…" at bounding box center [311, 258] width 310 height 12
click at [274, 252] on li "You can create a channel for a specific run ID, e.g., for a run's status: run:$…" at bounding box center [311, 258] width 310 height 12
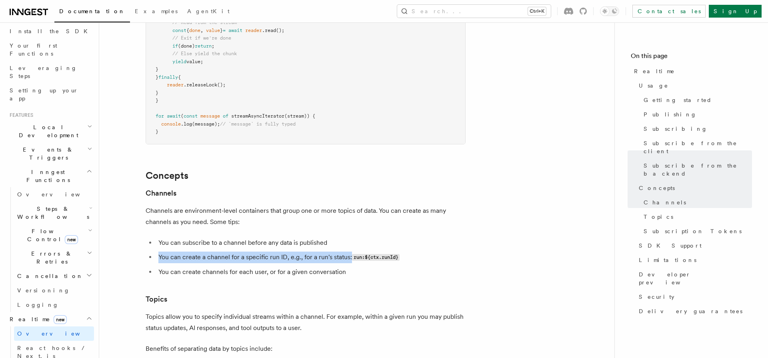
click at [274, 252] on li "You can create a channel for a specific run ID, e.g., for a run's status: run:$…" at bounding box center [311, 258] width 310 height 12
click at [220, 252] on li "You can create a channel for a specific run ID, e.g., for a run's status: run:$…" at bounding box center [311, 258] width 310 height 12
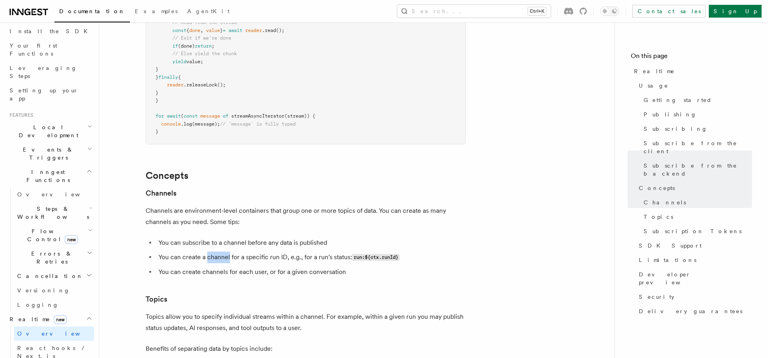
click at [220, 252] on li "You can create a channel for a specific run ID, e.g., for a run's status: run:$…" at bounding box center [311, 258] width 310 height 12
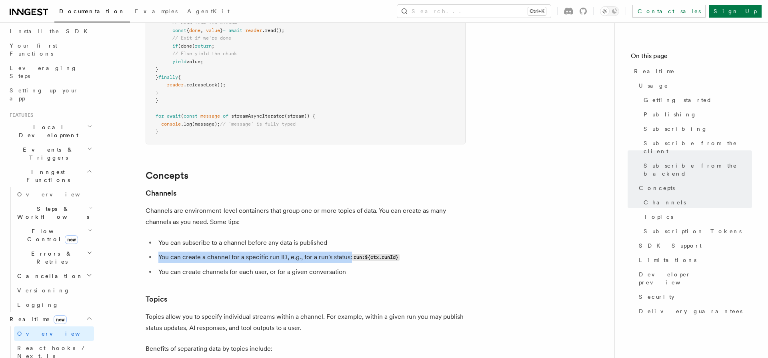
click at [220, 252] on li "You can create a channel for a specific run ID, e.g., for a run's status: run:$…" at bounding box center [311, 258] width 310 height 12
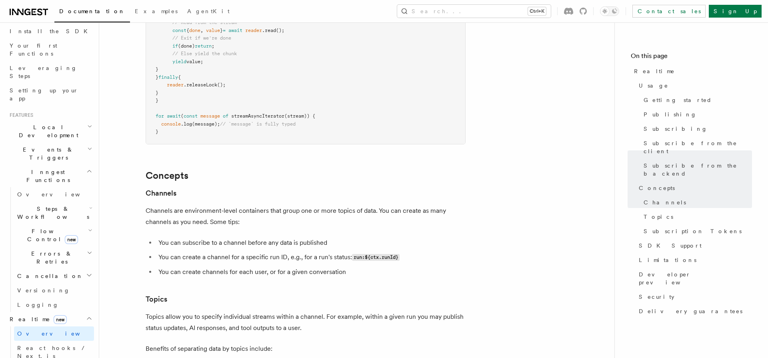
click at [194, 205] on p "Channels are environment-level containers that group one or more topics of data…" at bounding box center [306, 216] width 320 height 22
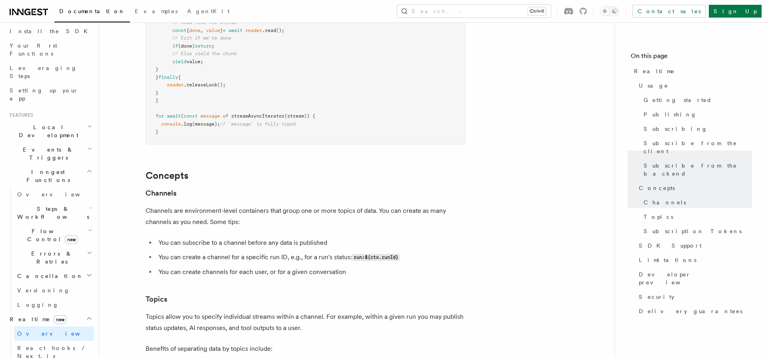
click at [194, 205] on p "Channels are environment-level containers that group one or more topics of data…" at bounding box center [306, 216] width 320 height 22
click at [166, 205] on p "Channels are environment-level containers that group one or more topics of data…" at bounding box center [306, 216] width 320 height 22
click at [202, 237] on li "You can subscribe to a channel before any data is published" at bounding box center [311, 242] width 310 height 11
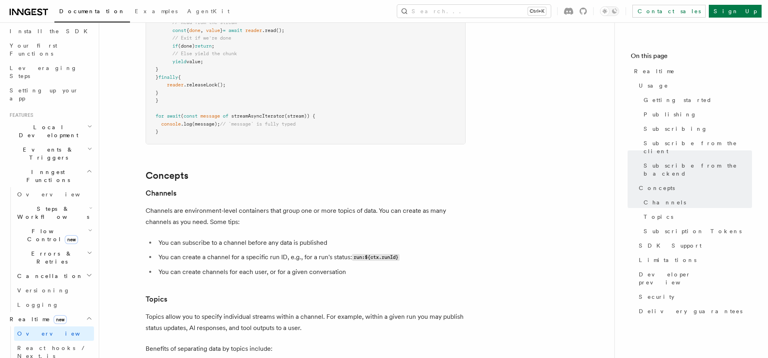
click at [172, 252] on li "You can create a channel for a specific run ID, e.g., for a run's status: run:$…" at bounding box center [311, 258] width 310 height 12
click at [183, 252] on li "You can create a channel for a specific run ID, e.g., for a run's status: run:$…" at bounding box center [311, 258] width 310 height 12
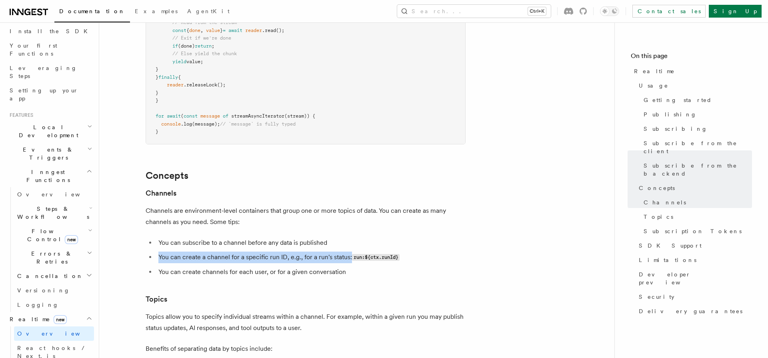
click at [183, 252] on li "You can create a channel for a specific run ID, e.g., for a run's status: run:$…" at bounding box center [311, 258] width 310 height 12
click at [269, 252] on li "You can create a channel for a specific run ID, e.g., for a run's status: run:$…" at bounding box center [311, 258] width 310 height 12
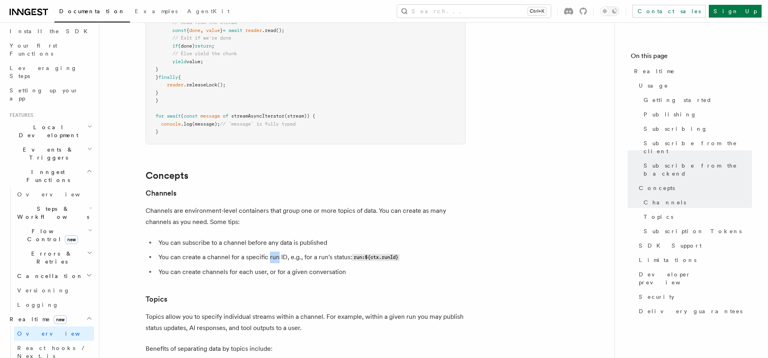
click at [269, 252] on li "You can create a channel for a specific run ID, e.g., for a run's status: run:$…" at bounding box center [311, 258] width 310 height 12
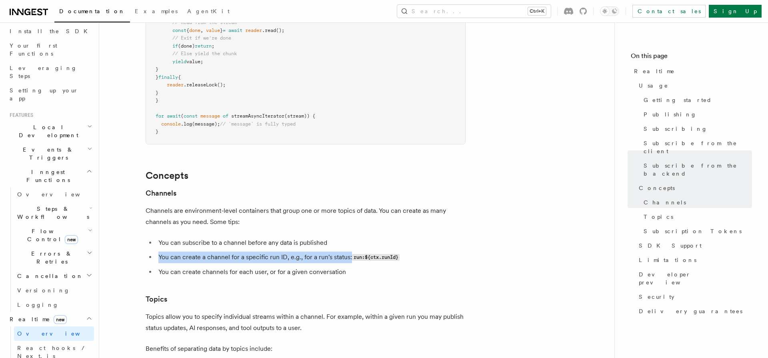
click at [269, 252] on li "You can create a channel for a specific run ID, e.g., for a run's status: run:$…" at bounding box center [311, 258] width 310 height 12
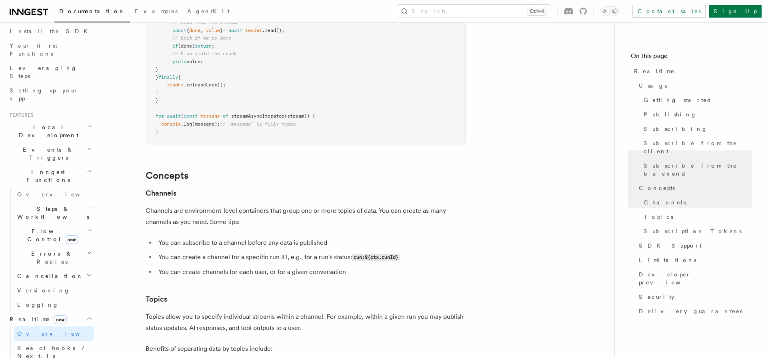
click at [379, 267] on li "You can create channels for each user, or for a given conversation" at bounding box center [311, 272] width 310 height 11
click at [236, 267] on li "You can create channels for each user, or for a given conversation" at bounding box center [311, 272] width 310 height 11
click at [235, 267] on li "You can create channels for each user, or for a given conversation" at bounding box center [311, 272] width 310 height 11
click at [234, 267] on li "You can create channels for each user, or for a given conversation" at bounding box center [311, 272] width 310 height 11
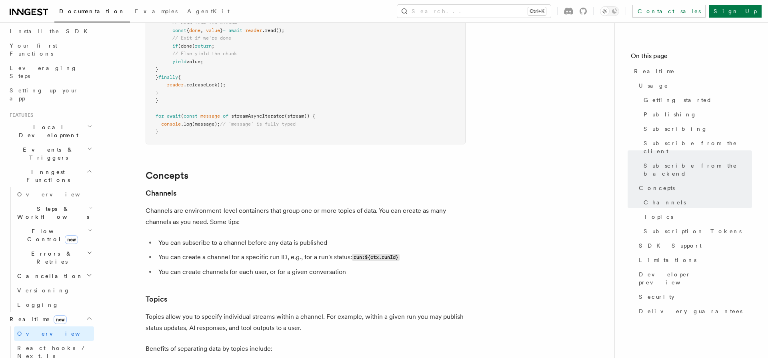
click at [234, 267] on li "You can create channels for each user, or for a given conversation" at bounding box center [311, 272] width 310 height 11
click at [174, 267] on li "You can create channels for each user, or for a given conversation" at bounding box center [311, 272] width 310 height 11
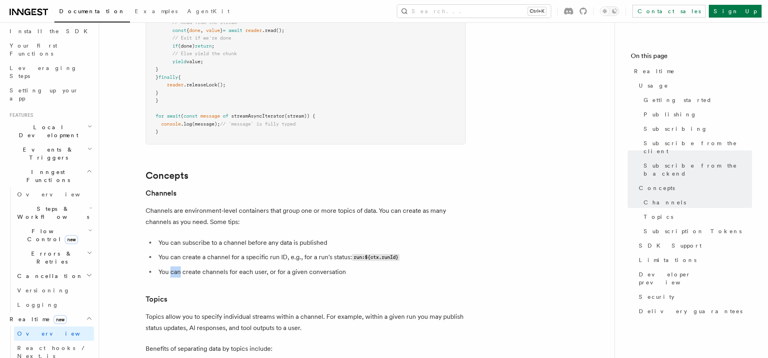
click at [174, 267] on li "You can create channels for each user, or for a given conversation" at bounding box center [311, 272] width 310 height 11
click at [160, 267] on li "You can create channels for each user, or for a given conversation" at bounding box center [311, 272] width 310 height 11
click at [162, 267] on li "You can create channels for each user, or for a given conversation" at bounding box center [311, 272] width 310 height 11
click at [286, 267] on li "You can create channels for each user, or for a given conversation" at bounding box center [311, 272] width 310 height 11
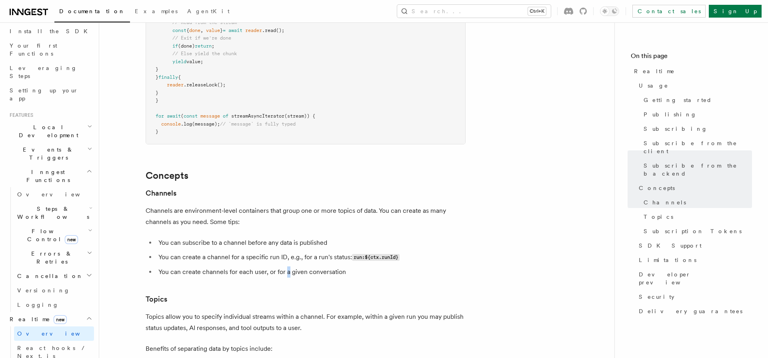
click at [286, 267] on li "You can create channels for each user, or for a given conversation" at bounding box center [311, 272] width 310 height 11
click at [197, 267] on li "You can create channels for each user, or for a given conversation" at bounding box center [311, 272] width 310 height 11
click at [198, 267] on li "You can create channels for each user, or for a given conversation" at bounding box center [311, 272] width 310 height 11
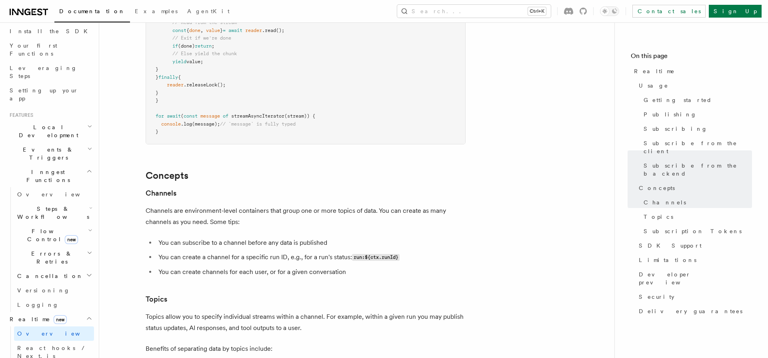
click at [298, 252] on li "You can create a channel for a specific run ID, e.g., for a run's status: run:$…" at bounding box center [311, 258] width 310 height 12
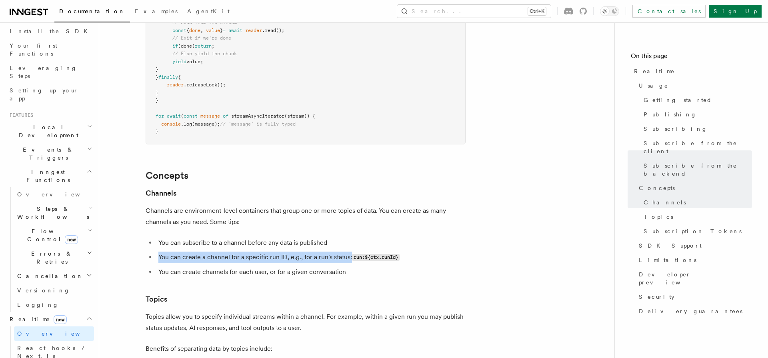
click at [298, 252] on li "You can create a channel for a specific run ID, e.g., for a run's status: run:$…" at bounding box center [311, 258] width 310 height 12
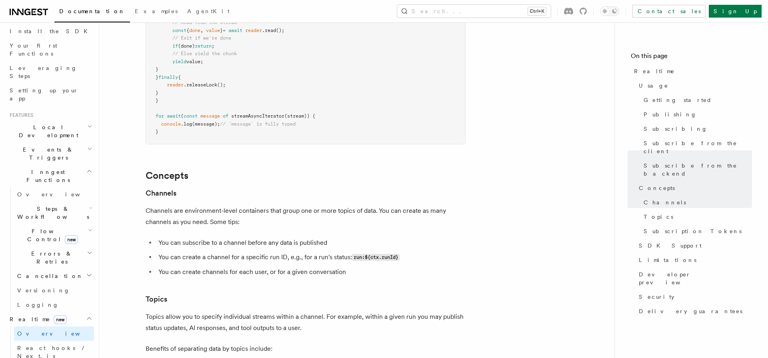
click at [233, 267] on li "You can create channels for each user, or for a given conversation" at bounding box center [311, 272] width 310 height 11
click at [235, 252] on li "You can create a channel for a specific run ID, e.g., for a run's status: run:$…" at bounding box center [311, 258] width 310 height 12
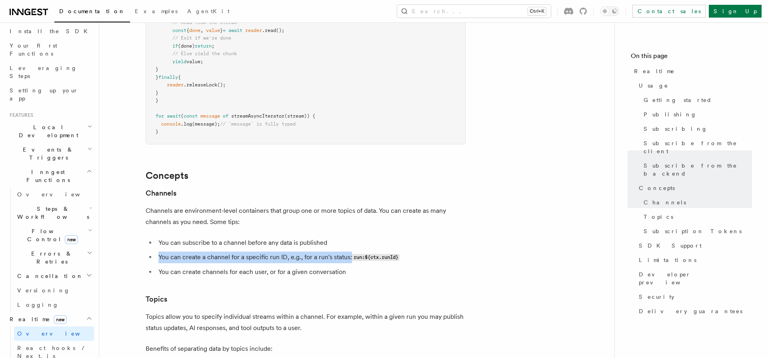
click at [235, 252] on li "You can create a channel for a specific run ID, e.g., for a run's status: run:$…" at bounding box center [311, 258] width 310 height 12
click at [190, 252] on li "You can create a channel for a specific run ID, e.g., for a run's status: run:$…" at bounding box center [311, 258] width 310 height 12
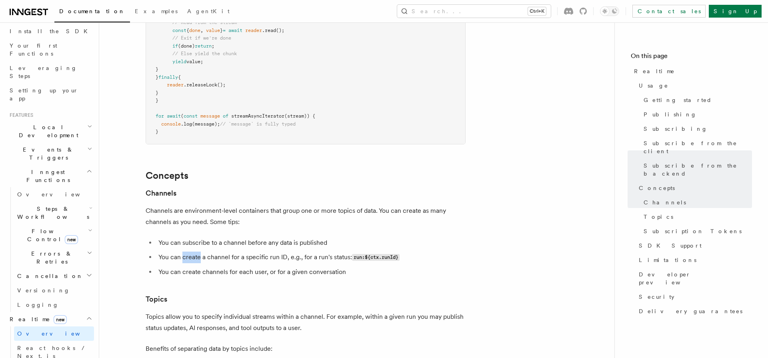
click at [190, 252] on li "You can create a channel for a specific run ID, e.g., for a run's status: run:$…" at bounding box center [311, 258] width 310 height 12
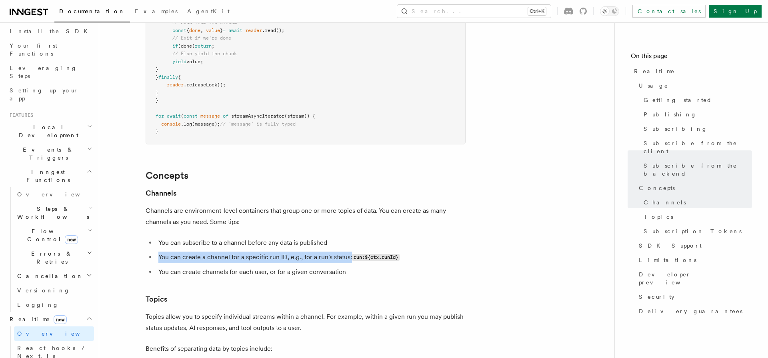
click at [190, 252] on li "You can create a channel for a specific run ID, e.g., for a run's status: run:$…" at bounding box center [311, 258] width 310 height 12
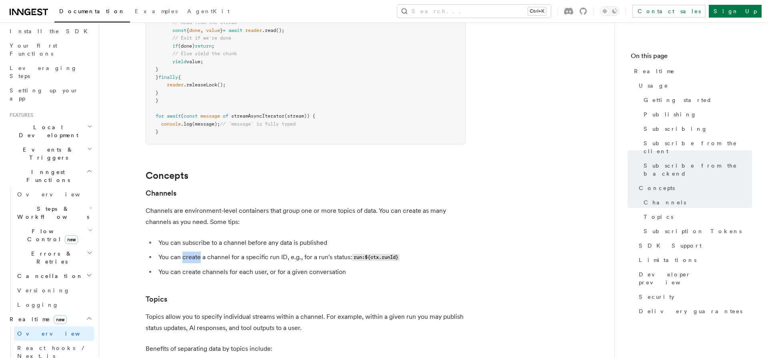
click at [190, 252] on li "You can create a channel for a specific run ID, e.g., for a run's status: run:$…" at bounding box center [311, 258] width 310 height 12
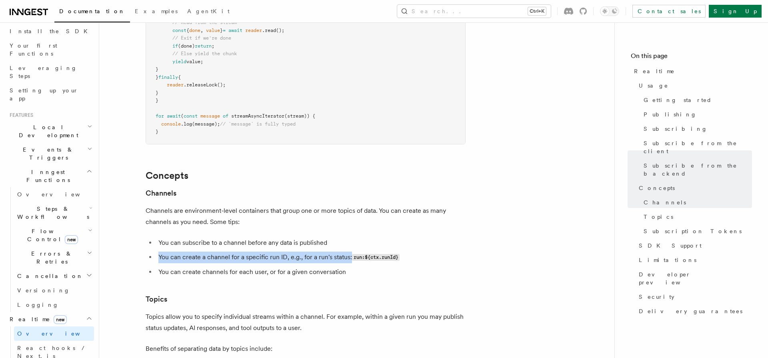
click at [193, 252] on li "You can create a channel for a specific run ID, e.g., for a run's status: run:$…" at bounding box center [311, 258] width 310 height 12
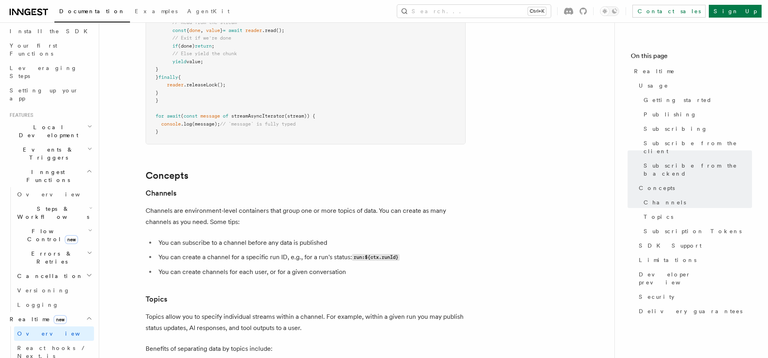
click at [255, 242] on ul "You can subscribe to a channel before any data is published You can create a ch…" at bounding box center [306, 257] width 320 height 40
click at [265, 252] on li "You can create a channel for a specific run ID, e.g., for a run's status: run:$…" at bounding box center [311, 258] width 310 height 12
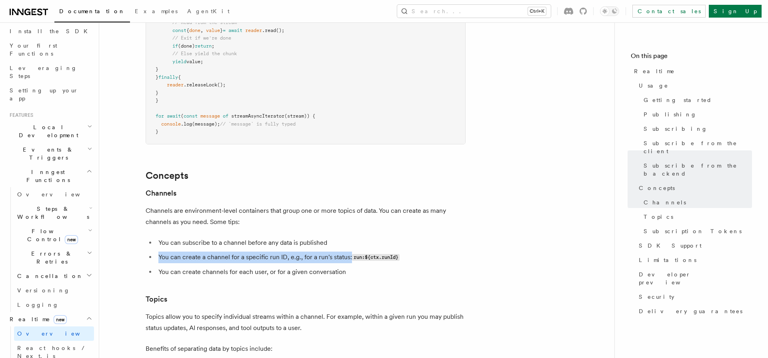
click at [265, 252] on li "You can create a channel for a specific run ID, e.g., for a run's status: run:$…" at bounding box center [311, 258] width 310 height 12
click at [229, 252] on li "You can create a channel for a specific run ID, e.g., for a run's status: run:$…" at bounding box center [311, 258] width 310 height 12
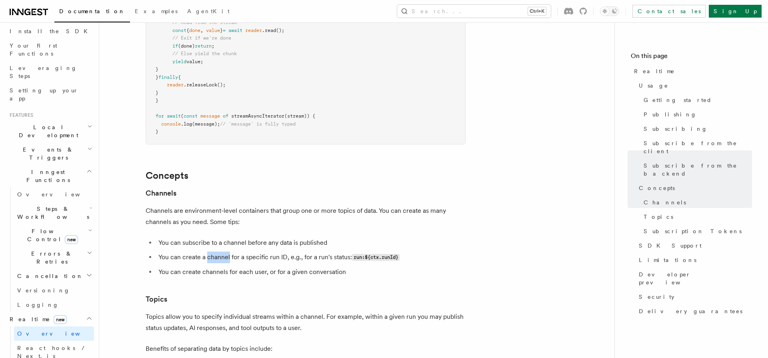
click at [229, 252] on li "You can create a channel for a specific run ID, e.g., for a run's status: run:$…" at bounding box center [311, 258] width 310 height 12
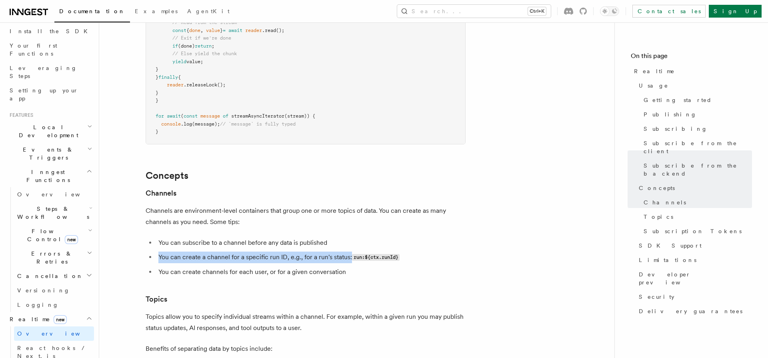
click at [229, 252] on li "You can create a channel for a specific run ID, e.g., for a run's status: run:$…" at bounding box center [311, 258] width 310 height 12
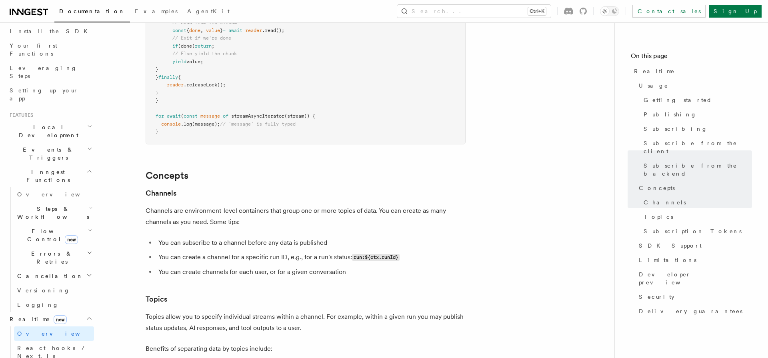
click at [212, 294] on h3 "Topics" at bounding box center [306, 299] width 320 height 11
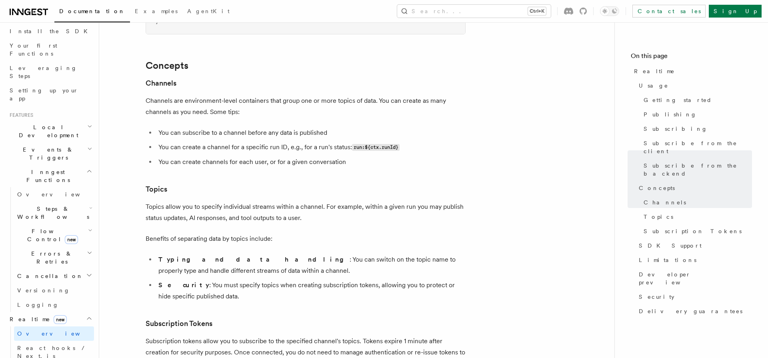
scroll to position [2031, 0]
click at [287, 201] on p "Topics allow you to specify individual streams within a channel. For example, w…" at bounding box center [306, 212] width 320 height 22
click at [281, 201] on p "Topics allow you to specify individual streams within a channel. For example, w…" at bounding box center [306, 212] width 320 height 22
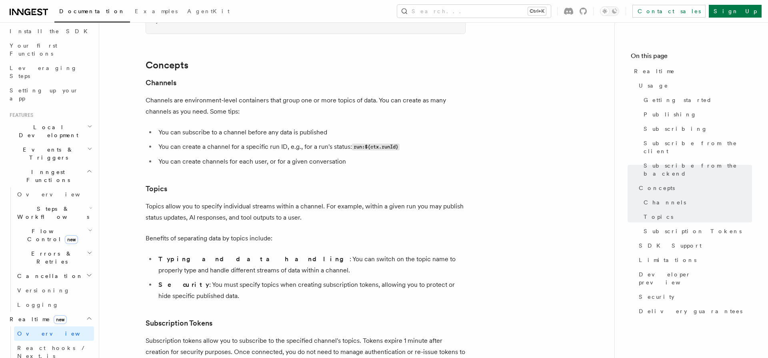
click at [213, 201] on p "Topics allow you to specify individual streams within a channel. For example, w…" at bounding box center [306, 212] width 320 height 22
click at [156, 201] on p "Topics allow you to specify individual streams within a channel. For example, w…" at bounding box center [306, 212] width 320 height 22
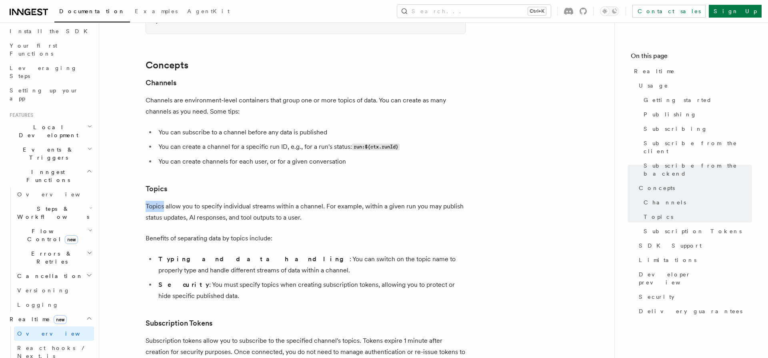
click at [156, 201] on p "Topics allow you to specify individual streams within a channel. For example, w…" at bounding box center [306, 212] width 320 height 22
click at [279, 201] on p "Topics allow you to specify individual streams within a channel. For example, w…" at bounding box center [306, 212] width 320 height 22
click at [249, 156] on li "You can create channels for each user, or for a given conversation" at bounding box center [311, 161] width 310 height 11
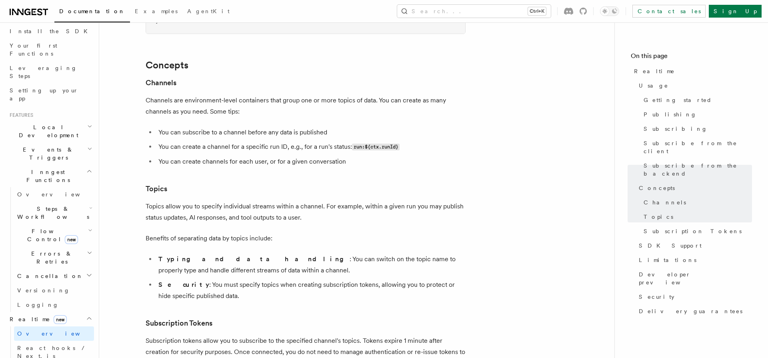
click at [249, 156] on li "You can create channels for each user, or for a given conversation" at bounding box center [311, 161] width 310 height 11
click at [186, 156] on li "You can create channels for each user, or for a given conversation" at bounding box center [311, 161] width 310 height 11
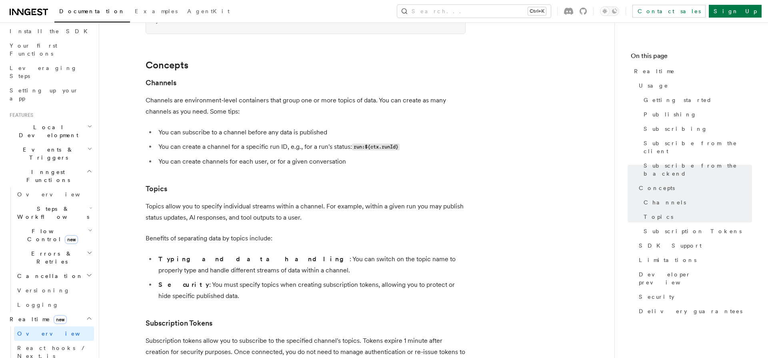
click at [247, 254] on li "Typing and data handling : You can switch on the topic name to properly type an…" at bounding box center [311, 265] width 310 height 22
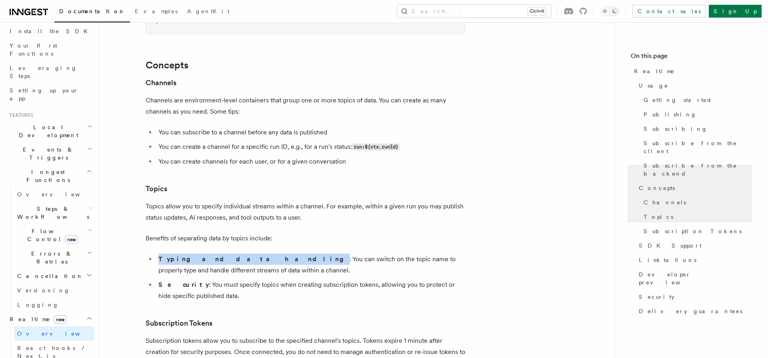
click at [247, 254] on li "Typing and data handling : You can switch on the topic name to properly type an…" at bounding box center [311, 265] width 310 height 22
click at [193, 255] on strong "Typing and data handling" at bounding box center [253, 259] width 191 height 8
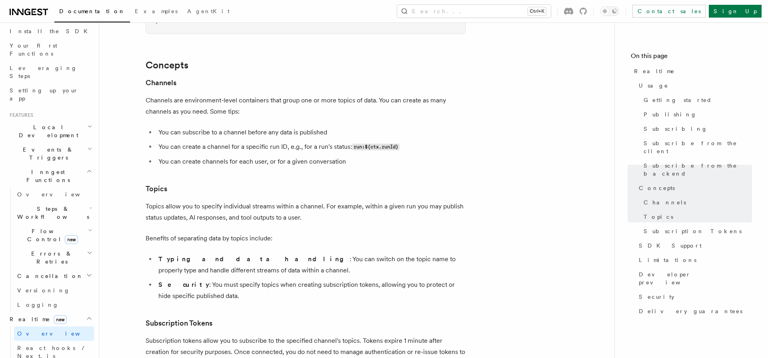
click at [327, 254] on li "Typing and data handling : You can switch on the topic name to properly type an…" at bounding box center [311, 265] width 310 height 22
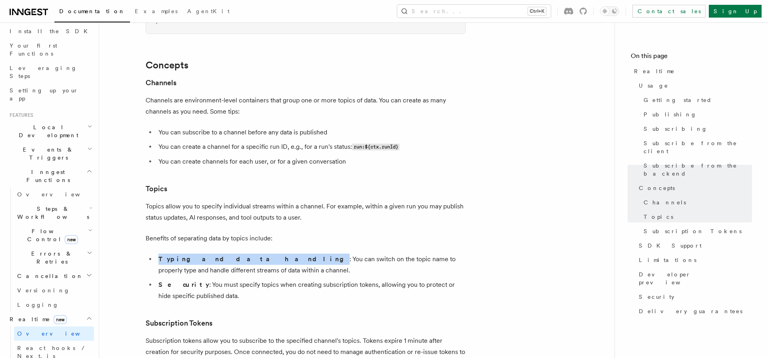
click at [327, 254] on li "Typing and data handling : You can switch on the topic name to properly type an…" at bounding box center [311, 265] width 310 height 22
click at [296, 254] on li "Typing and data handling : You can switch on the topic name to properly type an…" at bounding box center [311, 265] width 310 height 22
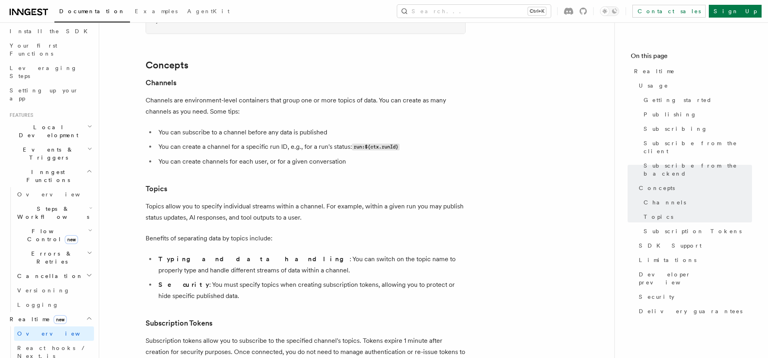
click at [184, 254] on li "Typing and data handling : You can switch on the topic name to properly type an…" at bounding box center [311, 265] width 310 height 22
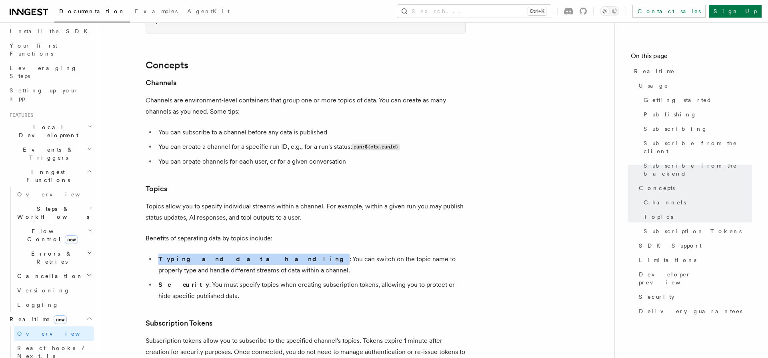
click at [184, 254] on li "Typing and data handling : You can switch on the topic name to properly type an…" at bounding box center [311, 265] width 310 height 22
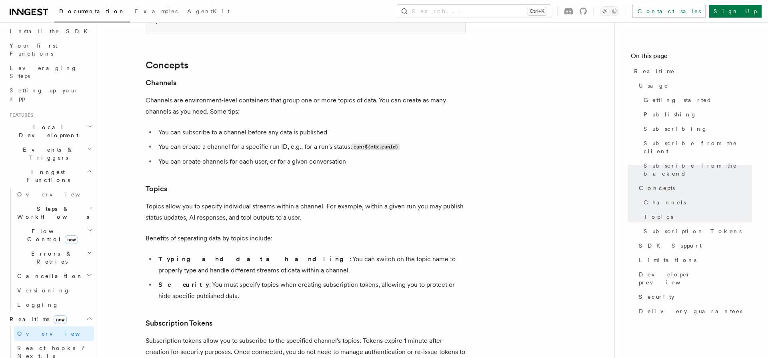
click at [163, 281] on strong "Security" at bounding box center [183, 285] width 51 height 8
click at [297, 279] on li "Security : You must specify topics when creating subscription tokens, allowing …" at bounding box center [311, 290] width 310 height 22
click at [239, 279] on li "Security : You must specify topics when creating subscription tokens, allowing …" at bounding box center [311, 290] width 310 height 22
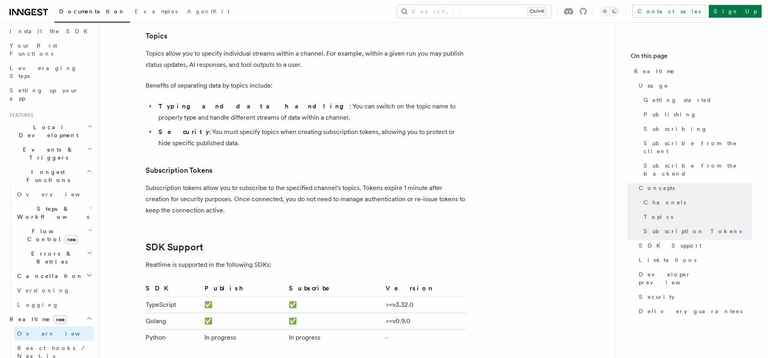
scroll to position [2197, 0]
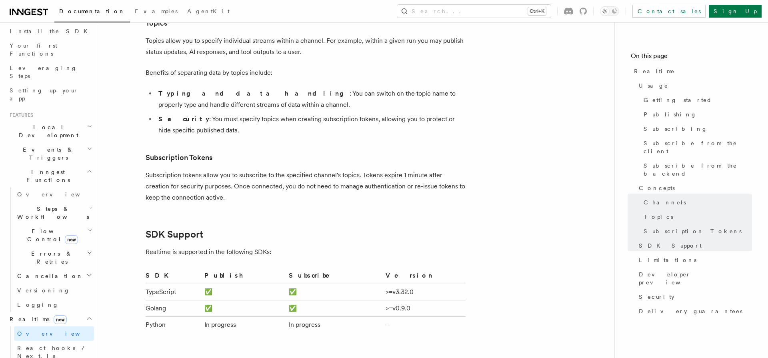
click at [392, 170] on p "Subscription tokens allow you to subscribe to the specified channel's topics. T…" at bounding box center [306, 187] width 320 height 34
click at [174, 182] on p "Subscription tokens allow you to subscribe to the specified channel's topics. T…" at bounding box center [306, 187] width 320 height 34
click at [273, 170] on p "Subscription tokens allow you to subscribe to the specified channel's topics. T…" at bounding box center [306, 187] width 320 height 34
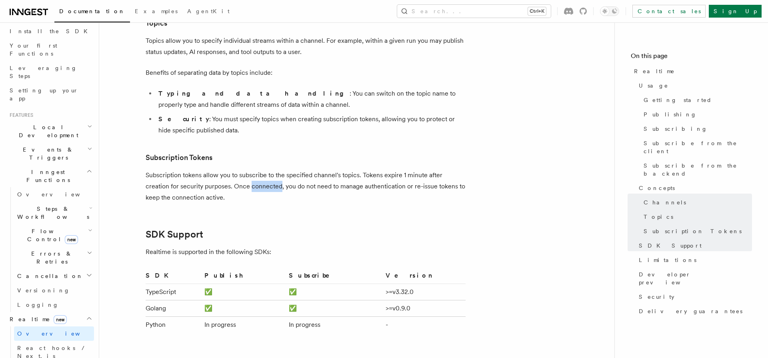
click at [273, 170] on p "Subscription tokens allow you to subscribe to the specified channel's topics. T…" at bounding box center [306, 187] width 320 height 34
click at [208, 180] on p "Subscription tokens allow you to subscribe to the specified channel's topics. T…" at bounding box center [306, 187] width 320 height 34
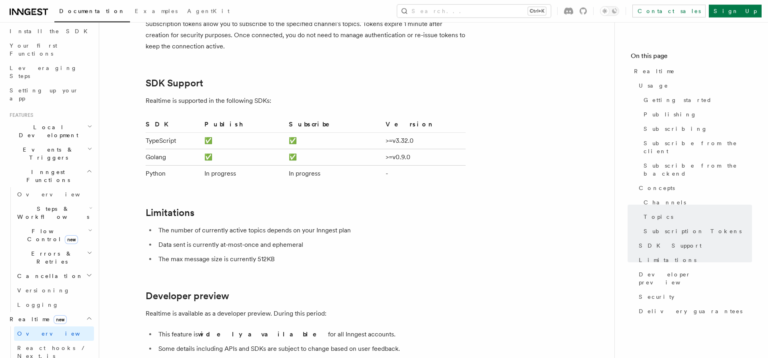
scroll to position [2362, 0]
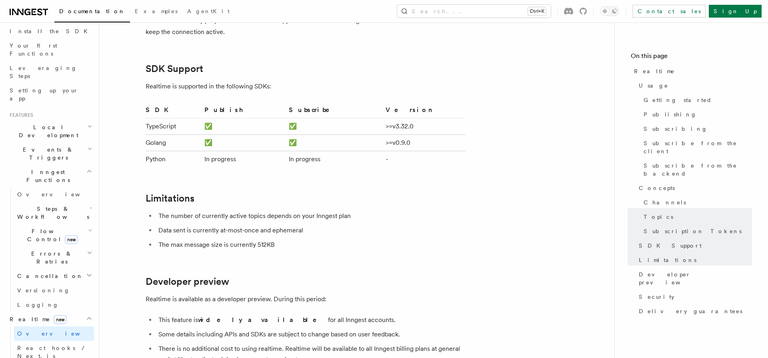
click at [176, 210] on li "The number of currently active topics depends on your Inngest plan" at bounding box center [311, 215] width 310 height 11
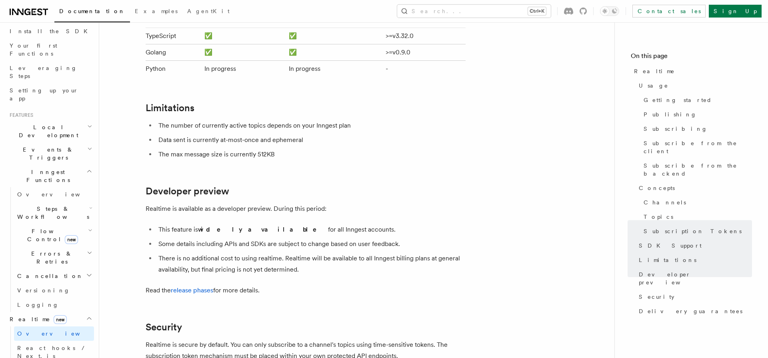
scroll to position [2473, 0]
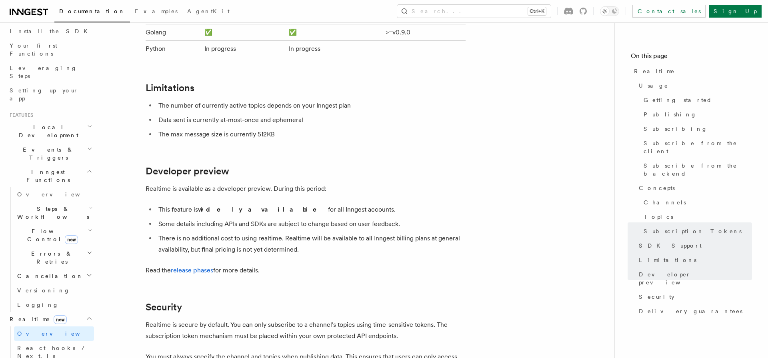
click at [176, 183] on p "Realtime is available as a developer preview. During this period:" at bounding box center [306, 188] width 320 height 11
click at [160, 183] on p "Realtime is available as a developer preview. During this period:" at bounding box center [306, 188] width 320 height 11
click at [180, 204] on li "This feature is widely available for all Inngest accounts." at bounding box center [311, 209] width 310 height 11
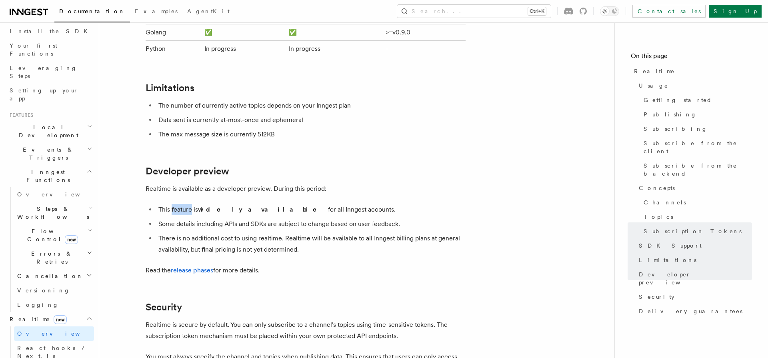
click at [180, 204] on li "This feature is widely available for all Inngest accounts." at bounding box center [311, 209] width 310 height 11
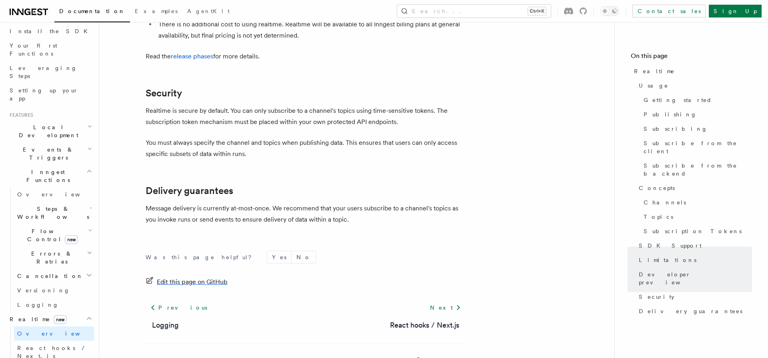
scroll to position [2694, 0]
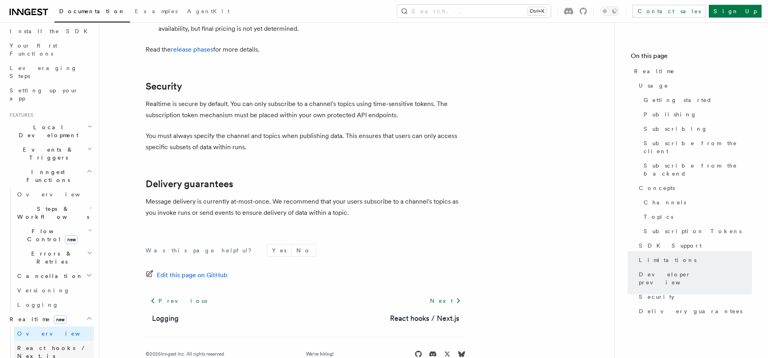
click at [34, 345] on span "React hooks / Next.js" at bounding box center [52, 352] width 71 height 14
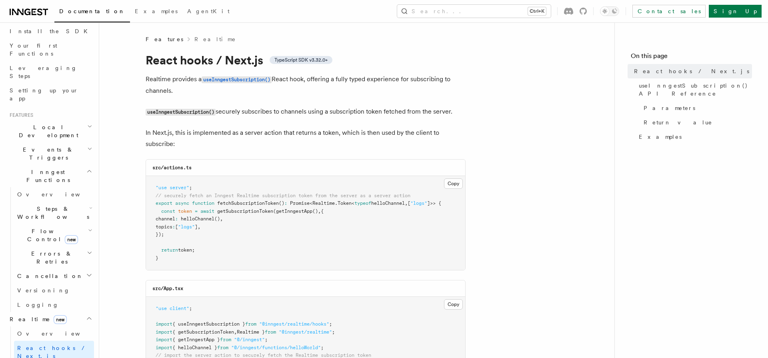
click at [211, 136] on p "In Next.js, this is implemented as a server action that returns a token, which …" at bounding box center [306, 138] width 320 height 22
click at [321, 144] on p "In Next.js, this is implemented as a server action that returns a token, which …" at bounding box center [306, 138] width 320 height 22
click at [339, 136] on p "In Next.js, this is implemented as a server action that returns a token, which …" at bounding box center [306, 138] width 320 height 22
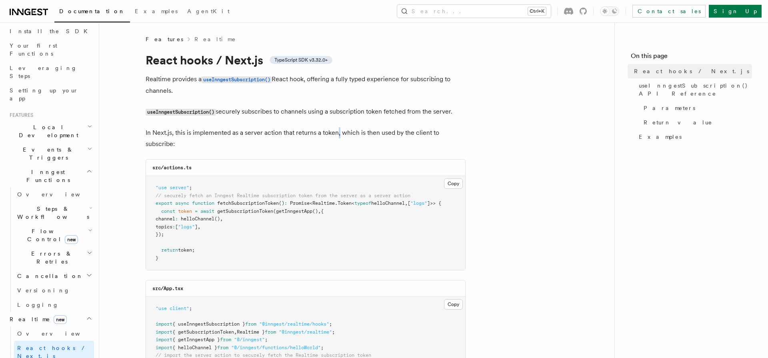
click at [339, 136] on p "In Next.js, this is implemented as a server action that returns a token, which …" at bounding box center [306, 138] width 320 height 22
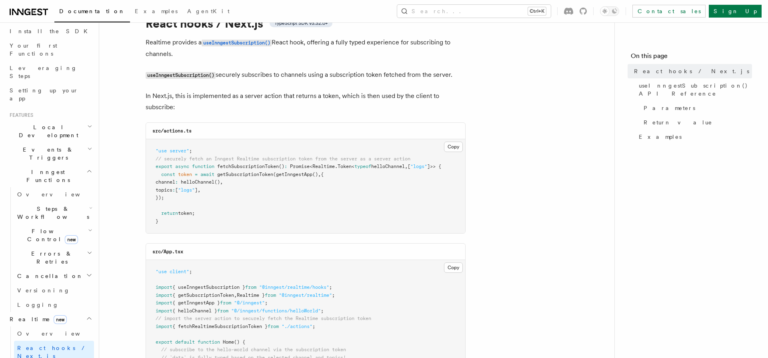
scroll to position [55, 0]
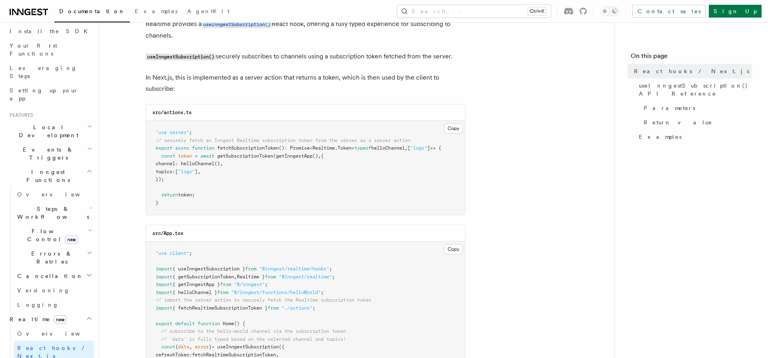
click at [229, 146] on span "fetchSubscriptionToken" at bounding box center [248, 148] width 62 height 6
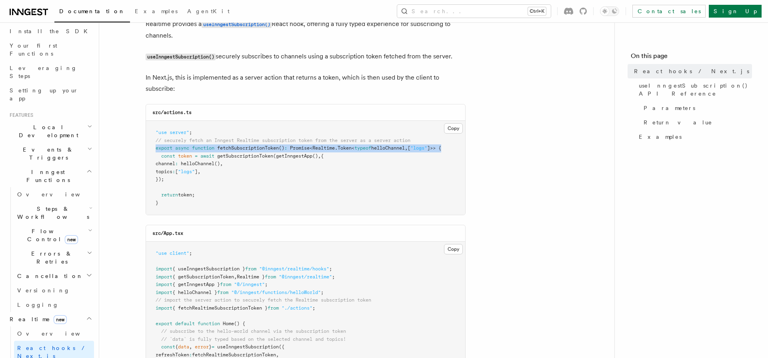
click at [229, 146] on span "fetchSubscriptionToken" at bounding box center [248, 148] width 62 height 6
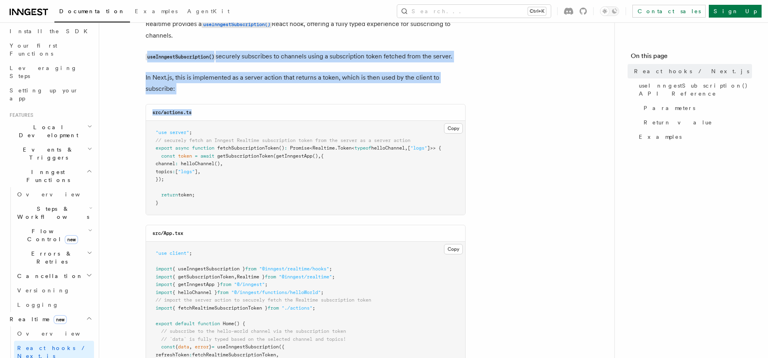
drag, startPoint x: 181, startPoint y: 208, endPoint x: 140, endPoint y: 56, distance: 157.2
click at [146, 121] on pre ""use server" ; // securely fetch an Inngest Realtime subscription token from th…" at bounding box center [305, 168] width 319 height 94
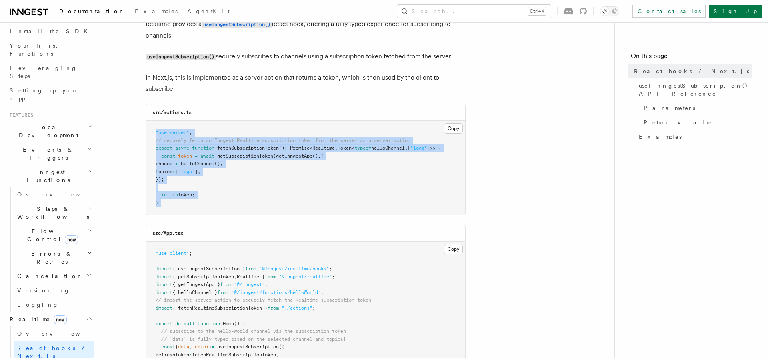
drag, startPoint x: 151, startPoint y: 122, endPoint x: 183, endPoint y: 222, distance: 104.3
click at [183, 215] on pre ""use server" ; // securely fetch an Inngest Realtime subscription token from th…" at bounding box center [305, 168] width 319 height 94
click at [183, 209] on pre ""use server" ; // securely fetch an Inngest Realtime subscription token from th…" at bounding box center [305, 168] width 319 height 94
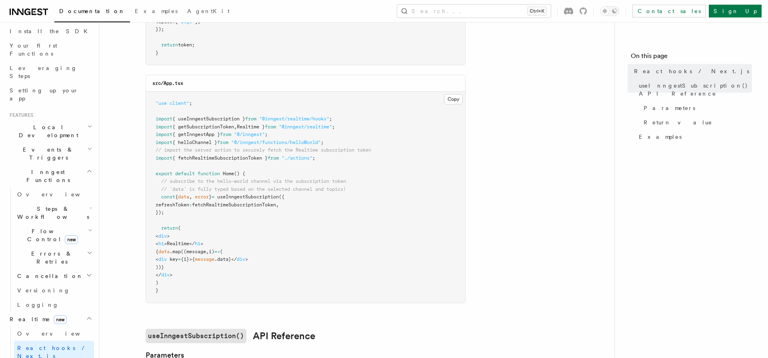
scroll to position [221, 0]
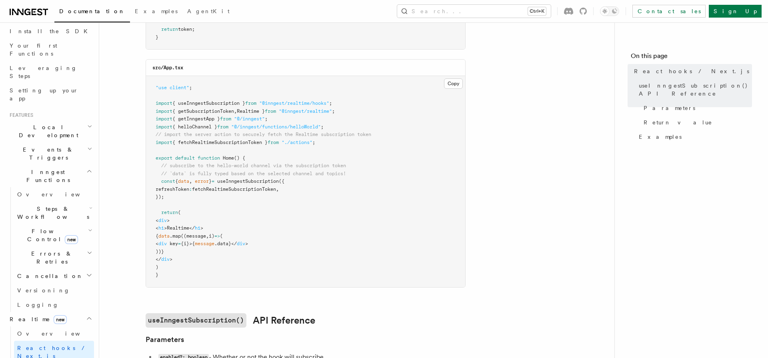
click at [241, 190] on span "fetchRealtimeSubscriptionToken" at bounding box center [234, 189] width 84 height 6
click at [292, 144] on span ""./actions"" at bounding box center [297, 143] width 31 height 6
click at [264, 184] on span "useInngestSubscription" at bounding box center [248, 181] width 62 height 6
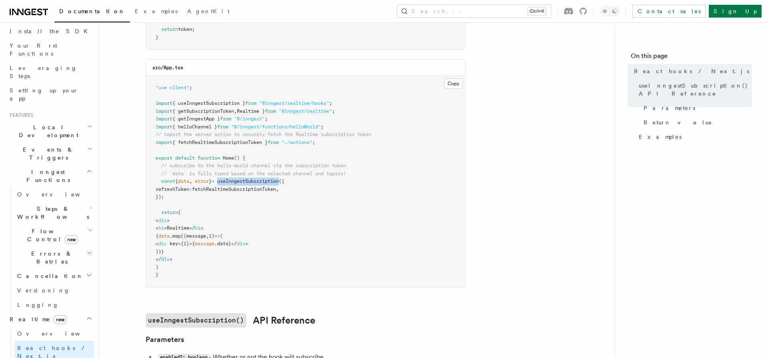
click at [264, 184] on span "useInngestSubscription" at bounding box center [248, 181] width 62 height 6
click at [214, 190] on span "fetchRealtimeSubscriptionToken" at bounding box center [234, 189] width 84 height 6
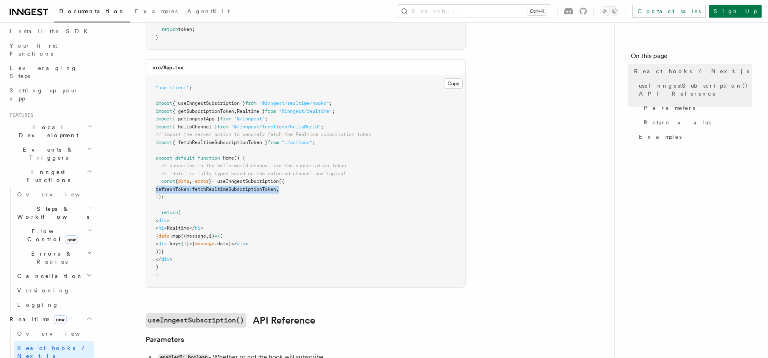
click at [168, 187] on span "refreshToken" at bounding box center [173, 189] width 34 height 6
click at [181, 242] on span "=" at bounding box center [179, 244] width 3 height 6
click at [194, 260] on pre ""use client" ; import { useInngestSubscription } from "@inngest/realtime/hooks"…" at bounding box center [305, 181] width 319 height 211
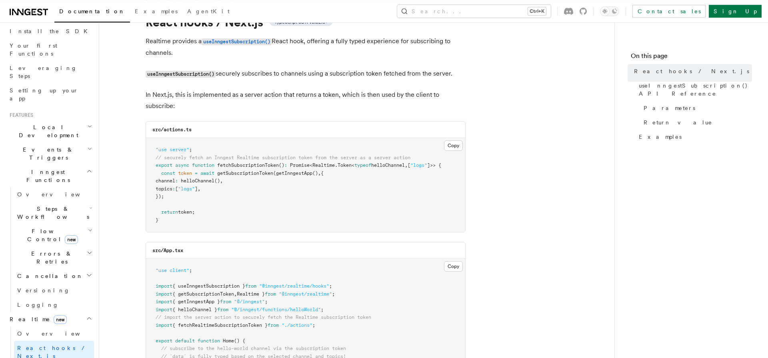
scroll to position [0, 0]
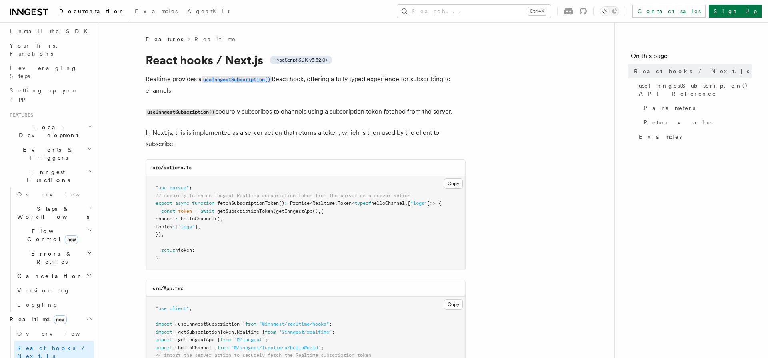
click at [172, 64] on h1 "React hooks / Next.js TypeScript SDK v3.32.0+" at bounding box center [306, 60] width 320 height 14
click at [240, 148] on p "In Next.js, this is implemented as a server action that returns a token, which …" at bounding box center [306, 138] width 320 height 22
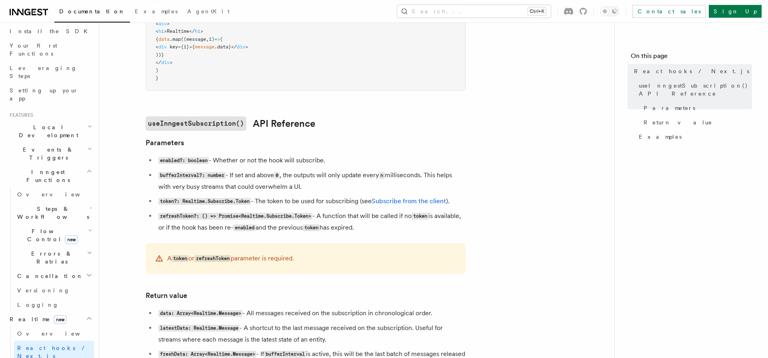
scroll to position [442, 0]
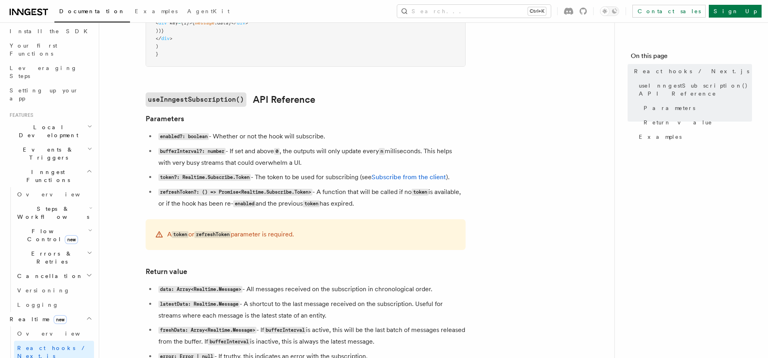
click at [186, 136] on code "enabled?: boolean" at bounding box center [183, 136] width 50 height 7
click at [176, 154] on code "bufferInterval?: number" at bounding box center [191, 151] width 67 height 7
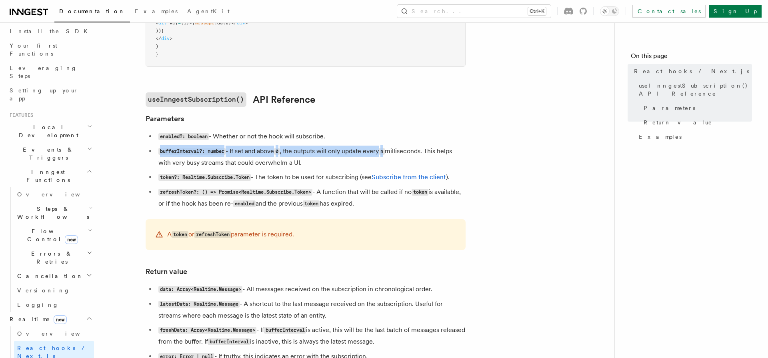
click at [176, 154] on code "bufferInterval?: number" at bounding box center [191, 151] width 67 height 7
click at [188, 196] on code "refreshToken?: () => Promise<Realtime.Subscribe.Token>" at bounding box center [235, 192] width 154 height 7
click at [198, 180] on code "token?: Realtime.Subscribe.Token" at bounding box center [204, 177] width 92 height 7
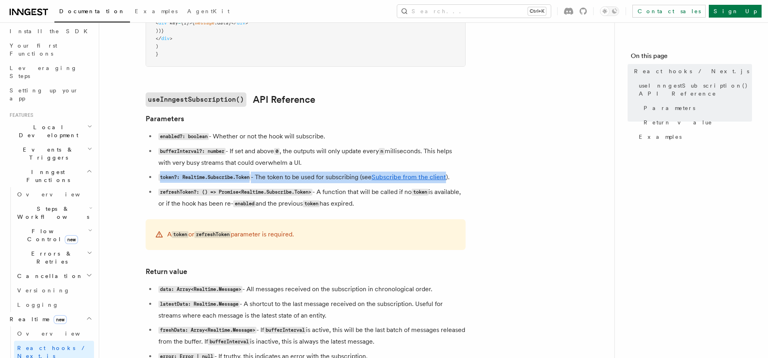
click at [198, 180] on code "token?: Realtime.Subscribe.Token" at bounding box center [204, 177] width 92 height 7
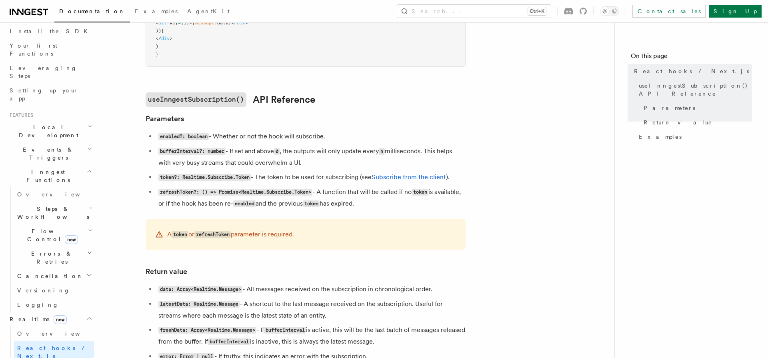
click at [188, 194] on code "refreshToken?: () => Promise<Realtime.Subscribe.Token>" at bounding box center [235, 192] width 154 height 7
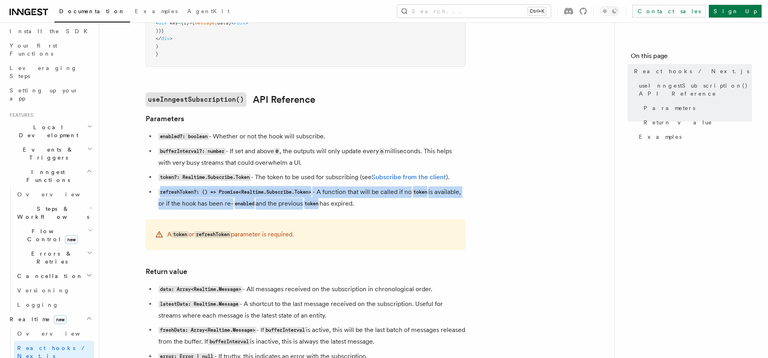
click at [188, 194] on code "refreshToken?: () => Promise<Realtime.Subscribe.Token>" at bounding box center [235, 192] width 154 height 7
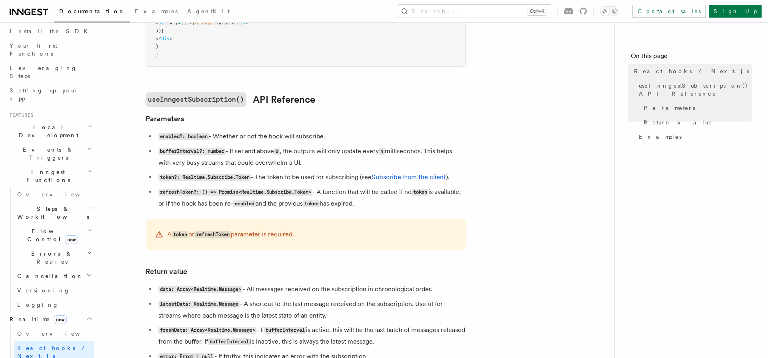
click at [142, 216] on article "Features Realtime React hooks / Next.js TypeScript SDK v3.32.0+ Realtime provid…" at bounding box center [357, 138] width 490 height 1090
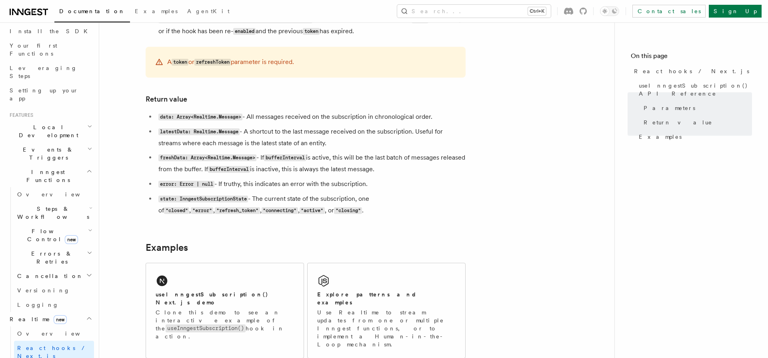
scroll to position [663, 0]
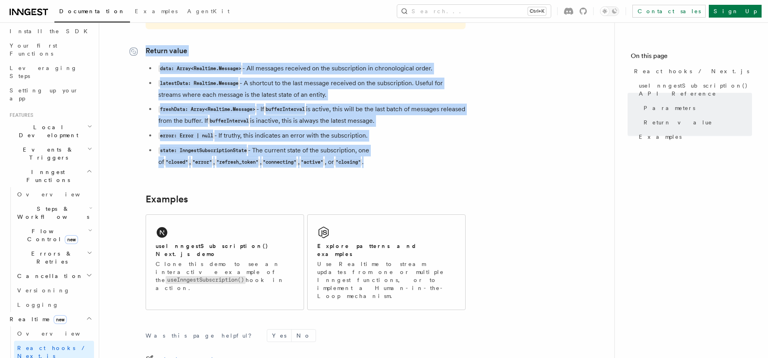
drag, startPoint x: 335, startPoint y: 178, endPoint x: 137, endPoint y: 52, distance: 234.8
click at [183, 50] on link "Return value" at bounding box center [167, 50] width 42 height 11
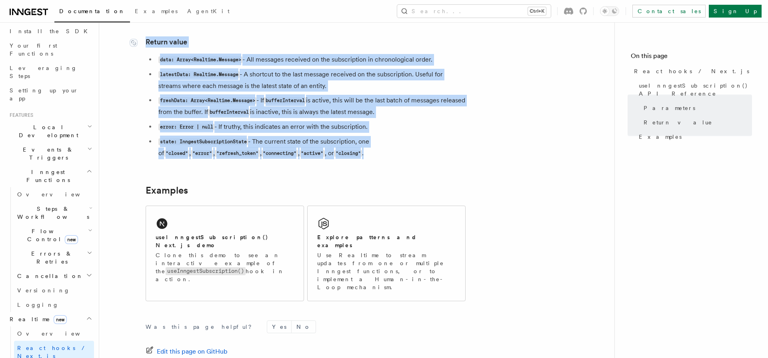
scroll to position [672, 0]
drag, startPoint x: 172, startPoint y: 30, endPoint x: 346, endPoint y: 162, distance: 218.7
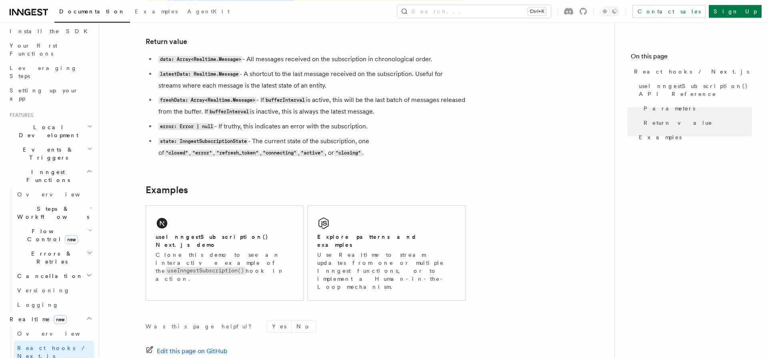
drag, startPoint x: 352, startPoint y: 173, endPoint x: 139, endPoint y: 28, distance: 257.3
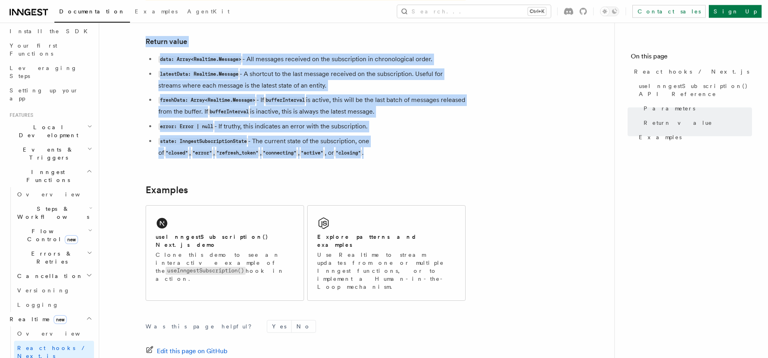
drag, startPoint x: 144, startPoint y: 25, endPoint x: 359, endPoint y: 160, distance: 254.6
click at [359, 159] on li "state: InngestSubscriptionState - The current state of the subscription, one of…" at bounding box center [311, 147] width 310 height 23
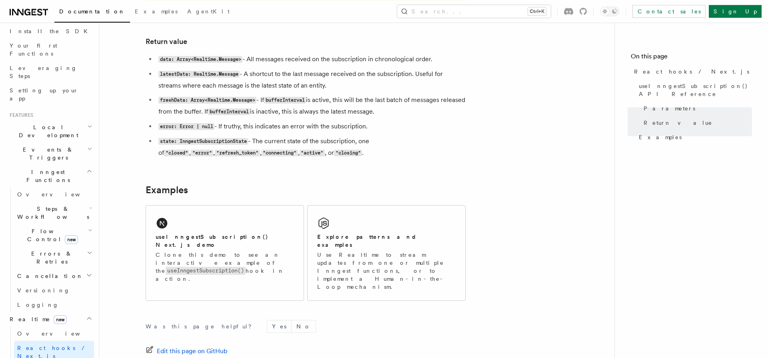
click at [189, 108] on li "freshData: Array<Realtime.Message> - If bufferInterval is active, this will be …" at bounding box center [311, 105] width 310 height 23
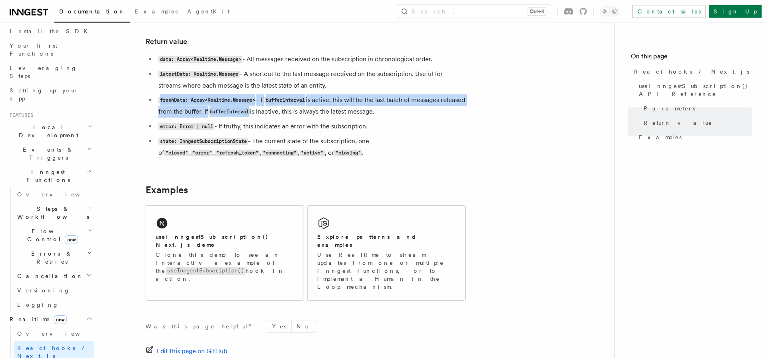
click at [189, 108] on li "freshData: Array<Realtime.Message> - If bufferInterval is active, this will be …" at bounding box center [311, 105] width 310 height 23
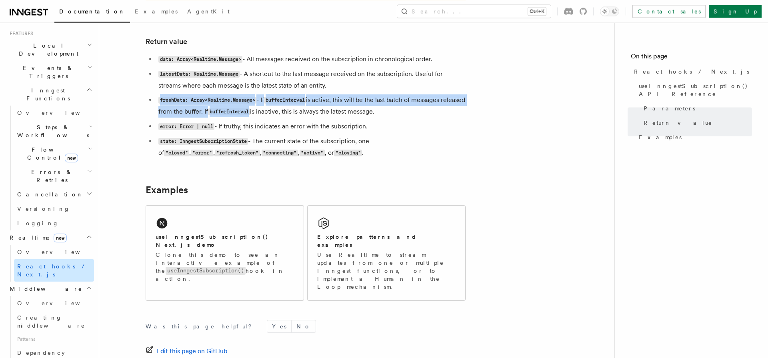
scroll to position [182, 0]
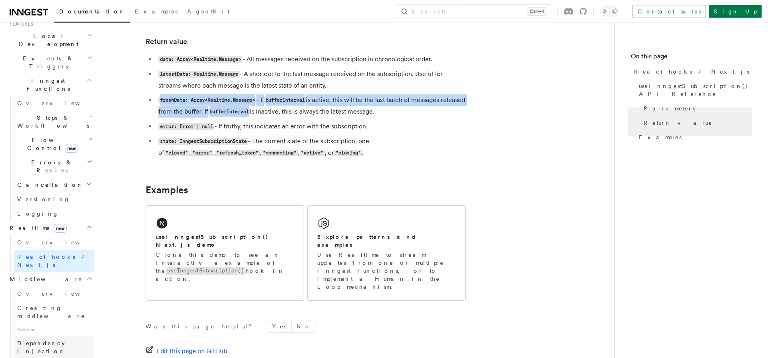
click at [57, 340] on span "Dependency Injection" at bounding box center [41, 347] width 48 height 14
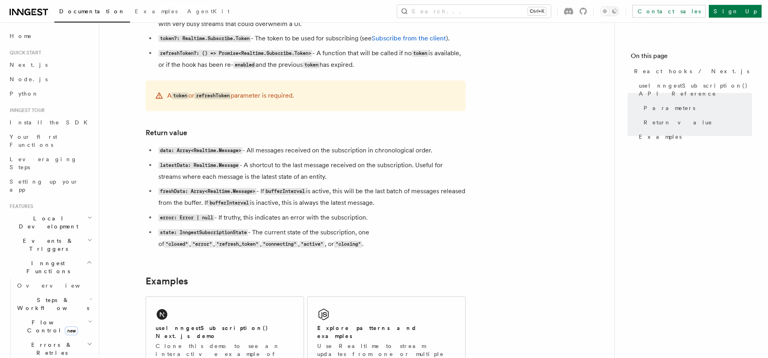
scroll to position [607, 0]
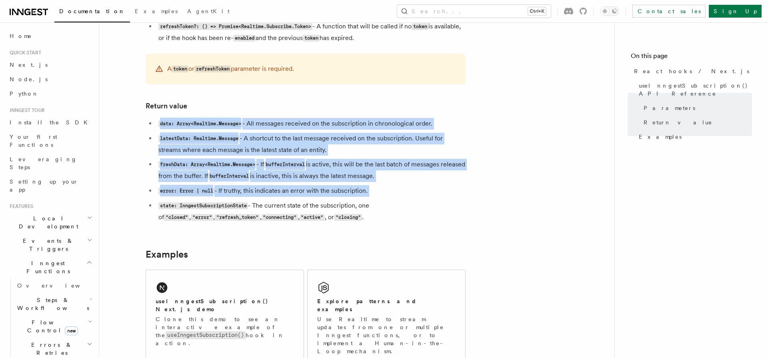
drag, startPoint x: 257, startPoint y: 174, endPoint x: 202, endPoint y: 112, distance: 82.7
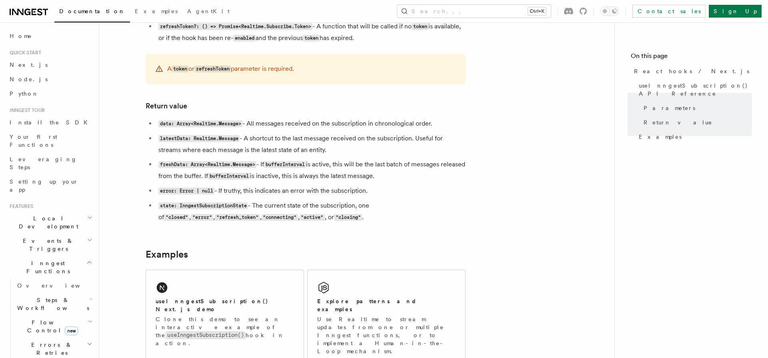
click at [199, 207] on li "state: InngestSubscriptionState - The current state of the subscription, one of…" at bounding box center [311, 211] width 310 height 23
click at [209, 215] on li "state: InngestSubscriptionState - The current state of the subscription, one of…" at bounding box center [311, 211] width 310 height 23
drag, startPoint x: 375, startPoint y: 195, endPoint x: 375, endPoint y: 202, distance: 6.4
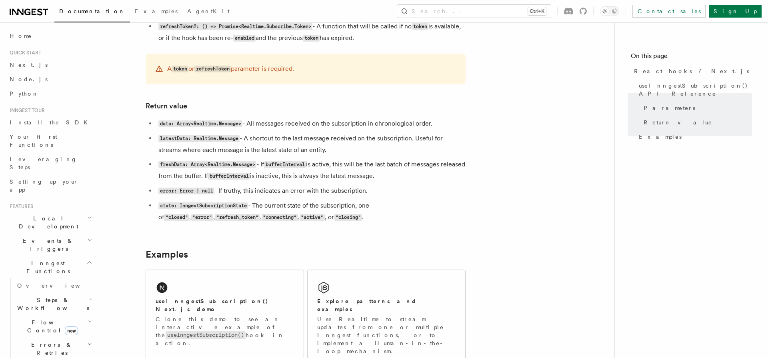
click at [375, 196] on li "error: Error | null - If truthy, this indicates an error with the subscription." at bounding box center [311, 191] width 310 height 12
click at [375, 203] on ul "data: Array<Realtime.Message> - All messages received on the subscription in ch…" at bounding box center [306, 170] width 320 height 105
click at [376, 206] on li "state: InngestSubscriptionState - The current state of the subscription, one of…" at bounding box center [311, 211] width 310 height 23
click at [321, 216] on li "state: InngestSubscriptionState - The current state of the subscription, one of…" at bounding box center [311, 211] width 310 height 23
